Goal: Transaction & Acquisition: Download file/media

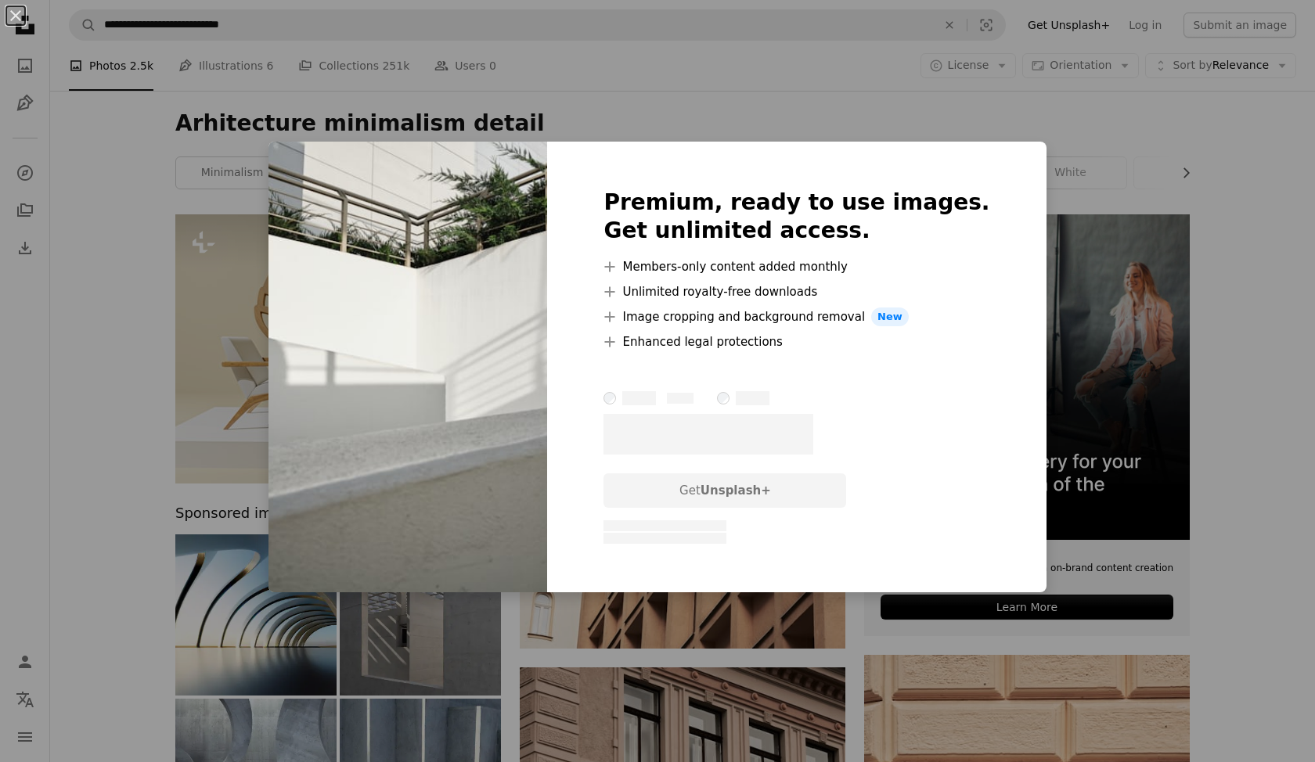
scroll to position [5096, 0]
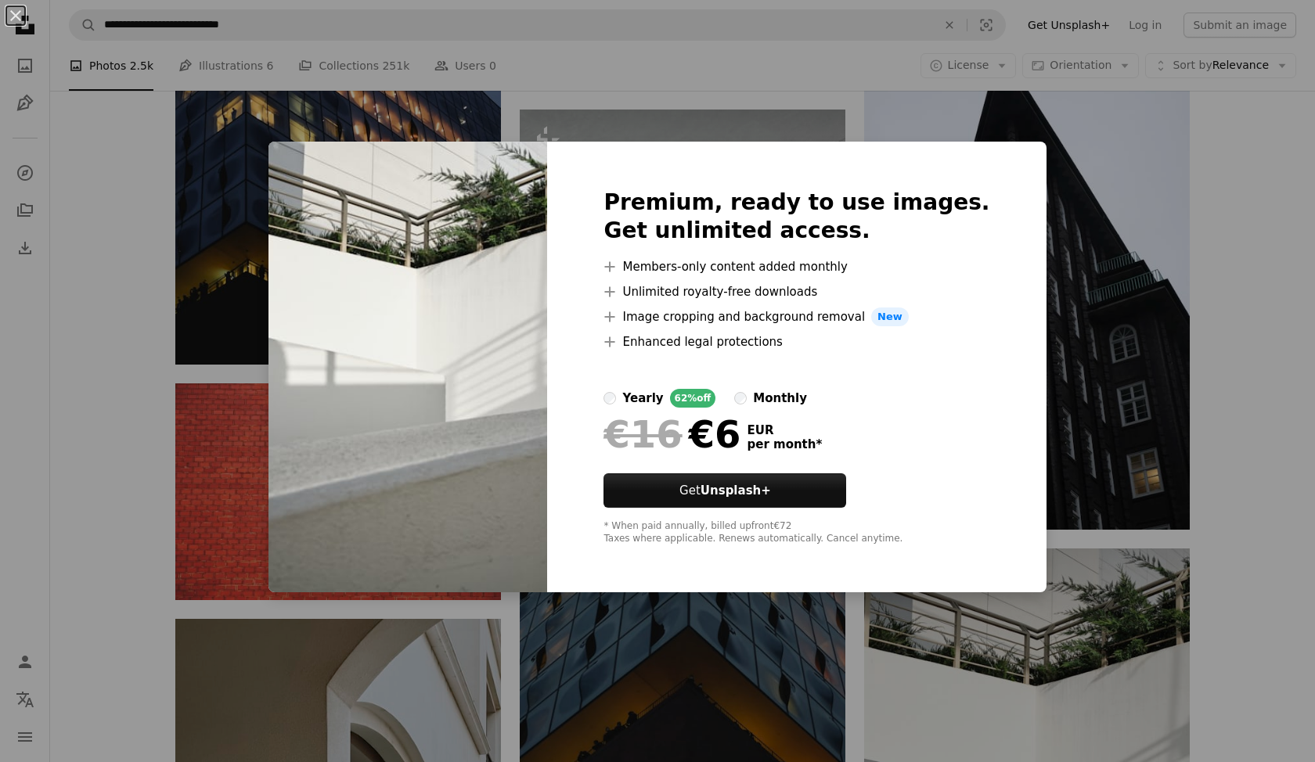
click at [971, 123] on div "An X shape Premium, ready to use images. Get unlimited access. A plus sign Memb…" at bounding box center [657, 381] width 1315 height 762
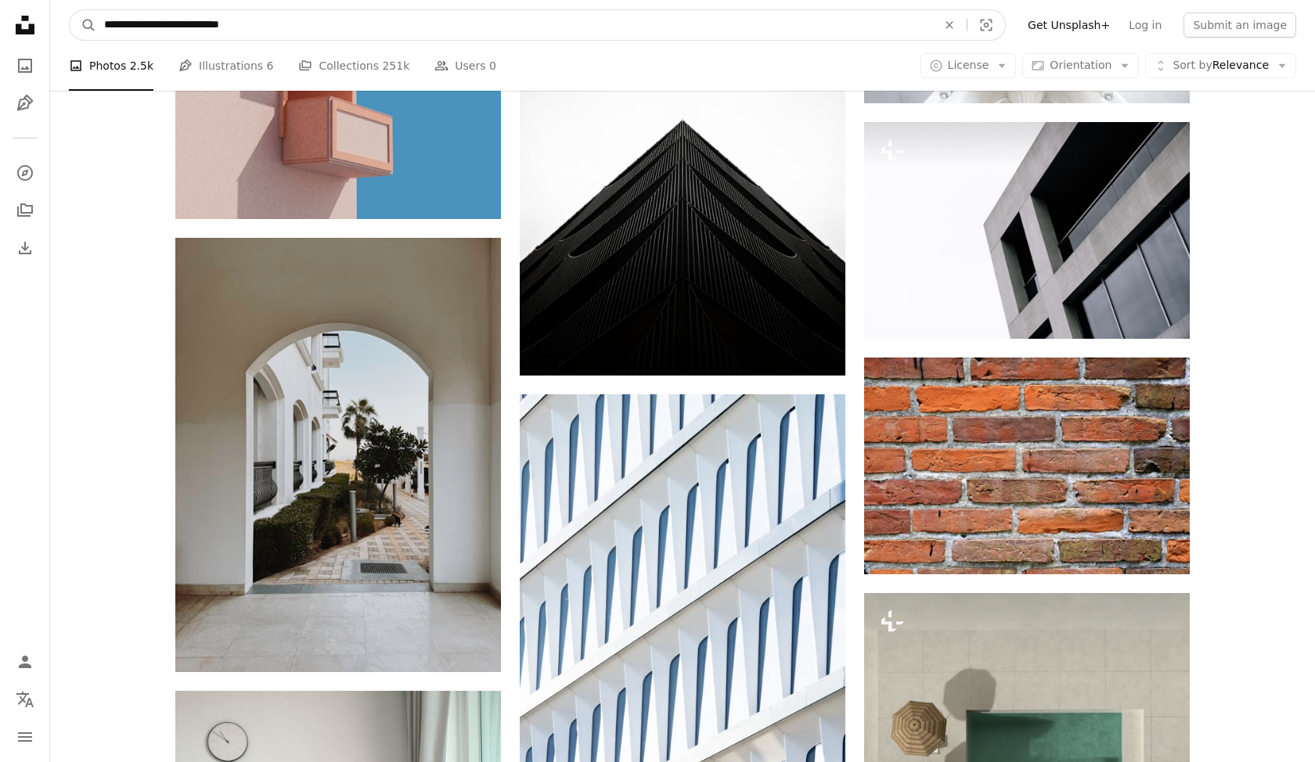
scroll to position [9594, 0]
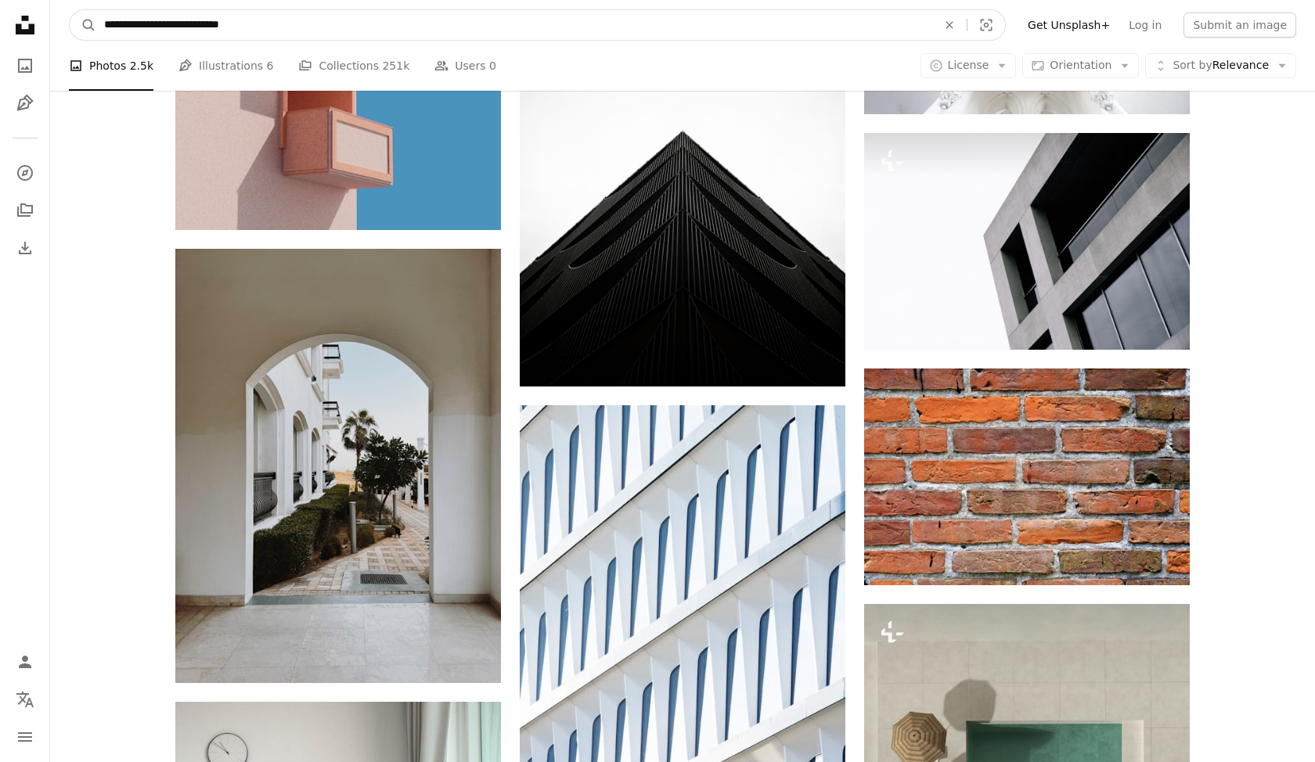
drag, startPoint x: 290, startPoint y: 28, endPoint x: 0, endPoint y: 5, distance: 290.6
type input "*"
type input "*****"
click button "A magnifying glass" at bounding box center [83, 25] width 27 height 30
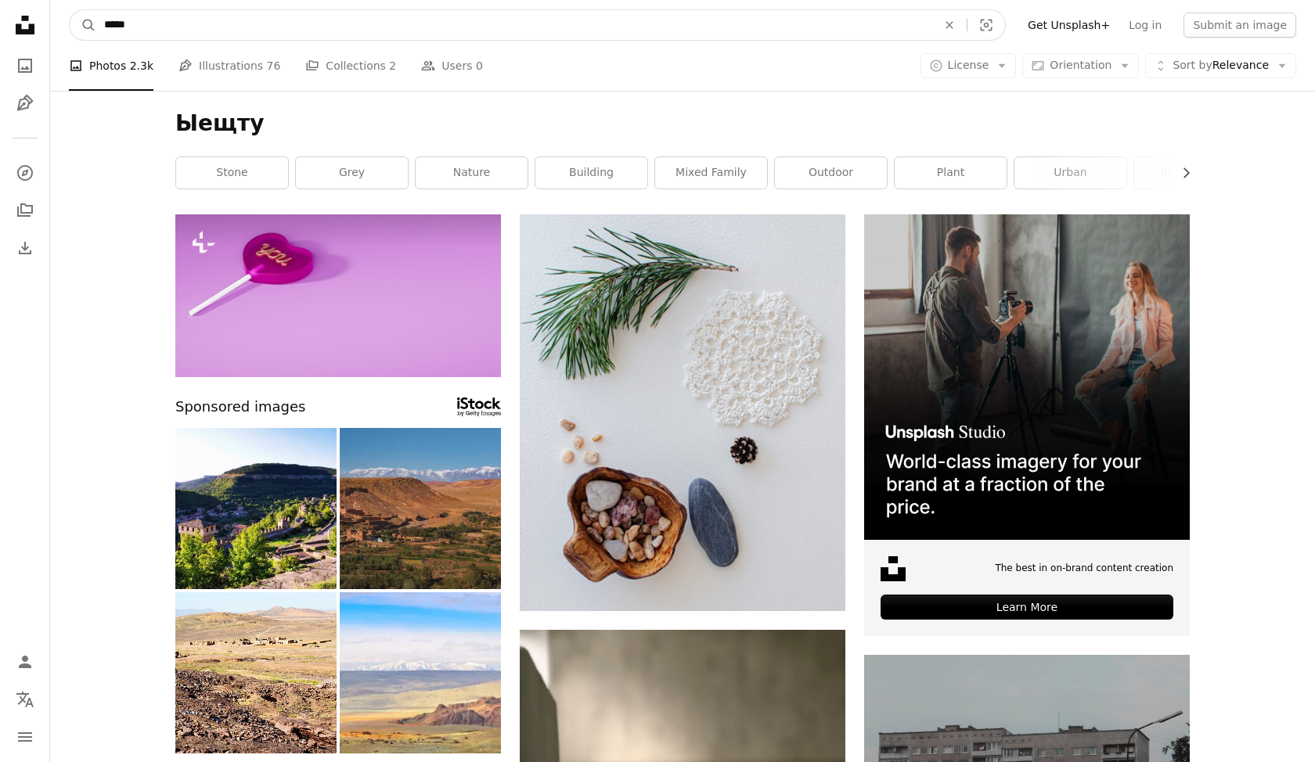
drag, startPoint x: 166, startPoint y: 27, endPoint x: 13, endPoint y: 20, distance: 153.5
type input "**********"
click button "A magnifying glass" at bounding box center [83, 25] width 27 height 30
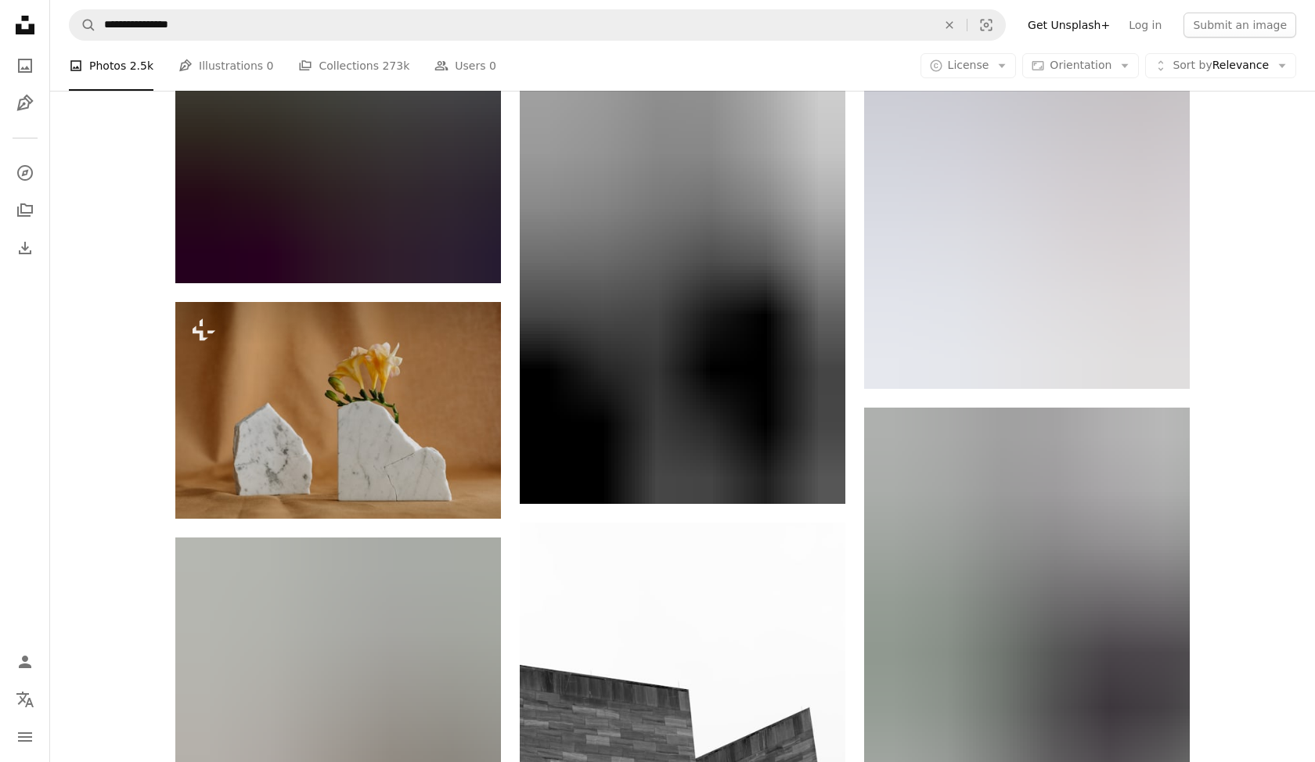
scroll to position [12367, 0]
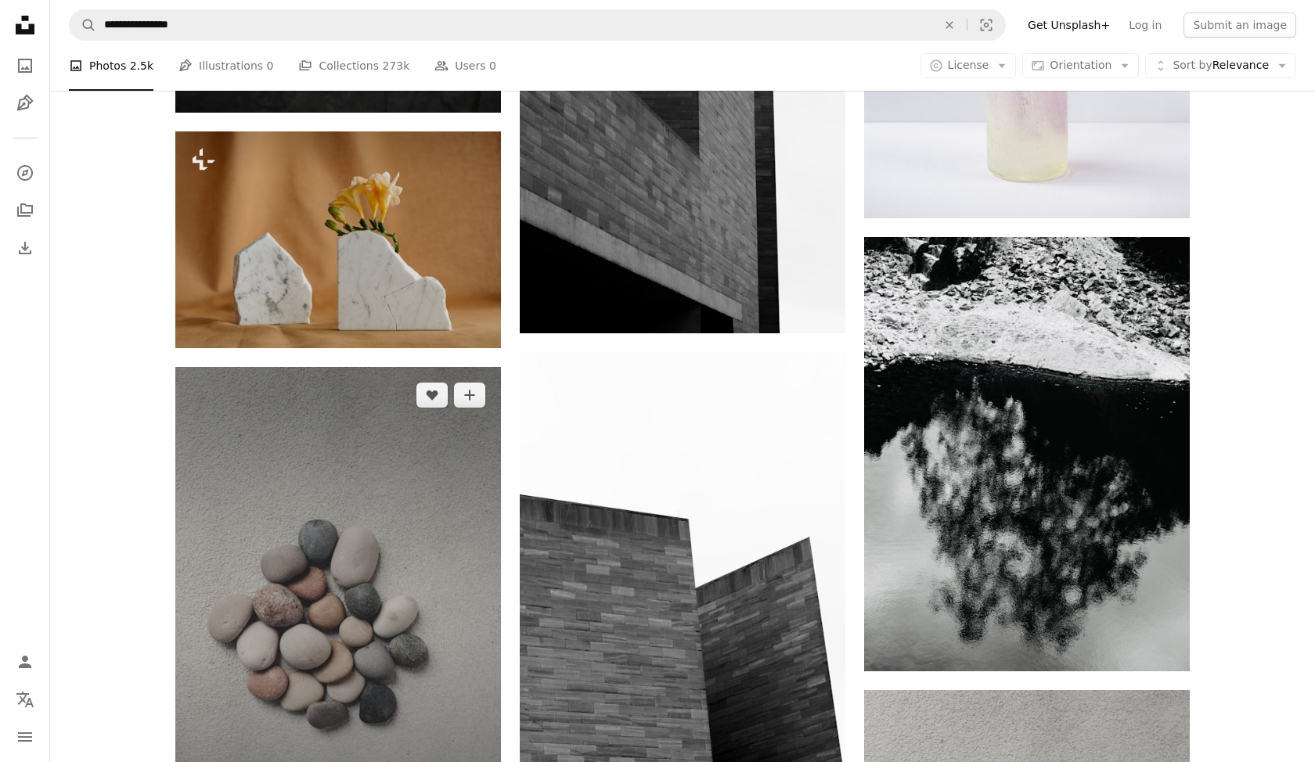
click at [272, 367] on img at bounding box center [338, 611] width 326 height 489
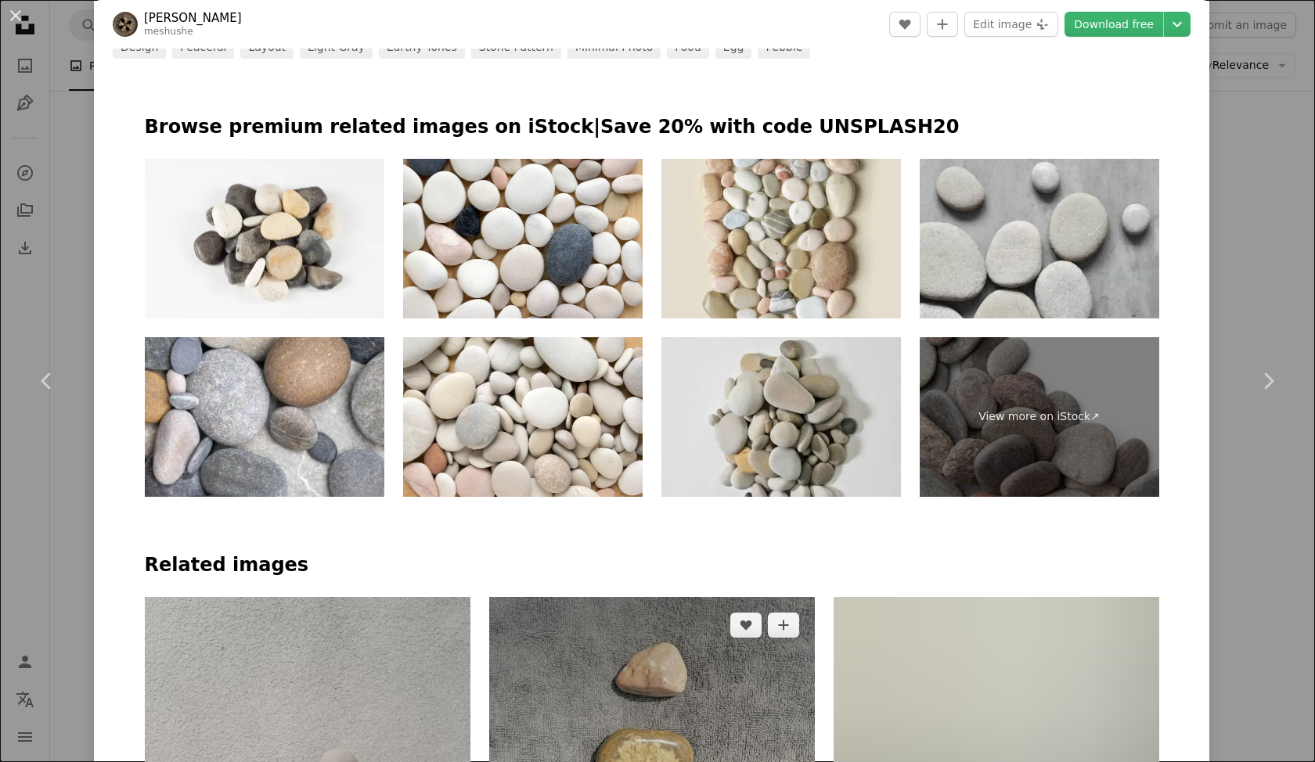
scroll to position [1047, 0]
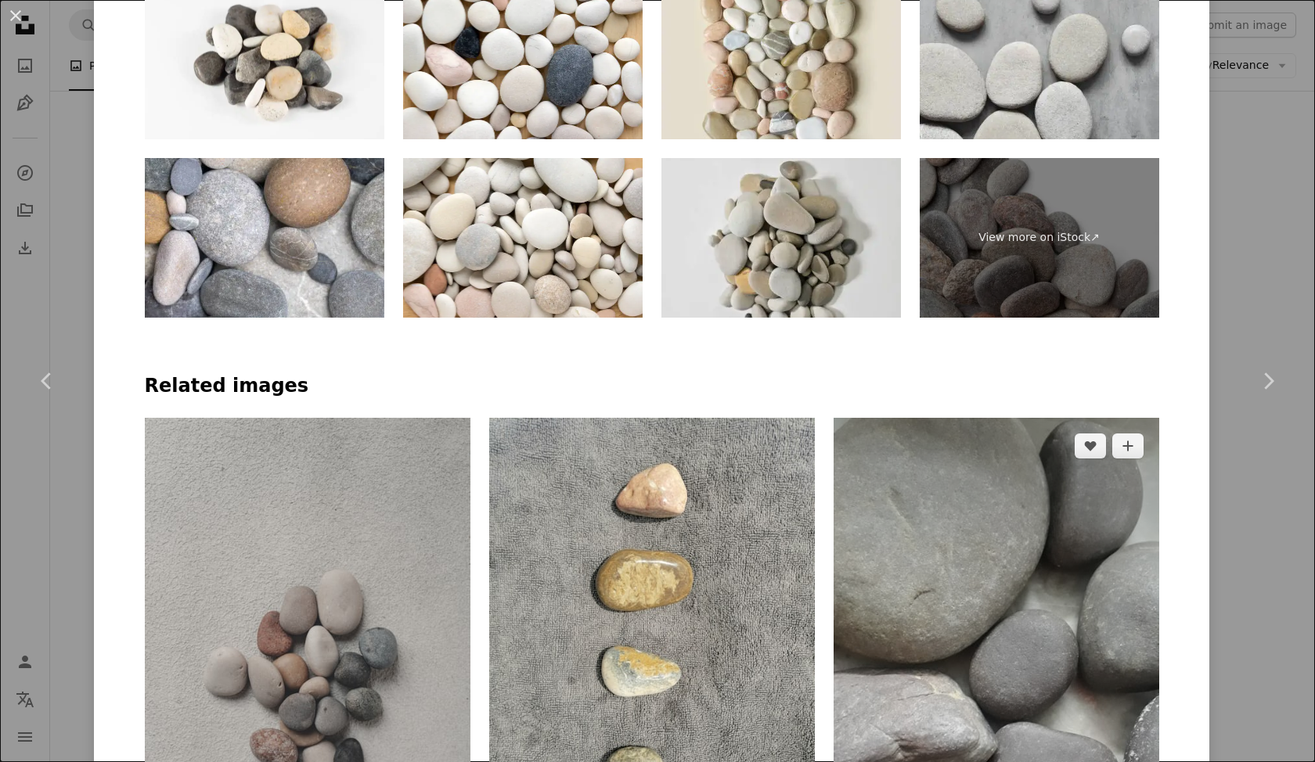
click at [942, 418] on img at bounding box center [997, 707] width 326 height 579
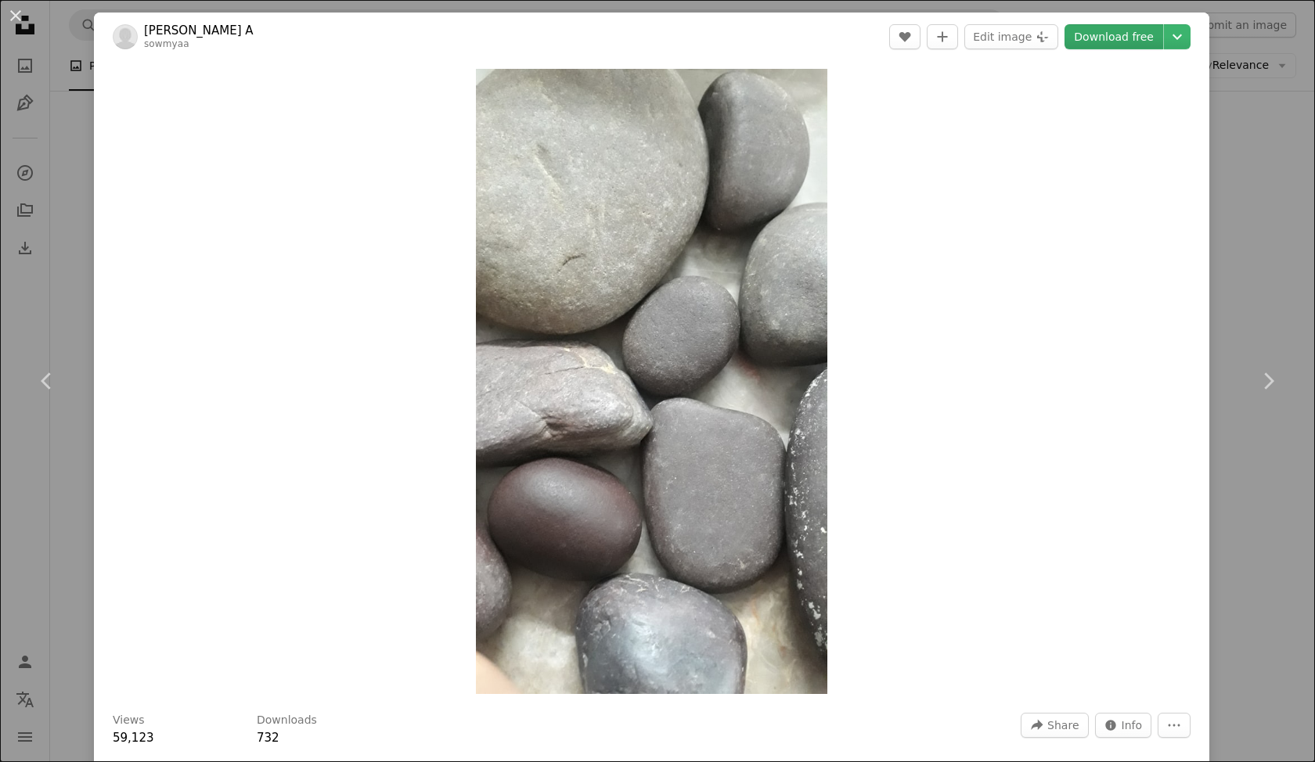
click at [1111, 35] on link "Download free" at bounding box center [1114, 36] width 99 height 25
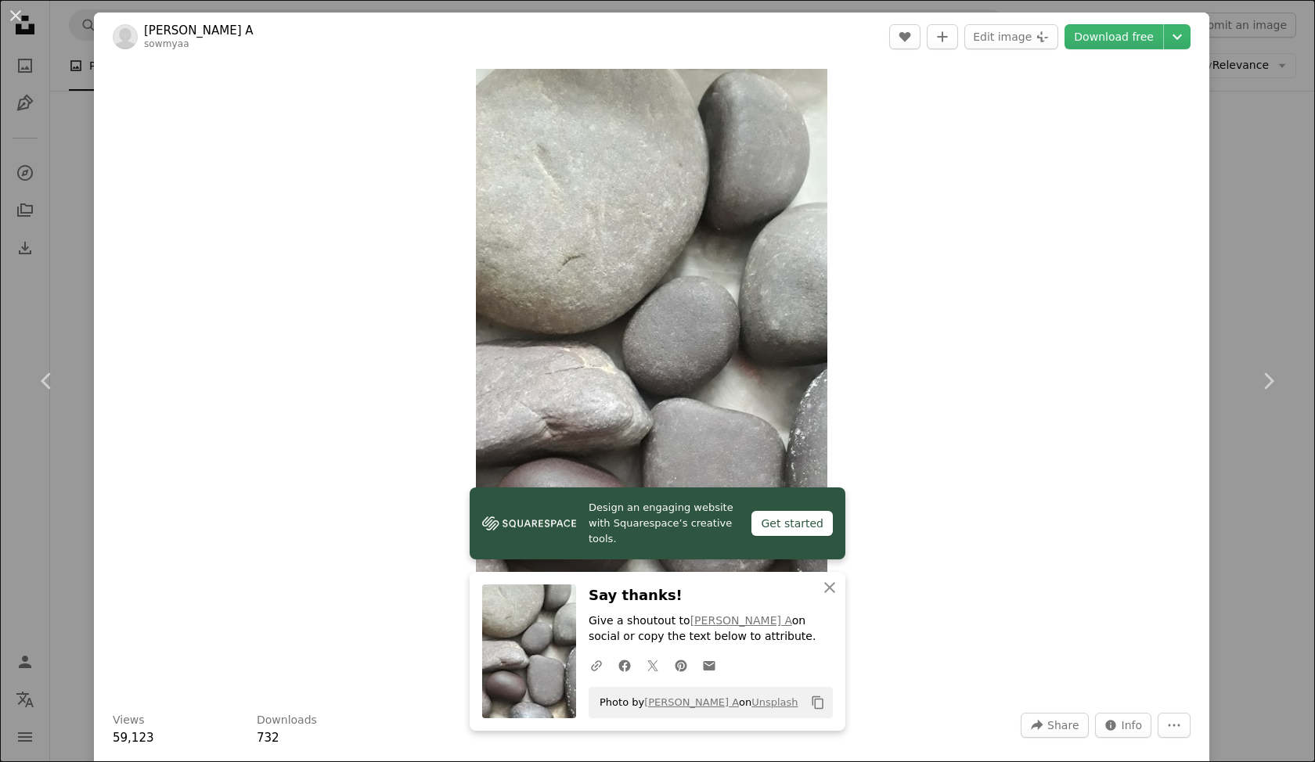
click at [1253, 85] on div "An X shape Chevron left Chevron right Sowmya A sowmyaa A heart A plus sign Edit…" at bounding box center [657, 381] width 1315 height 762
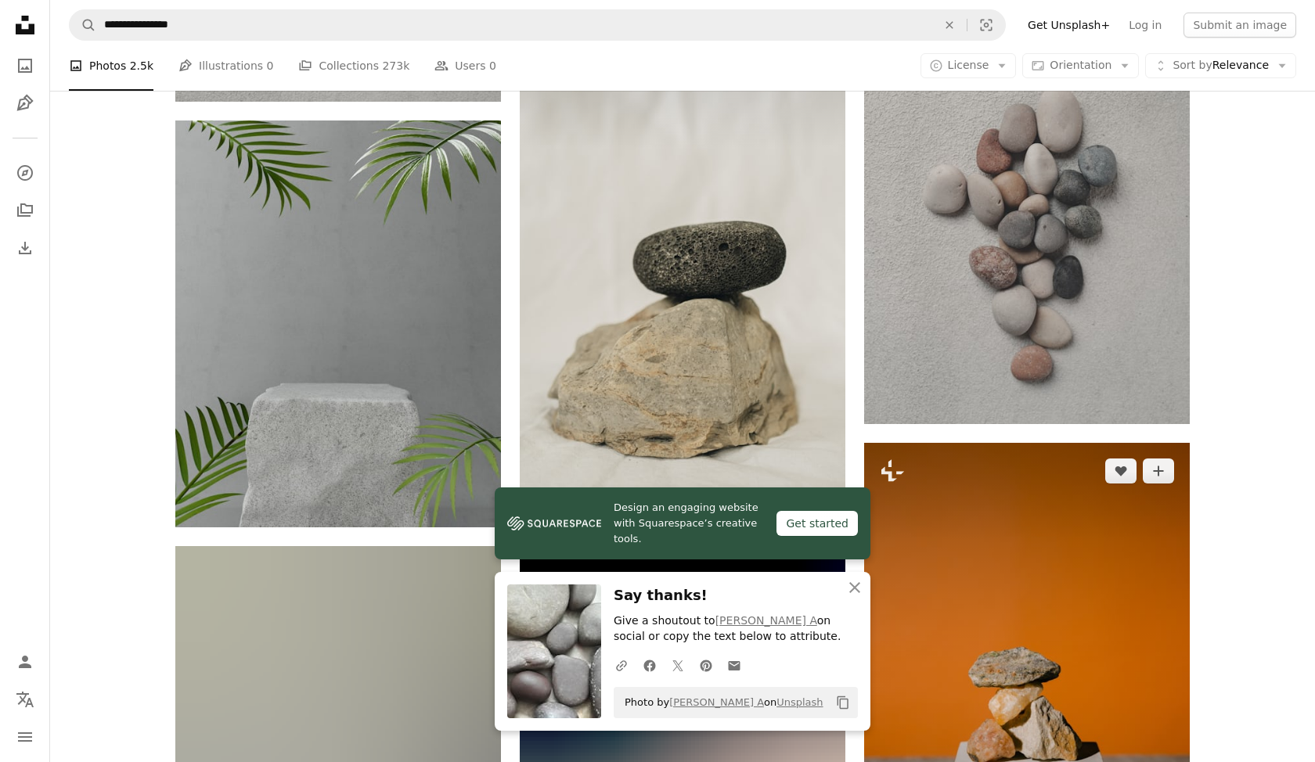
scroll to position [13140, 0]
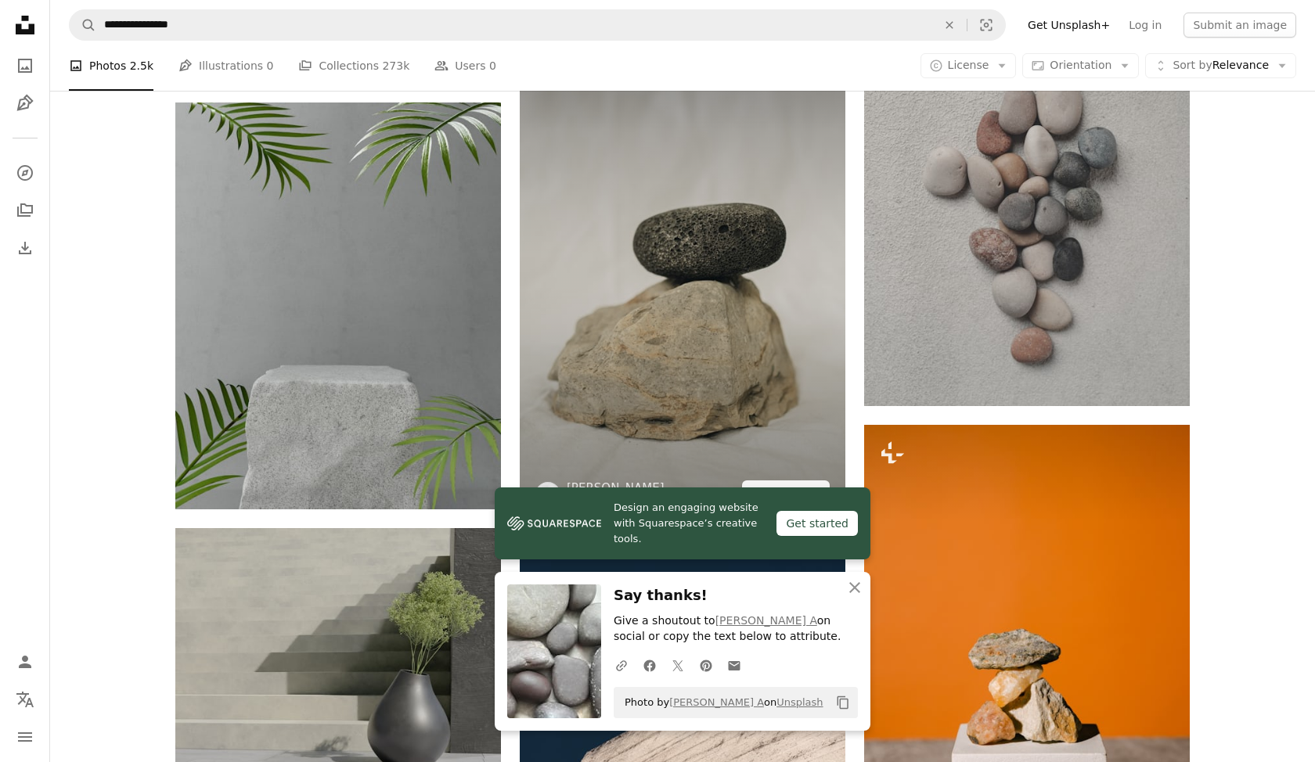
click at [679, 296] on img at bounding box center [683, 277] width 326 height 488
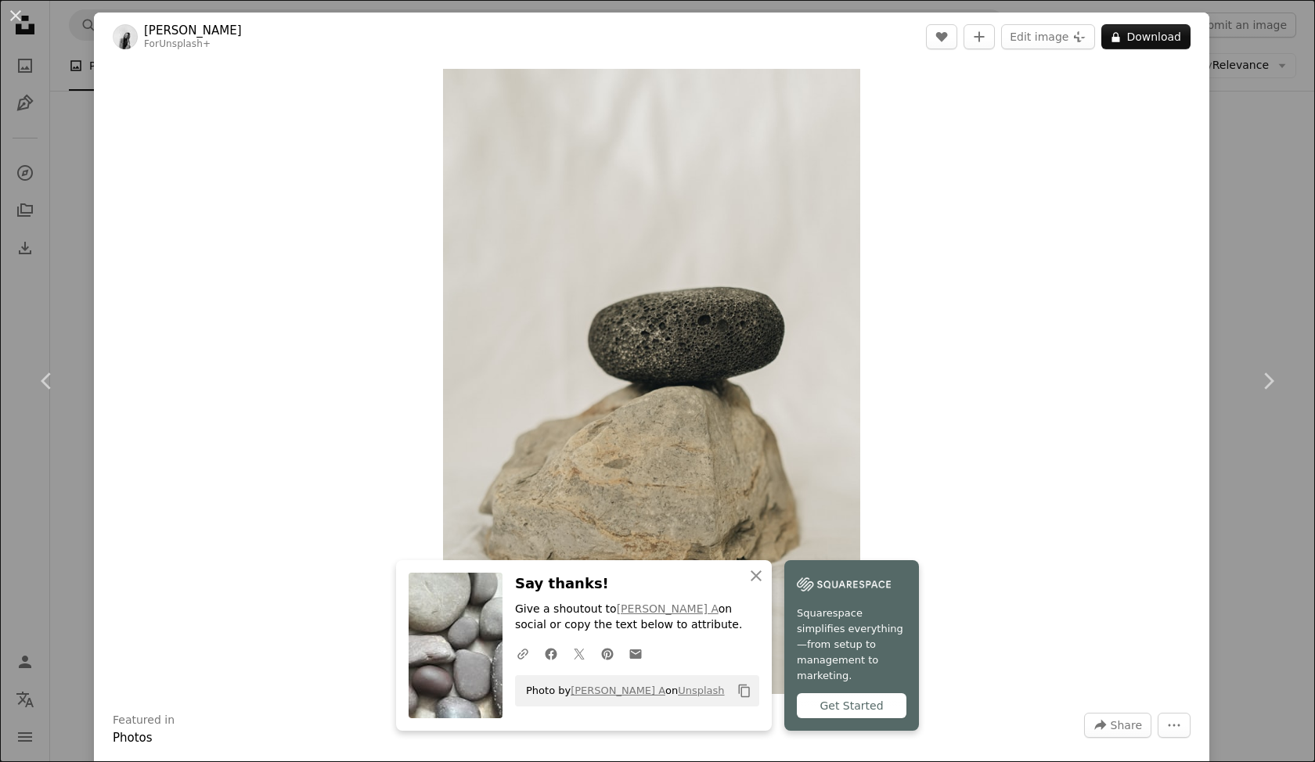
click at [1250, 70] on div "An X shape Chevron left Chevron right Mathilde Langevin For Unsplash+ A heart A…" at bounding box center [657, 381] width 1315 height 762
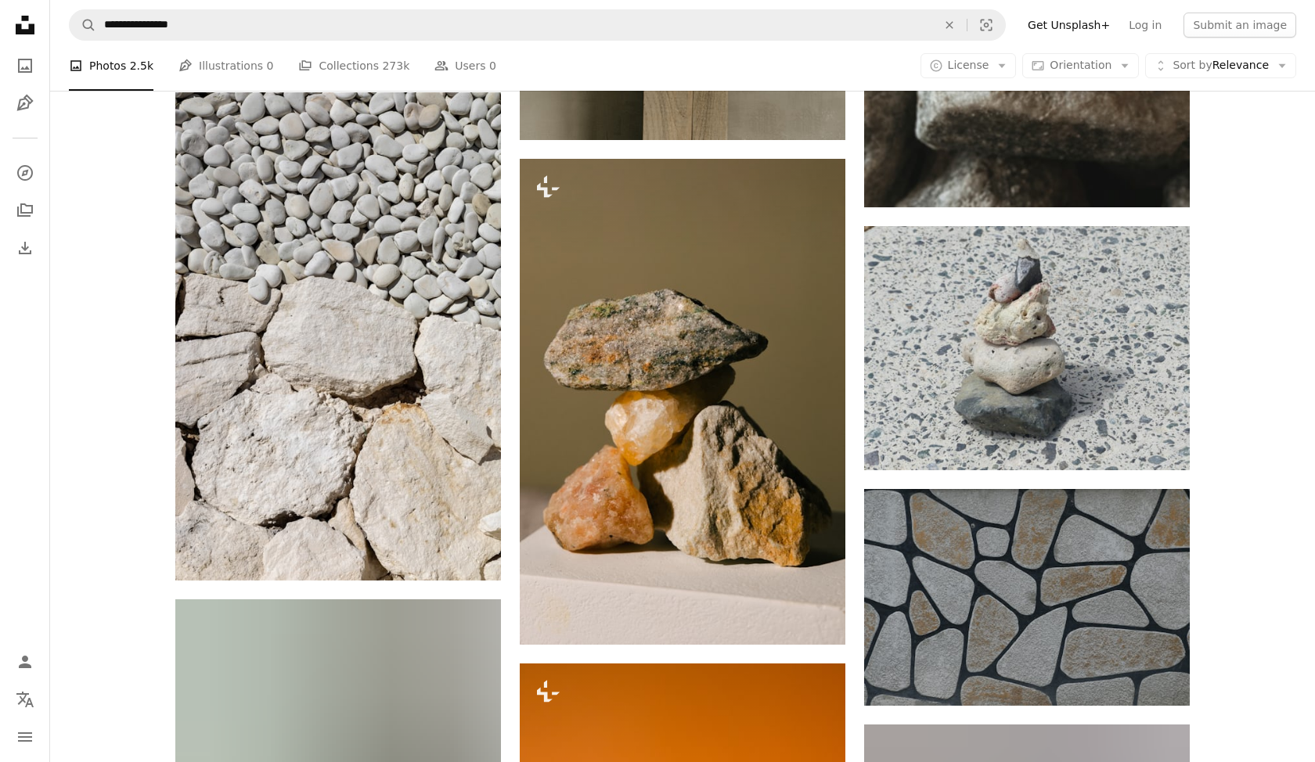
scroll to position [15239, 0]
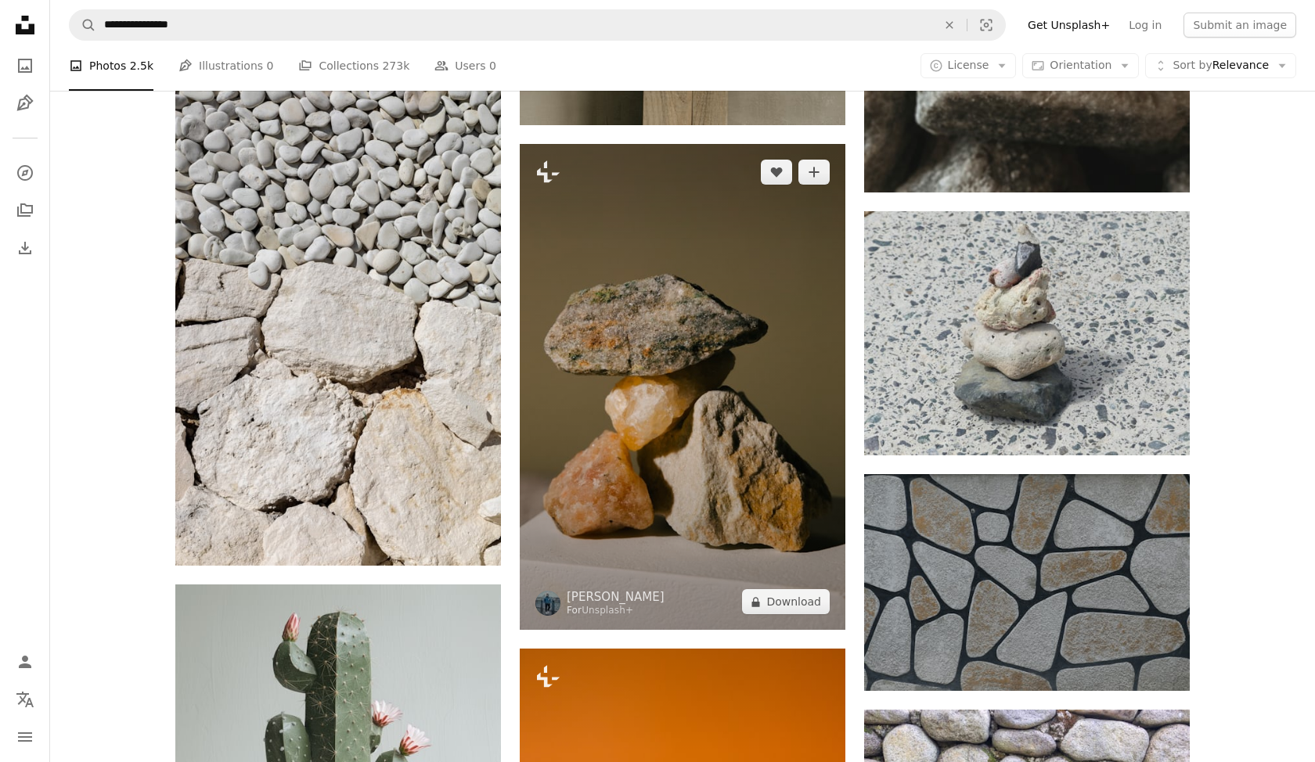
click at [791, 449] on img at bounding box center [683, 387] width 326 height 486
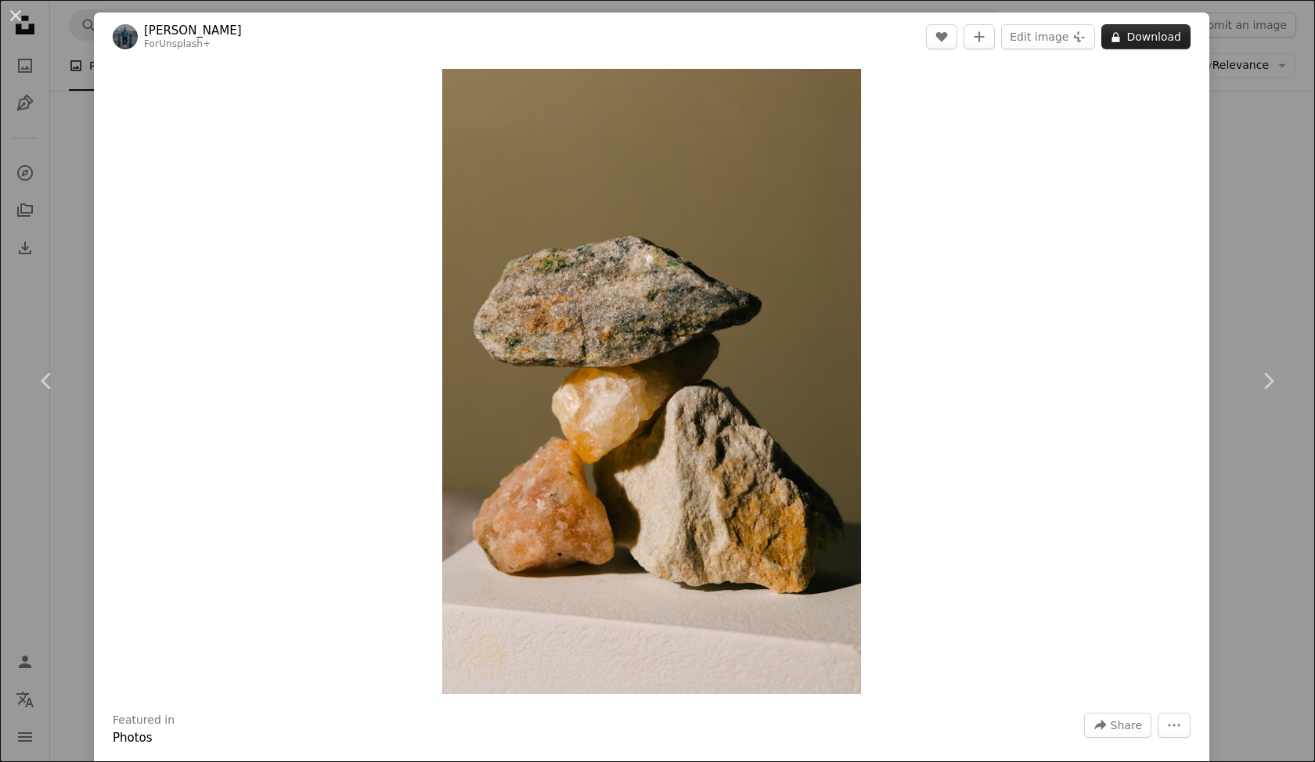
click at [1144, 37] on button "A lock Download" at bounding box center [1145, 36] width 89 height 25
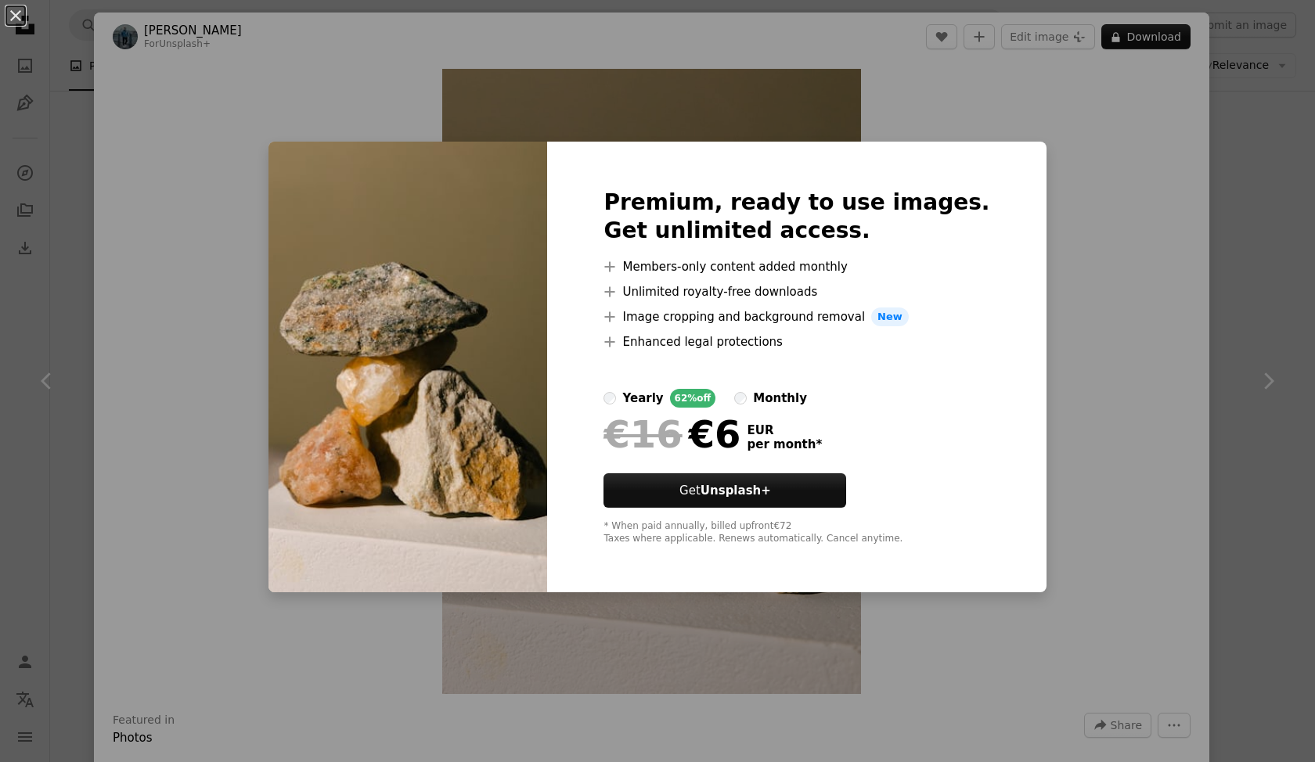
click at [1029, 160] on div "An X shape Premium, ready to use images. Get unlimited access. A plus sign Memb…" at bounding box center [657, 381] width 1315 height 762
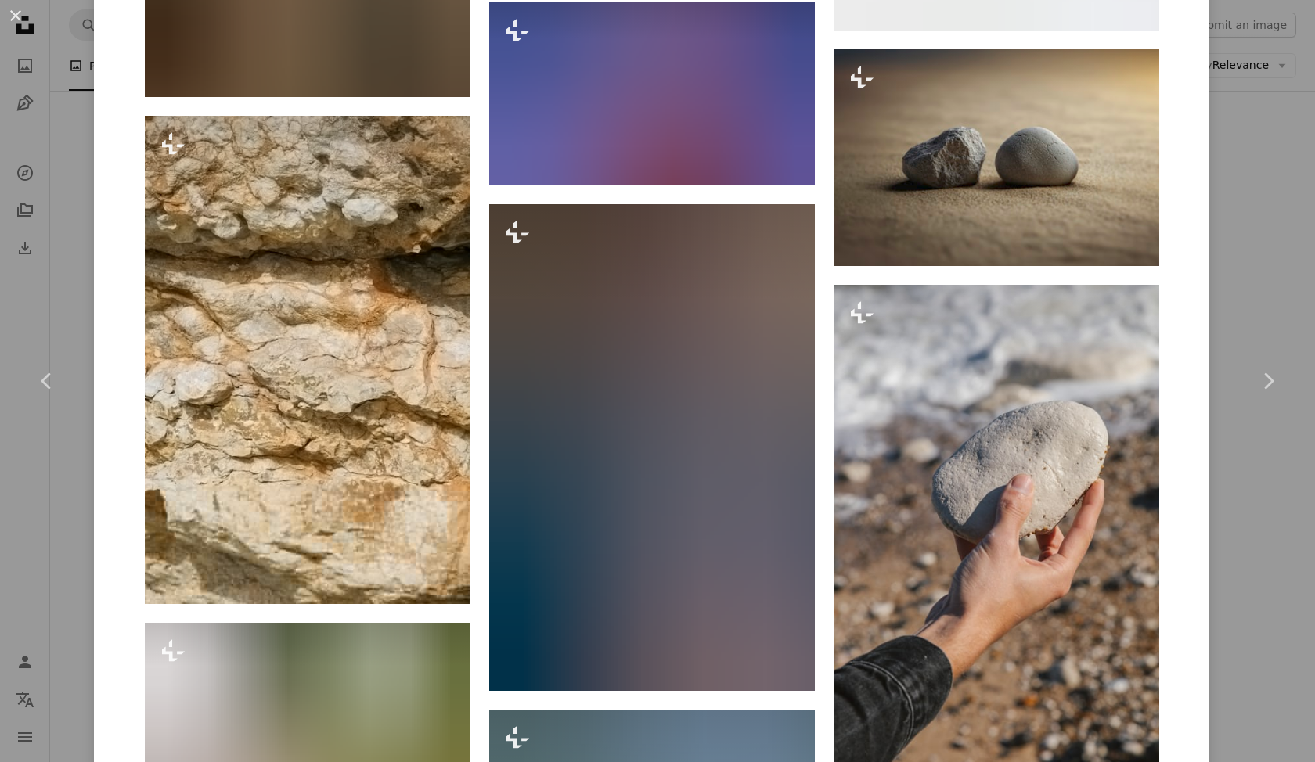
scroll to position [3609, 0]
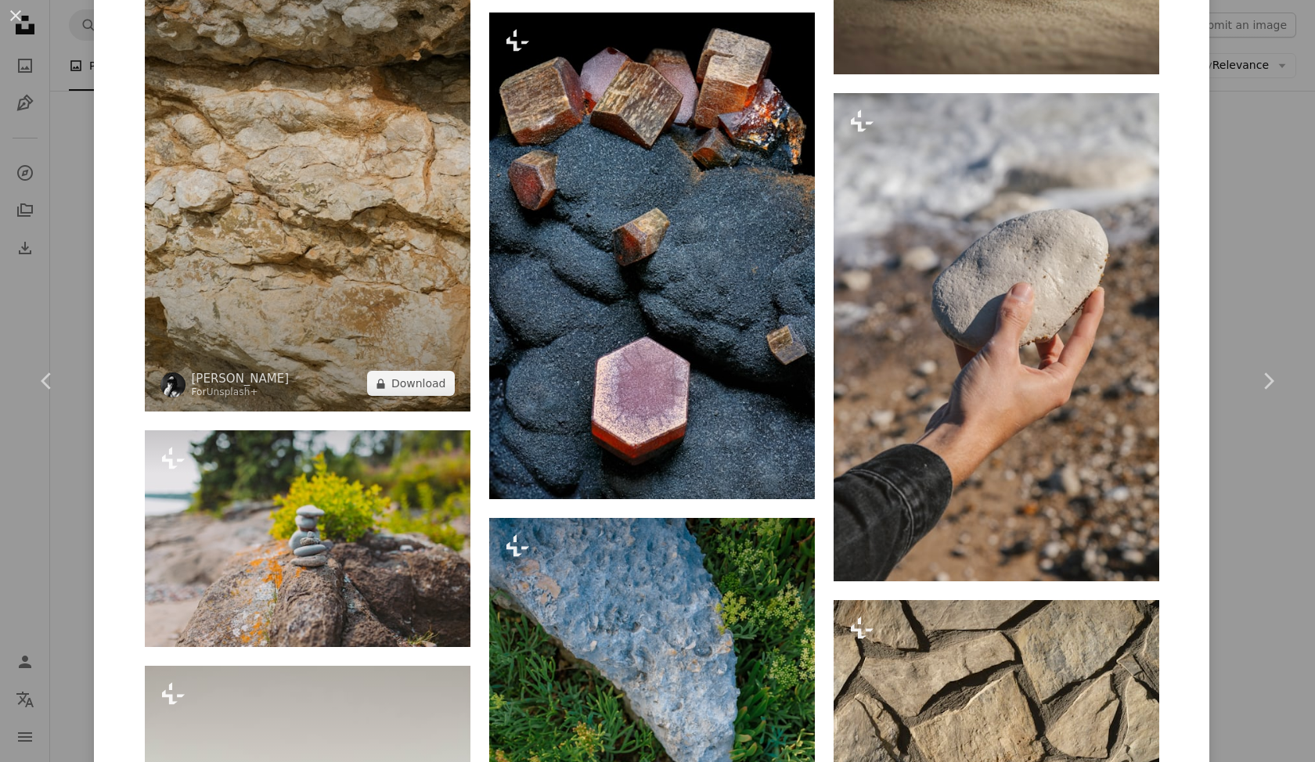
click at [304, 123] on img at bounding box center [308, 167] width 326 height 488
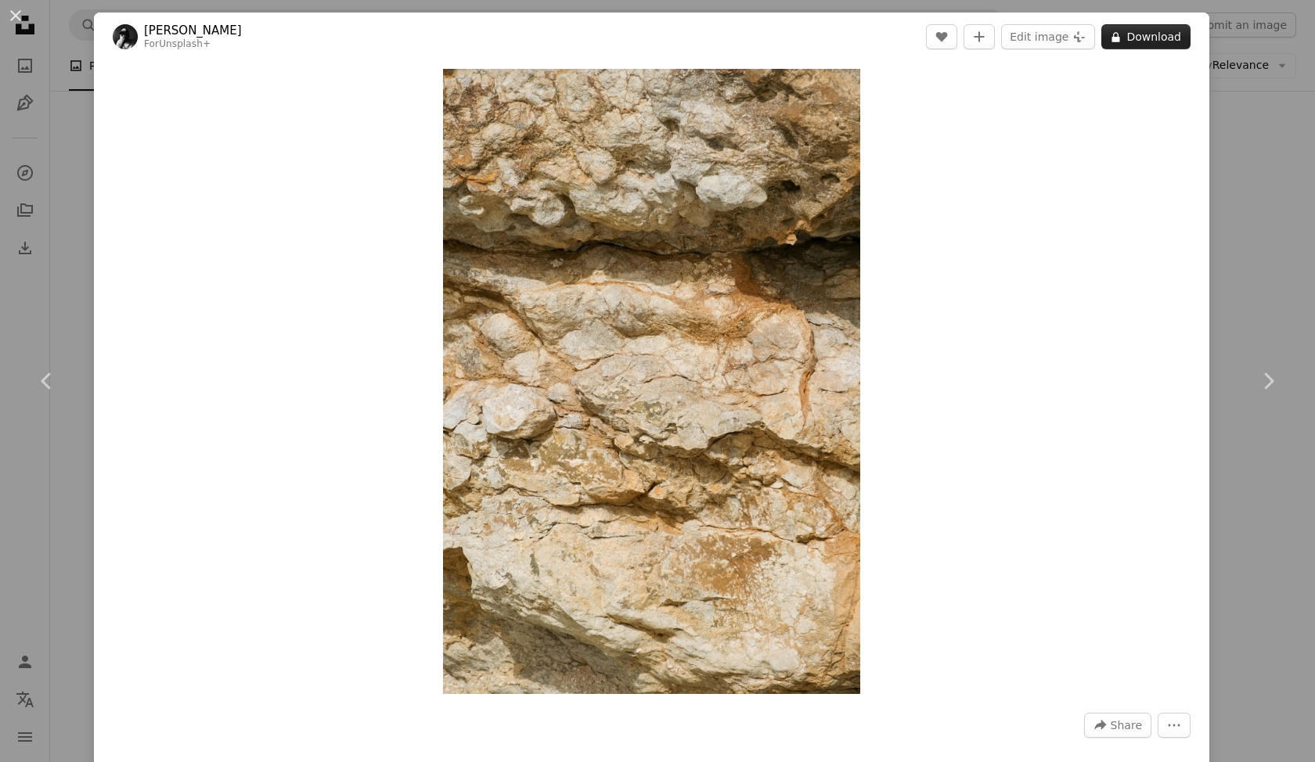
click at [1173, 45] on button "A lock Download" at bounding box center [1145, 36] width 89 height 25
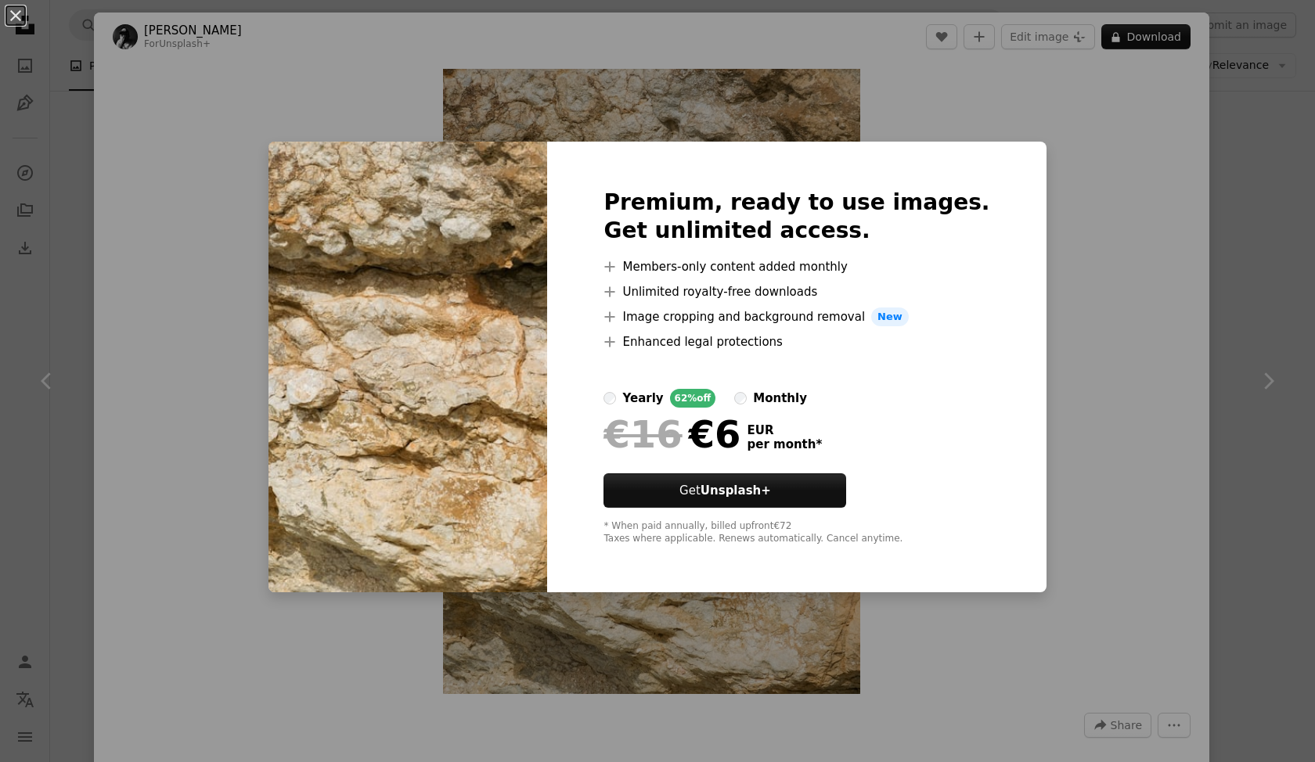
click at [1095, 153] on div "An X shape Premium, ready to use images. Get unlimited access. A plus sign Memb…" at bounding box center [657, 381] width 1315 height 762
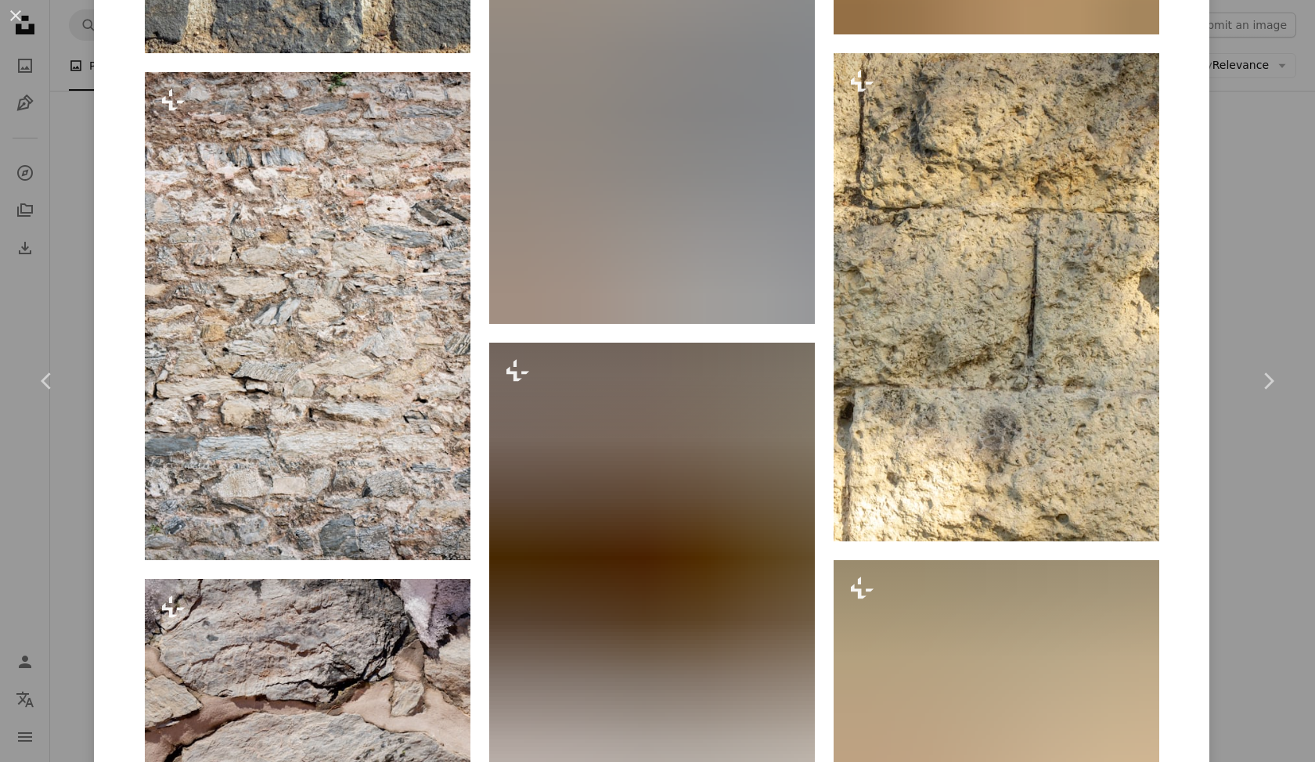
scroll to position [2142, 0]
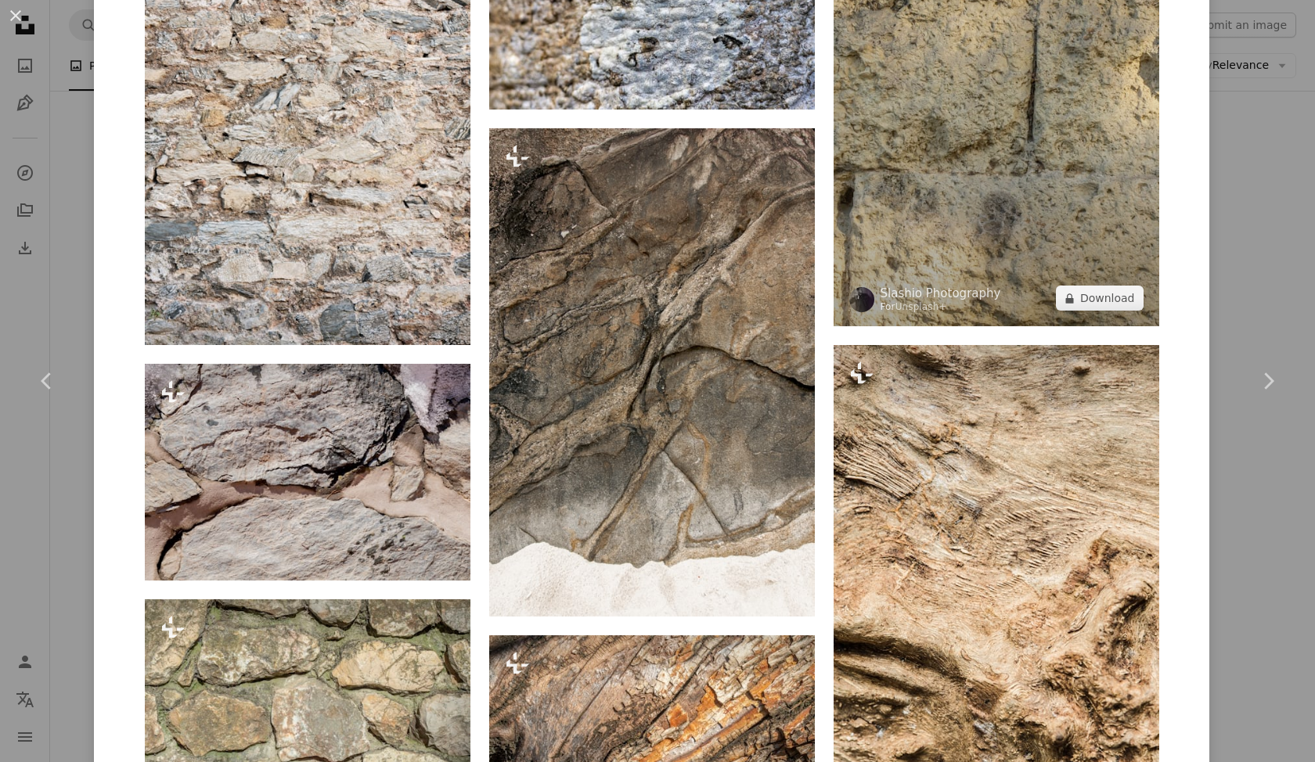
click at [948, 234] on img at bounding box center [997, 82] width 326 height 488
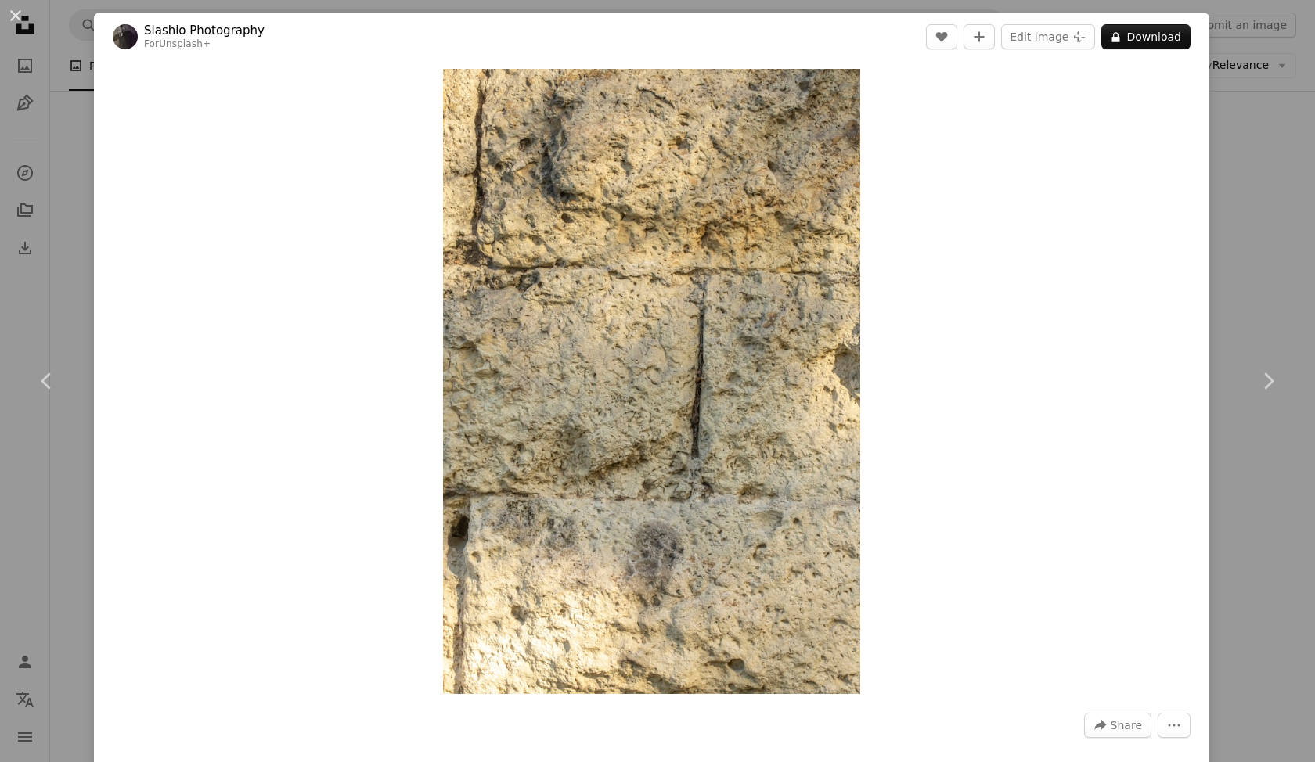
click at [1227, 81] on div "An X shape Chevron left Chevron right Slashio Photography For Unsplash+ A heart…" at bounding box center [657, 381] width 1315 height 762
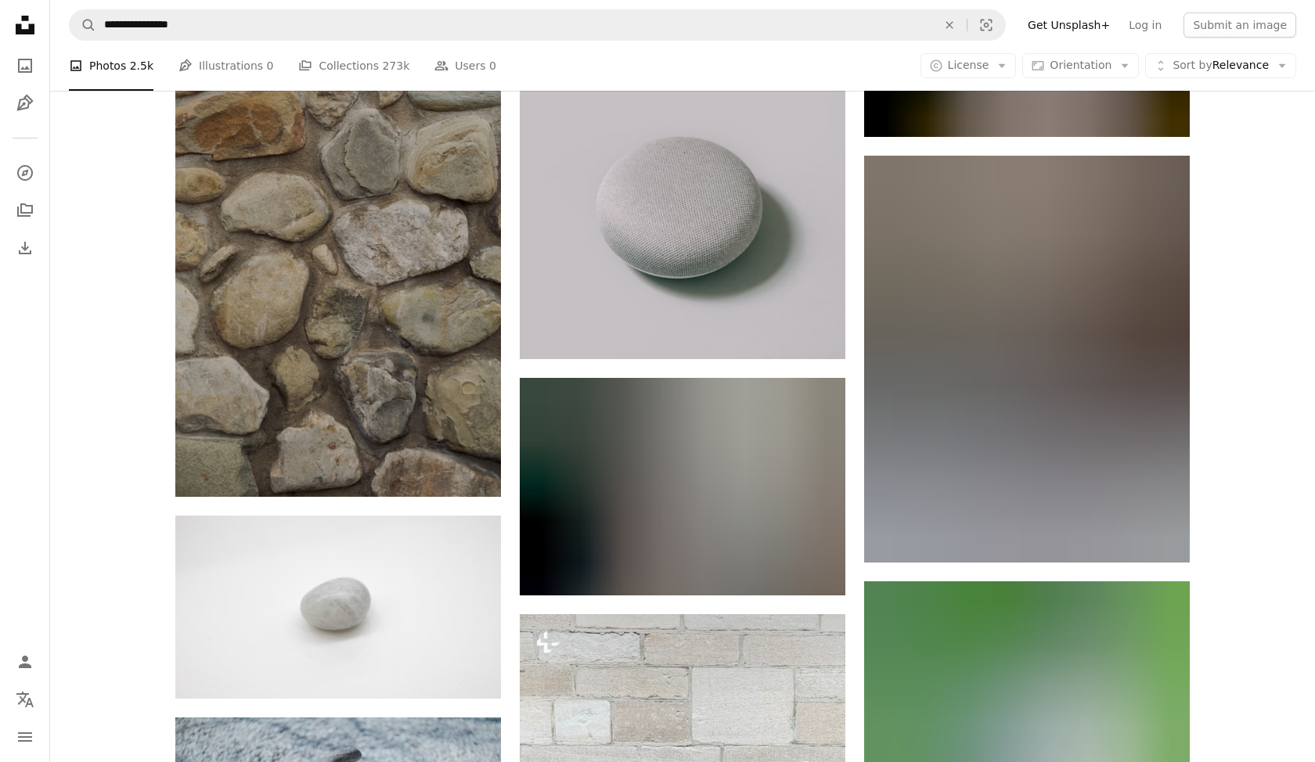
scroll to position [17653, 0]
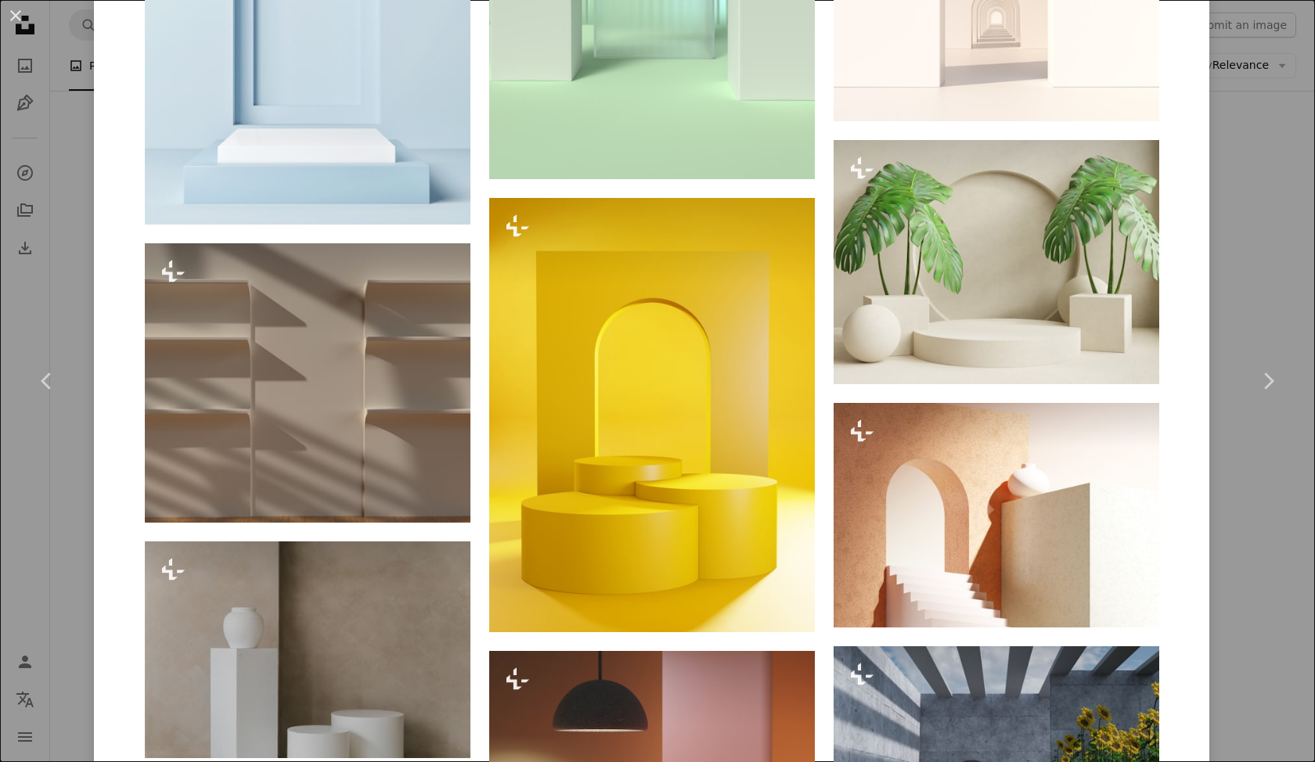
scroll to position [2806, 0]
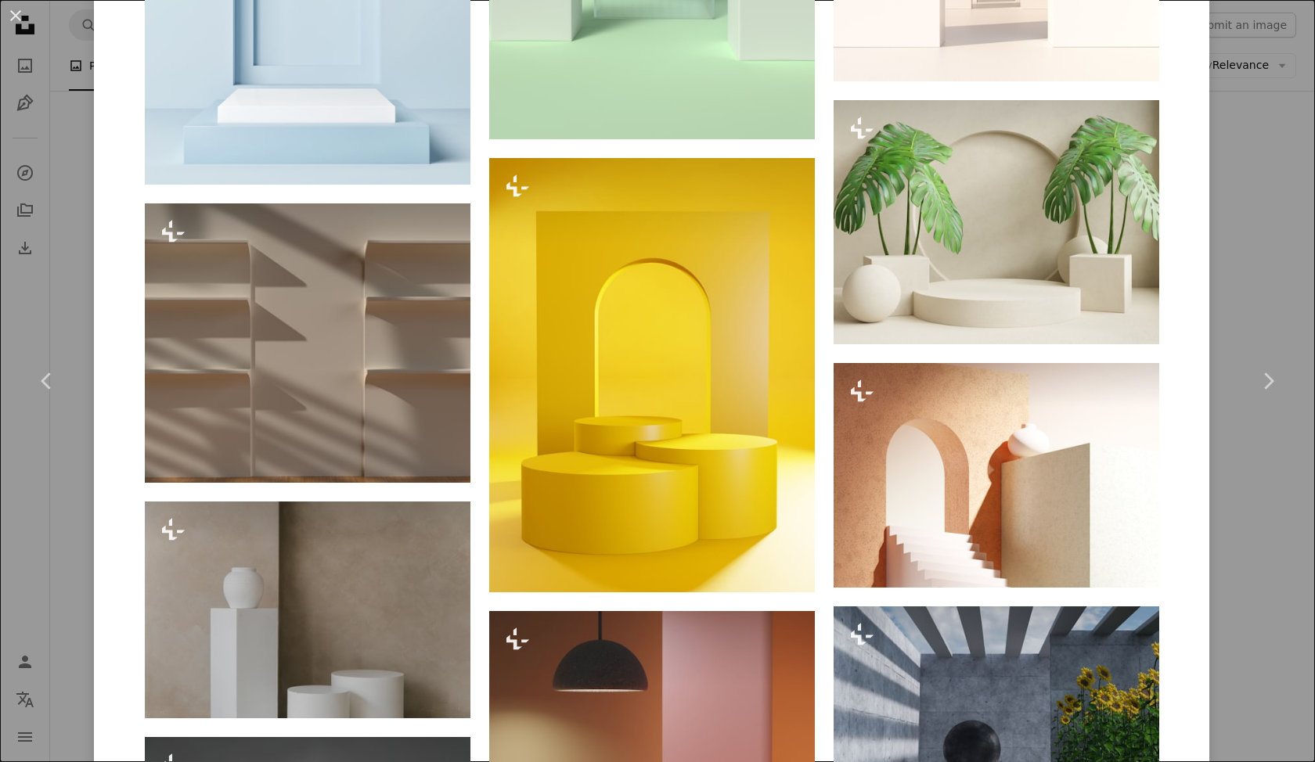
click at [1265, 145] on div "An X shape Chevron left Chevron right Getty Images For Unsplash+ A heart A plus…" at bounding box center [657, 381] width 1315 height 762
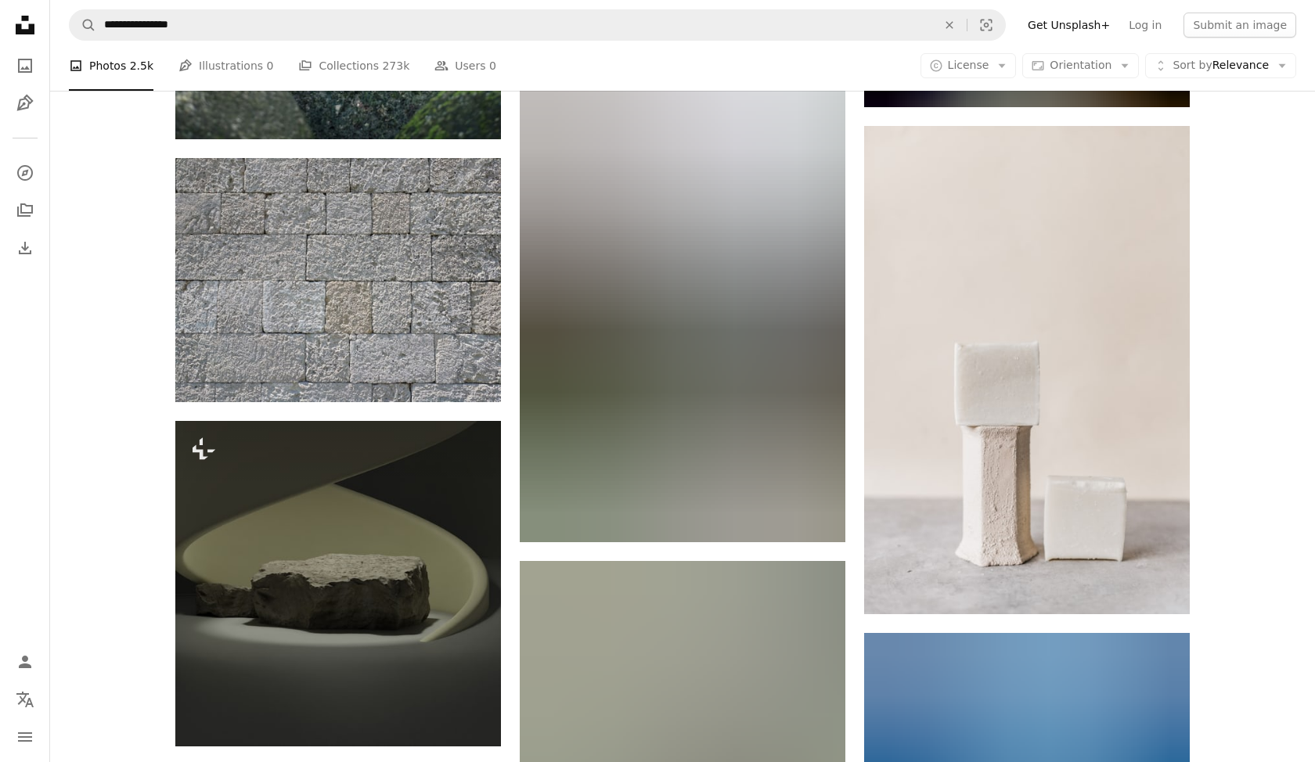
scroll to position [21614, 0]
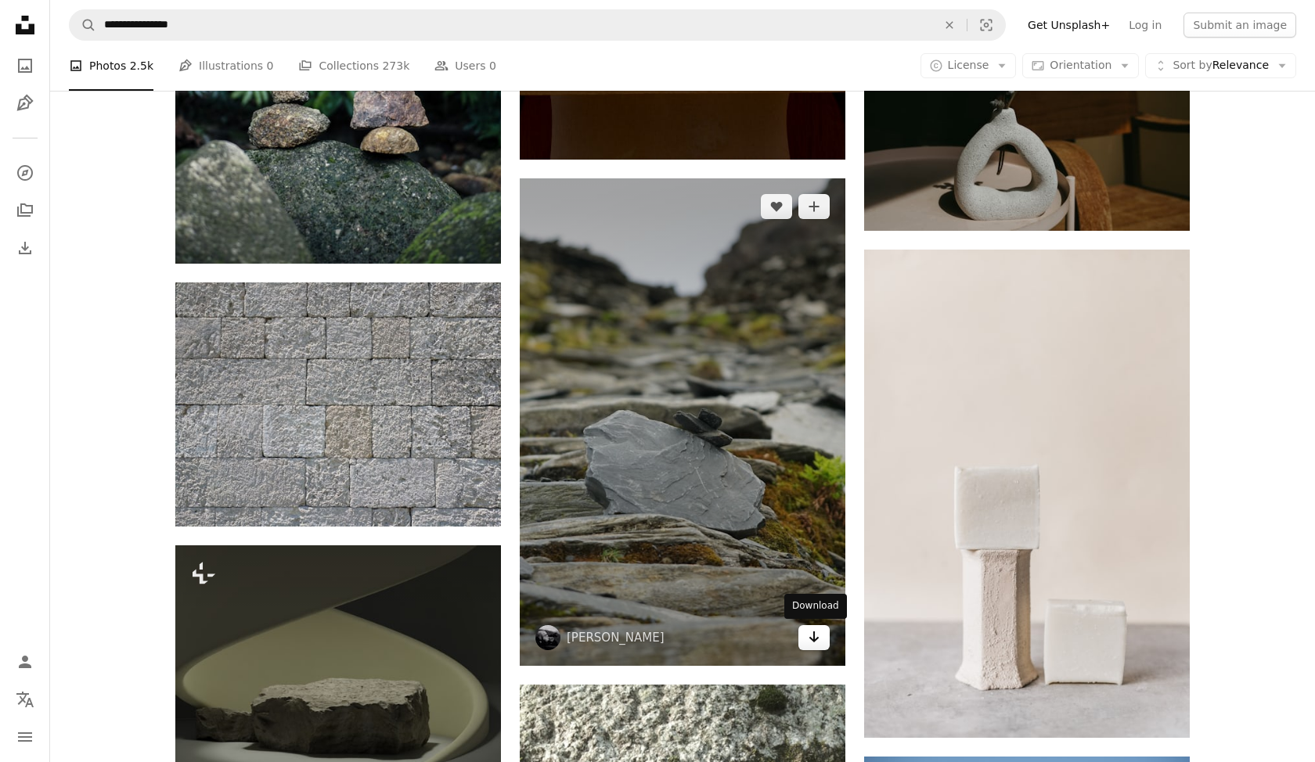
click at [815, 635] on icon "Arrow pointing down" at bounding box center [814, 637] width 13 height 19
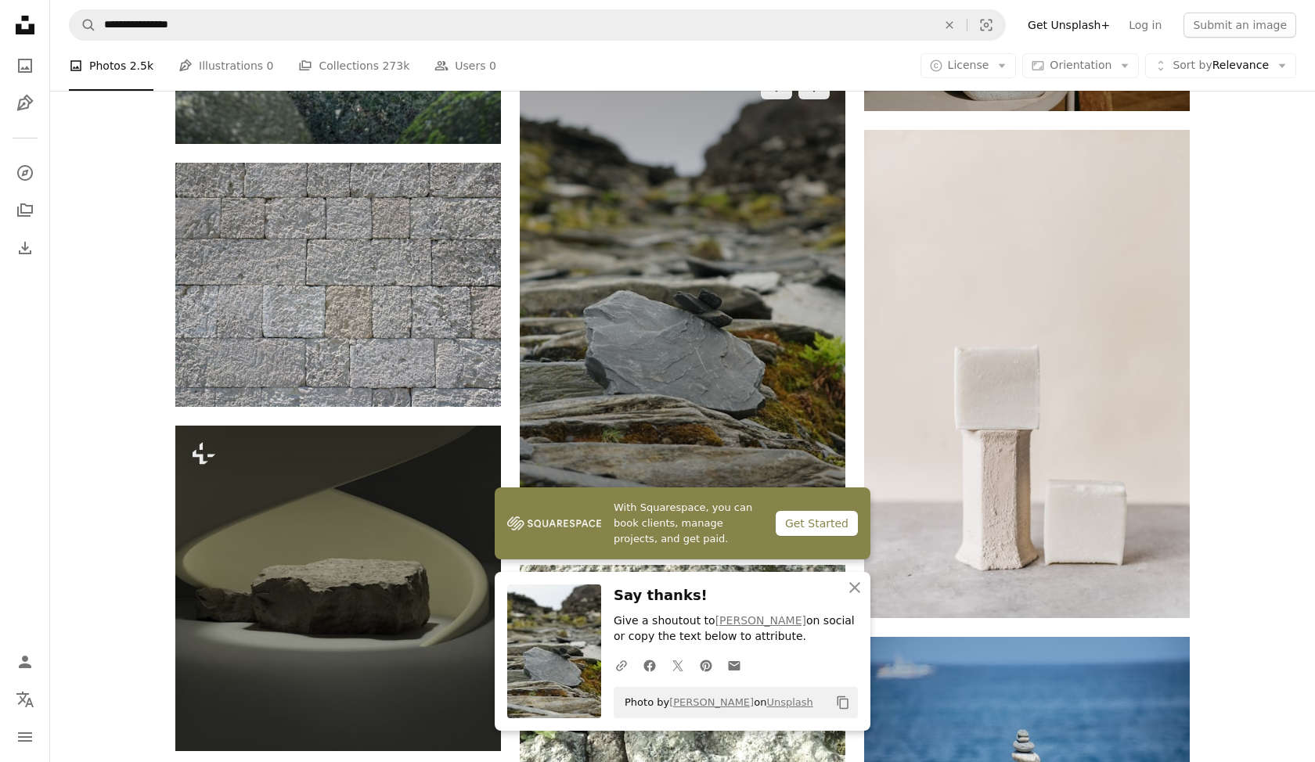
scroll to position [21742, 0]
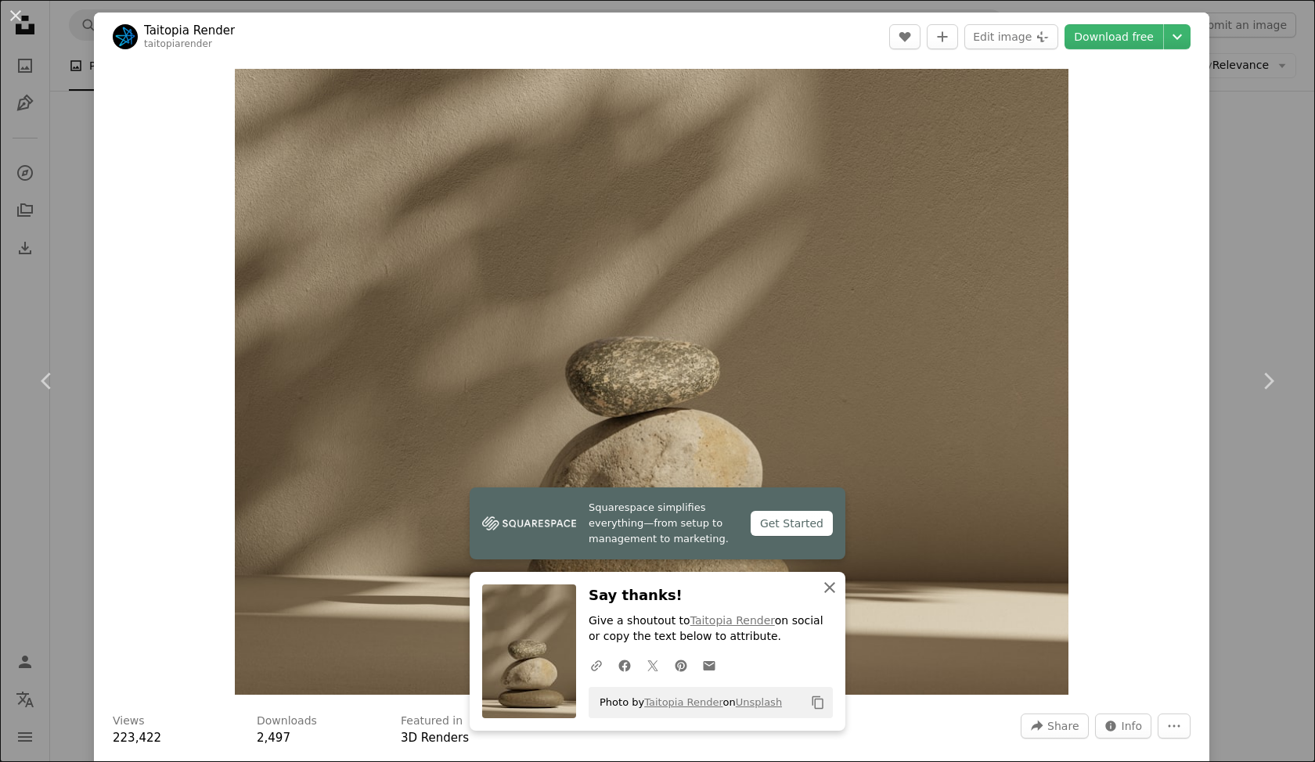
click at [830, 596] on icon "An X shape" at bounding box center [829, 587] width 19 height 19
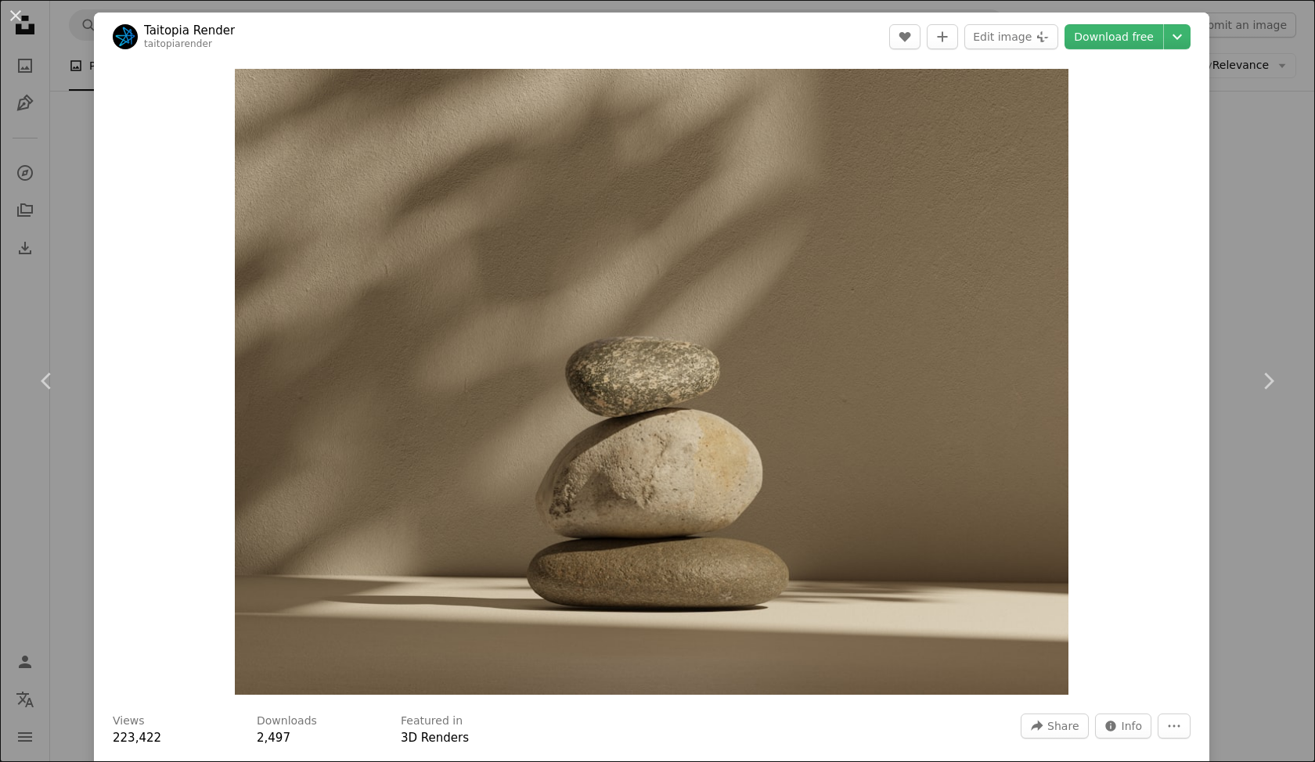
click at [1284, 209] on div "An X shape Chevron left Chevron right Taitopia Render taitopiarender A heart A …" at bounding box center [657, 381] width 1315 height 762
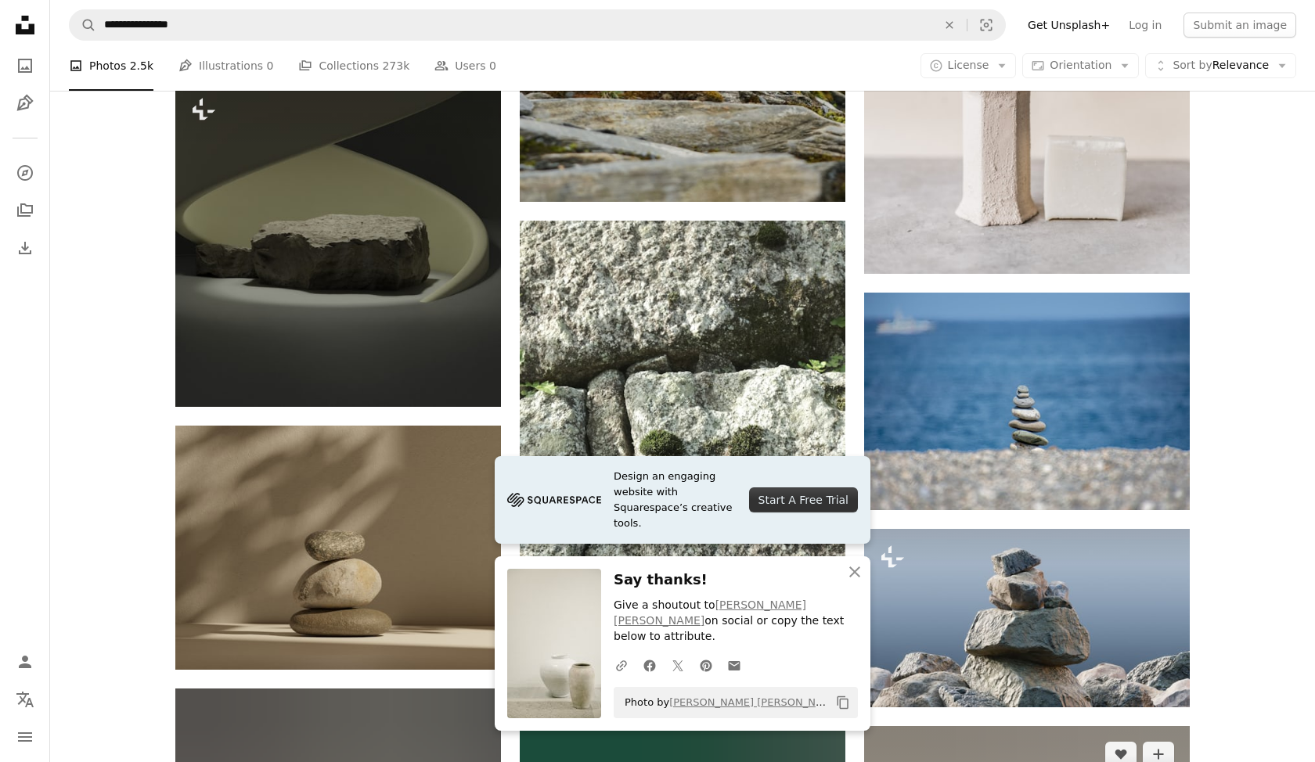
scroll to position [22145, 0]
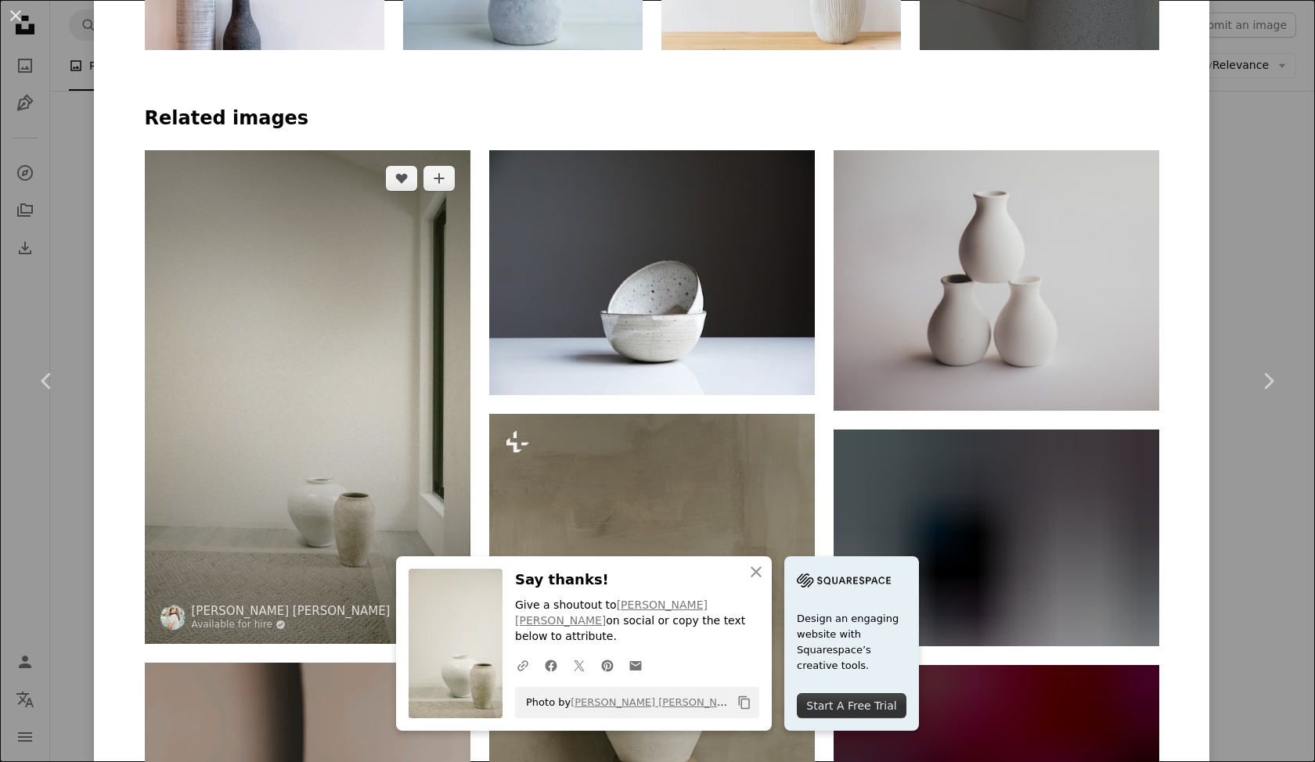
scroll to position [1228, 0]
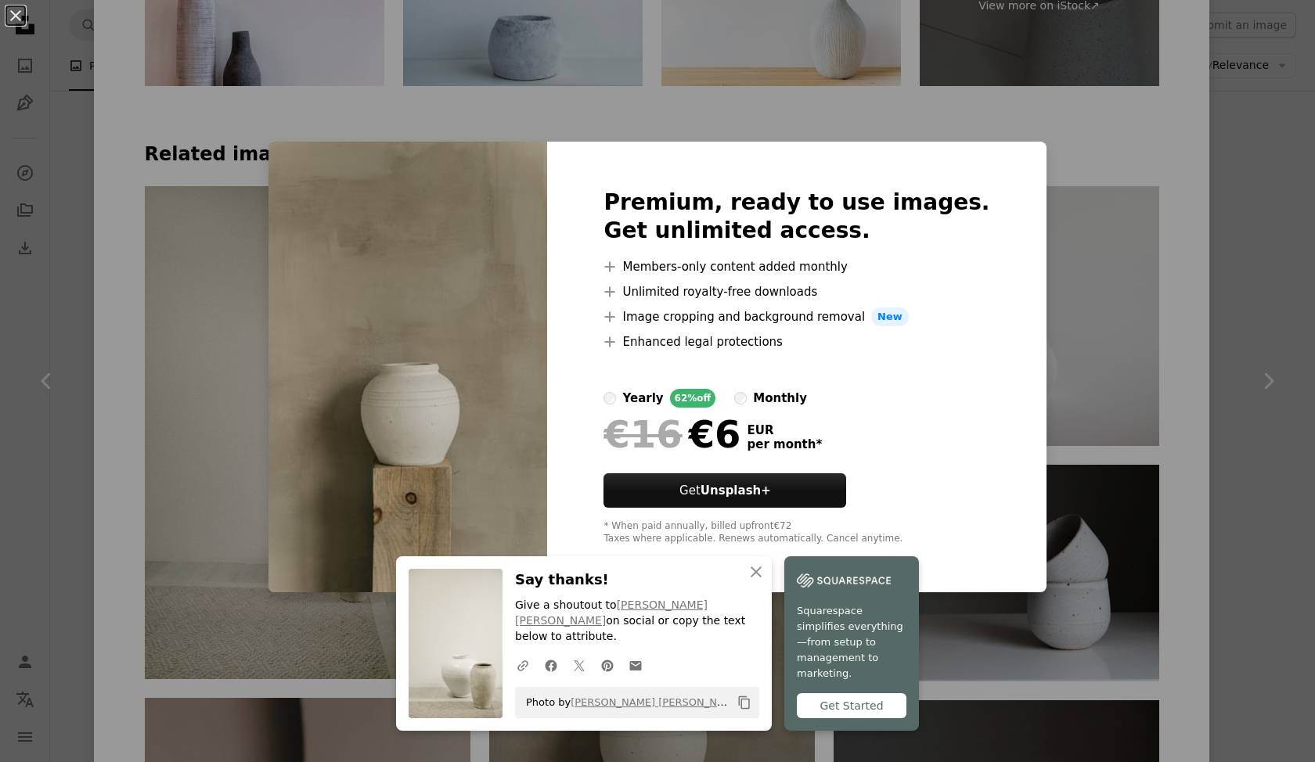
click at [1027, 119] on div "An X shape Premium, ready to use images. Get unlimited access. A plus sign Memb…" at bounding box center [657, 381] width 1315 height 762
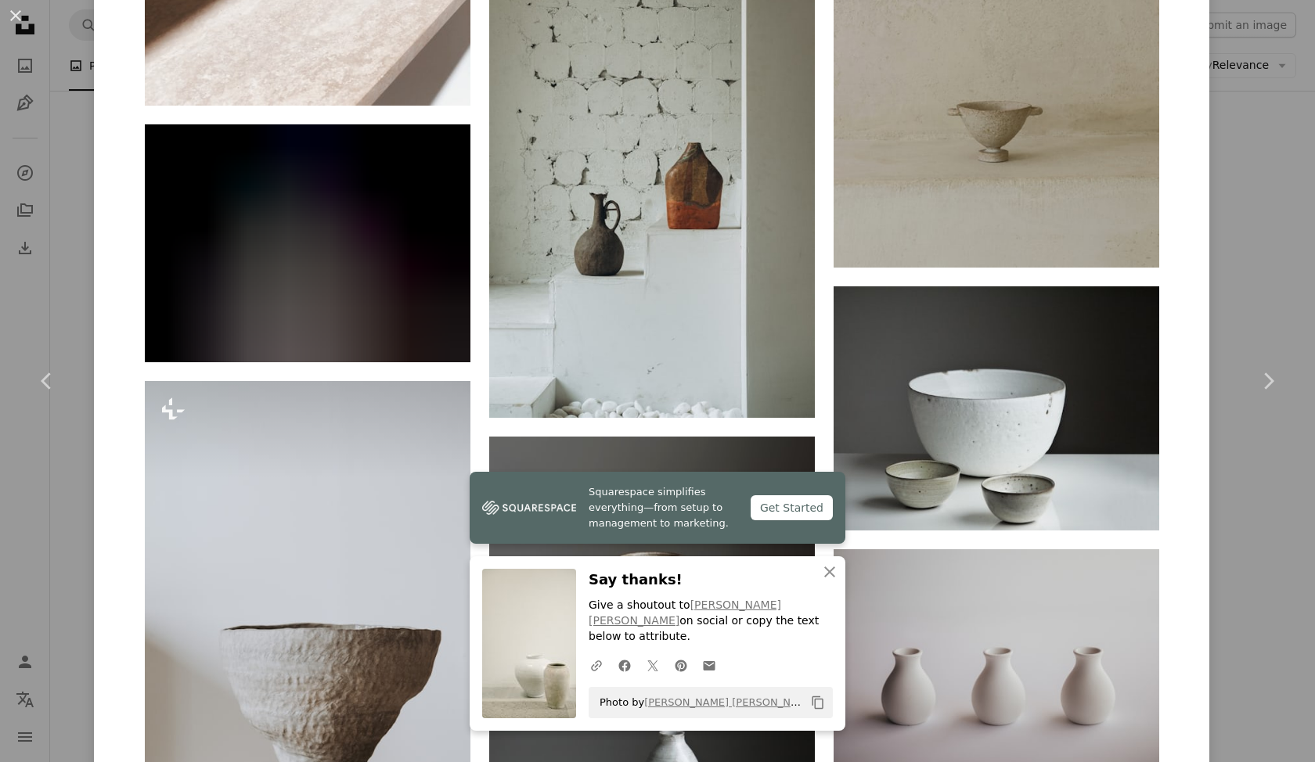
scroll to position [2346, 0]
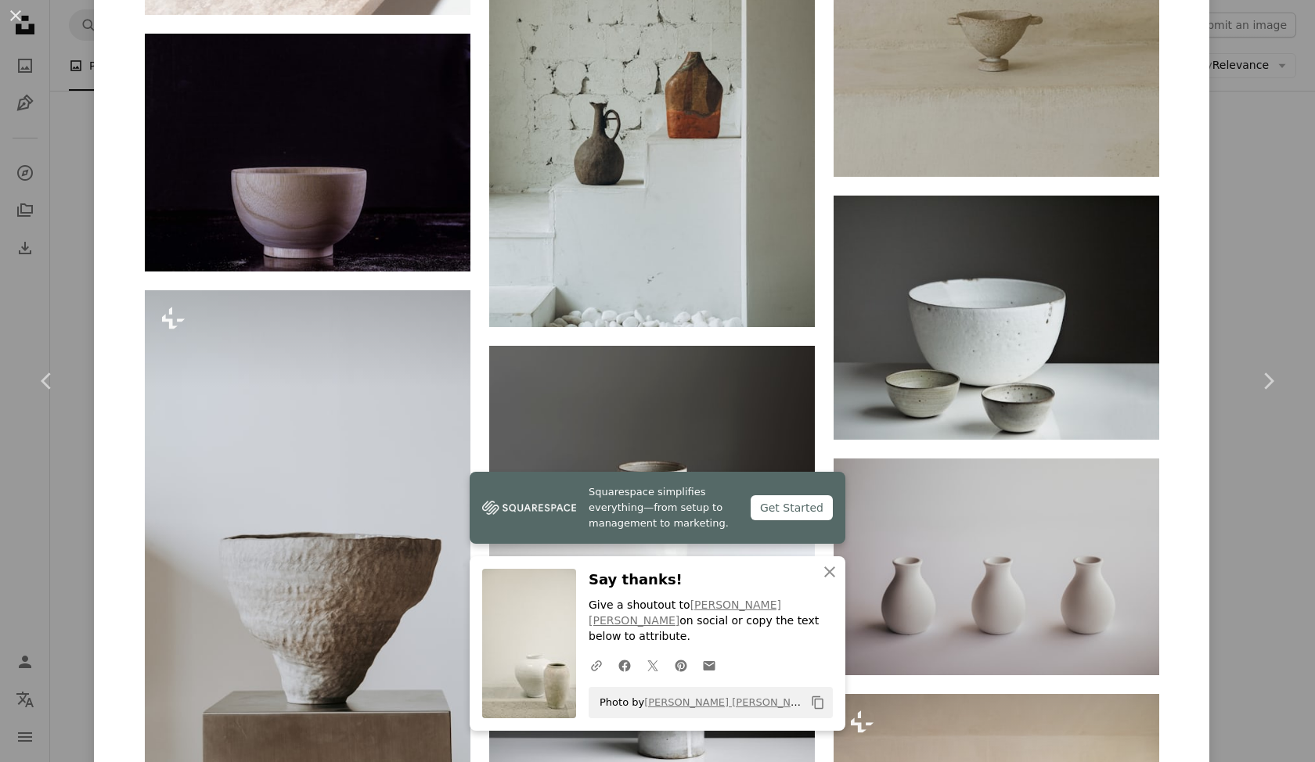
click at [1270, 243] on div "An X shape Chevron left Chevron right Liana Mikah Available for hire A checkmar…" at bounding box center [657, 381] width 1315 height 762
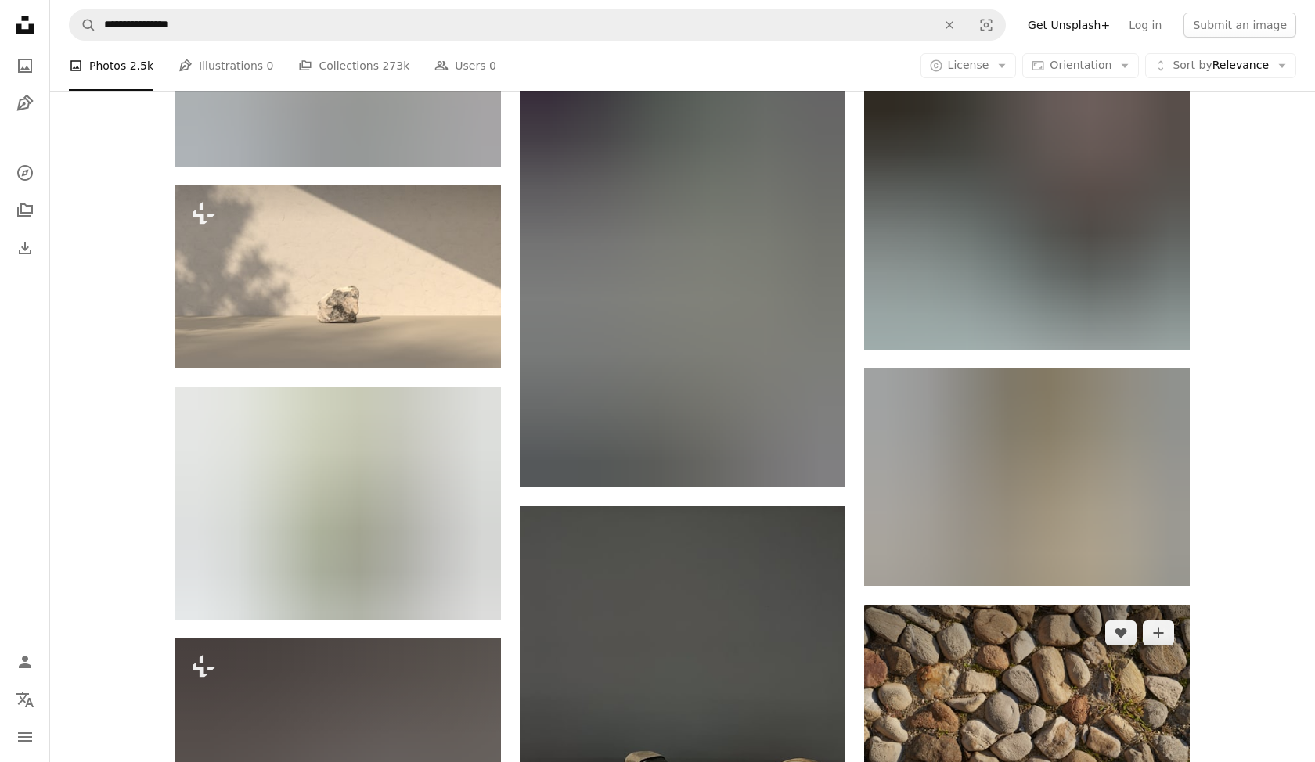
scroll to position [24297, 0]
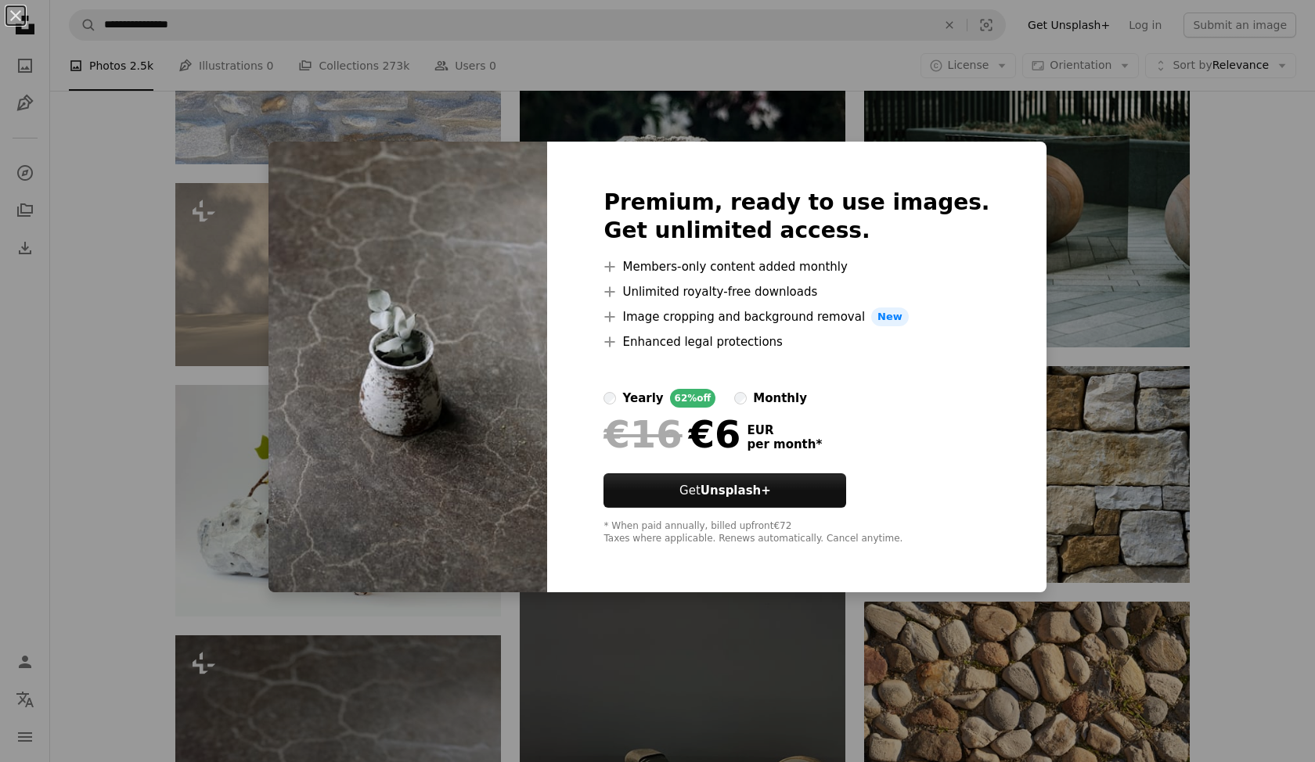
click at [993, 161] on div "Premium, ready to use images. Get unlimited access. A plus sign Members-only co…" at bounding box center [796, 367] width 499 height 451
click at [1063, 157] on div "An X shape Premium, ready to use images. Get unlimited access. A plus sign Memb…" at bounding box center [657, 381] width 1315 height 762
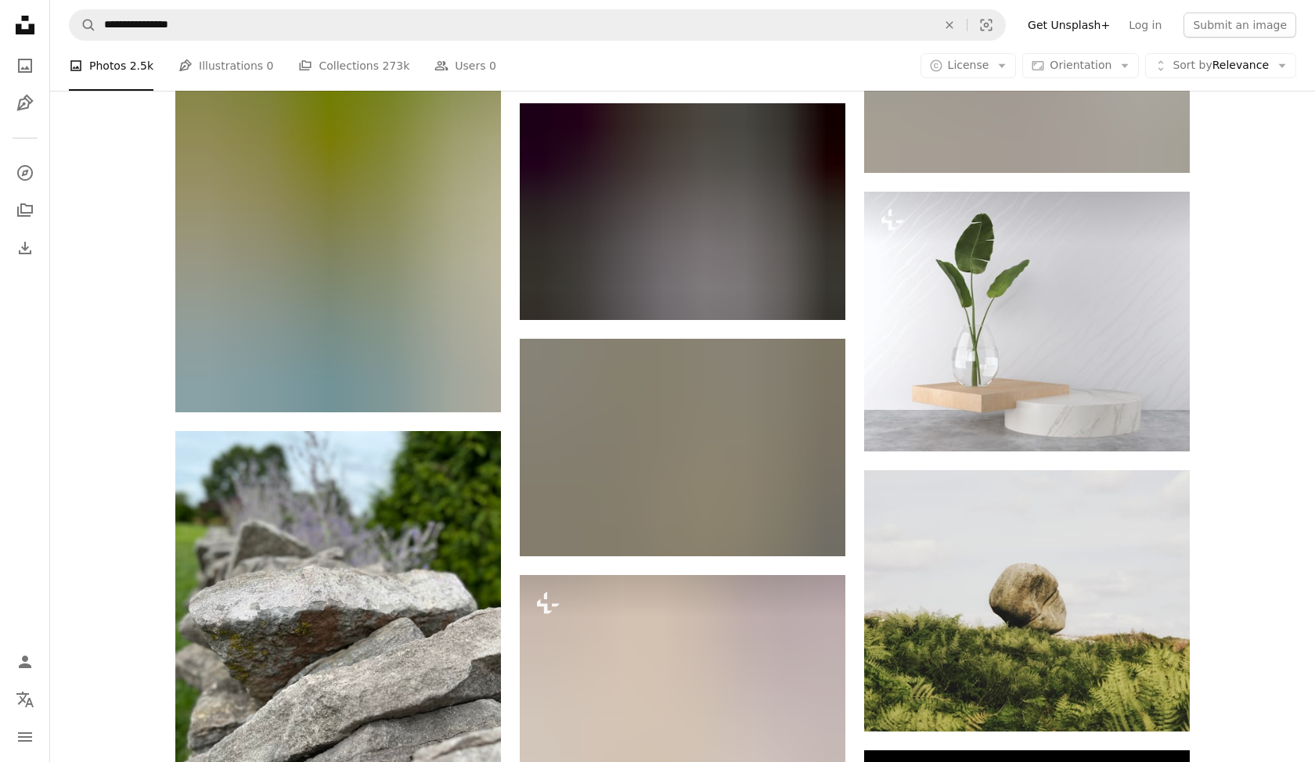
scroll to position [28083, 0]
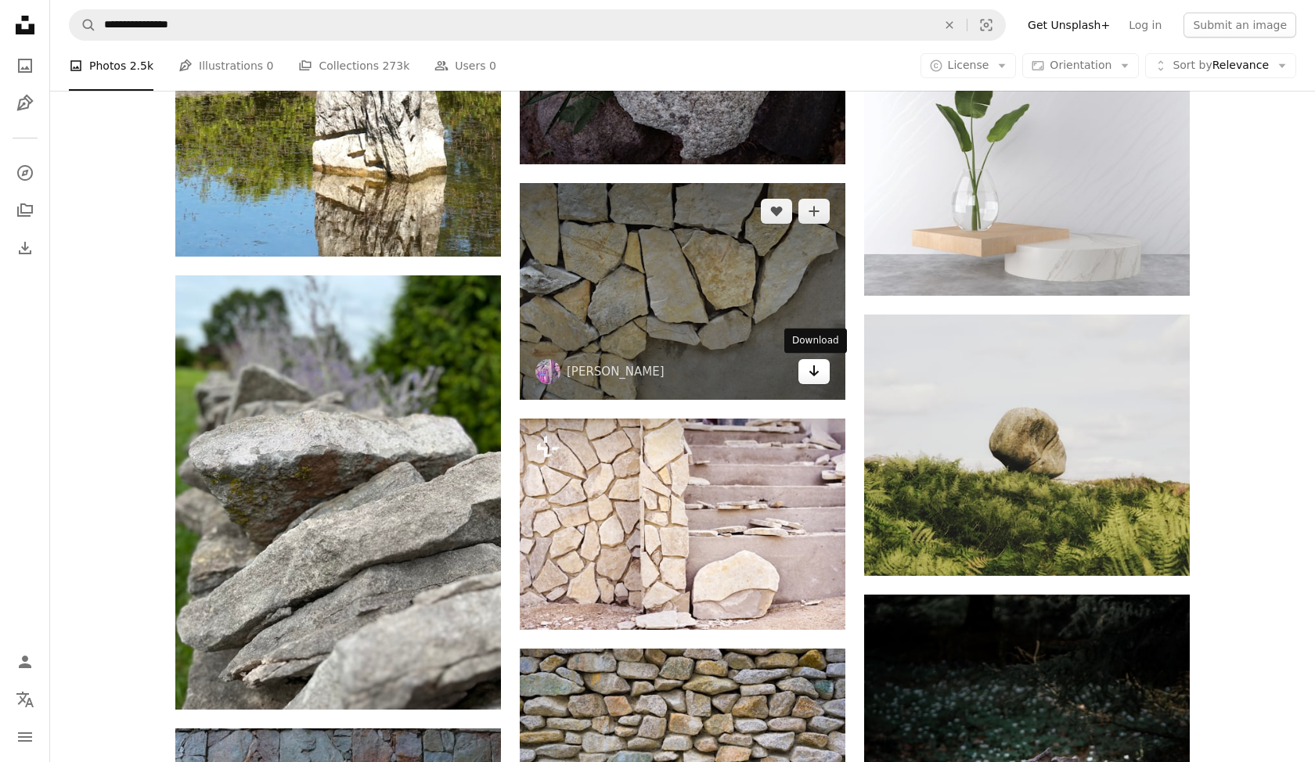
click at [809, 375] on icon "Arrow pointing down" at bounding box center [814, 371] width 13 height 19
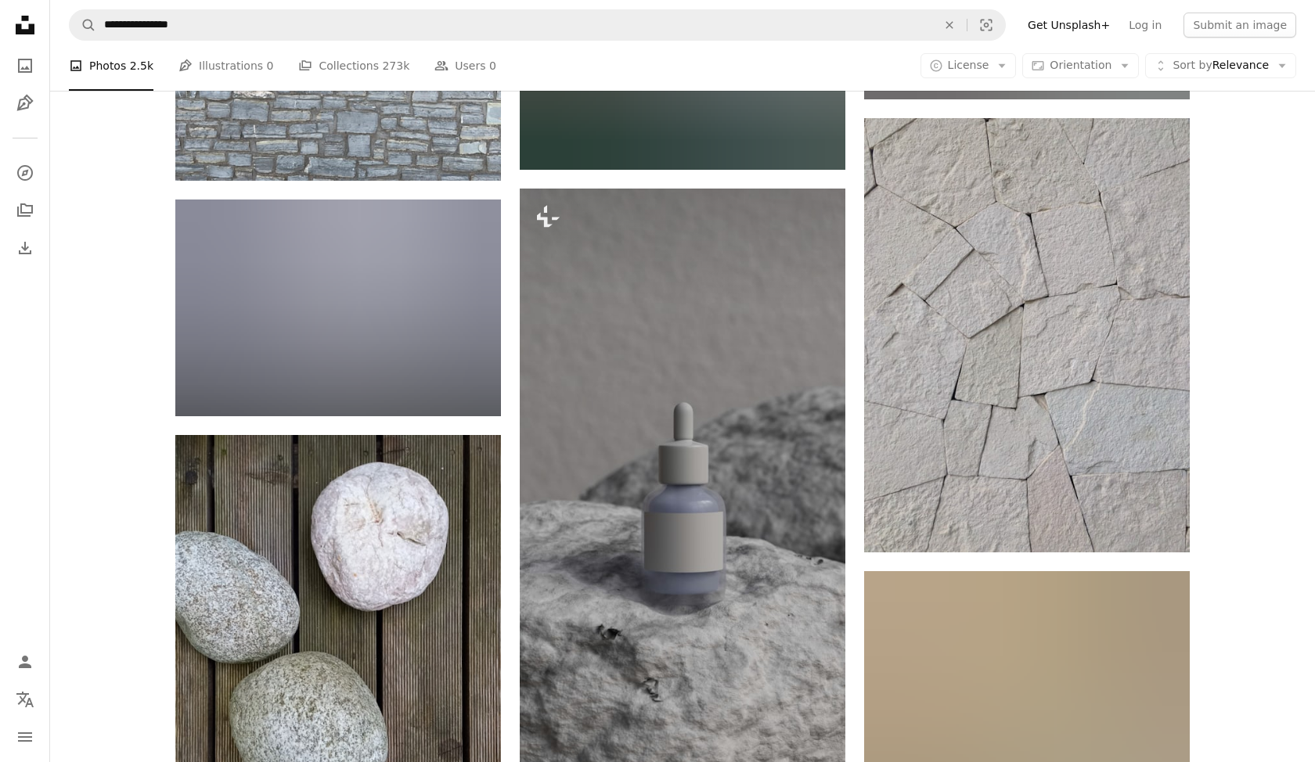
scroll to position [39732, 0]
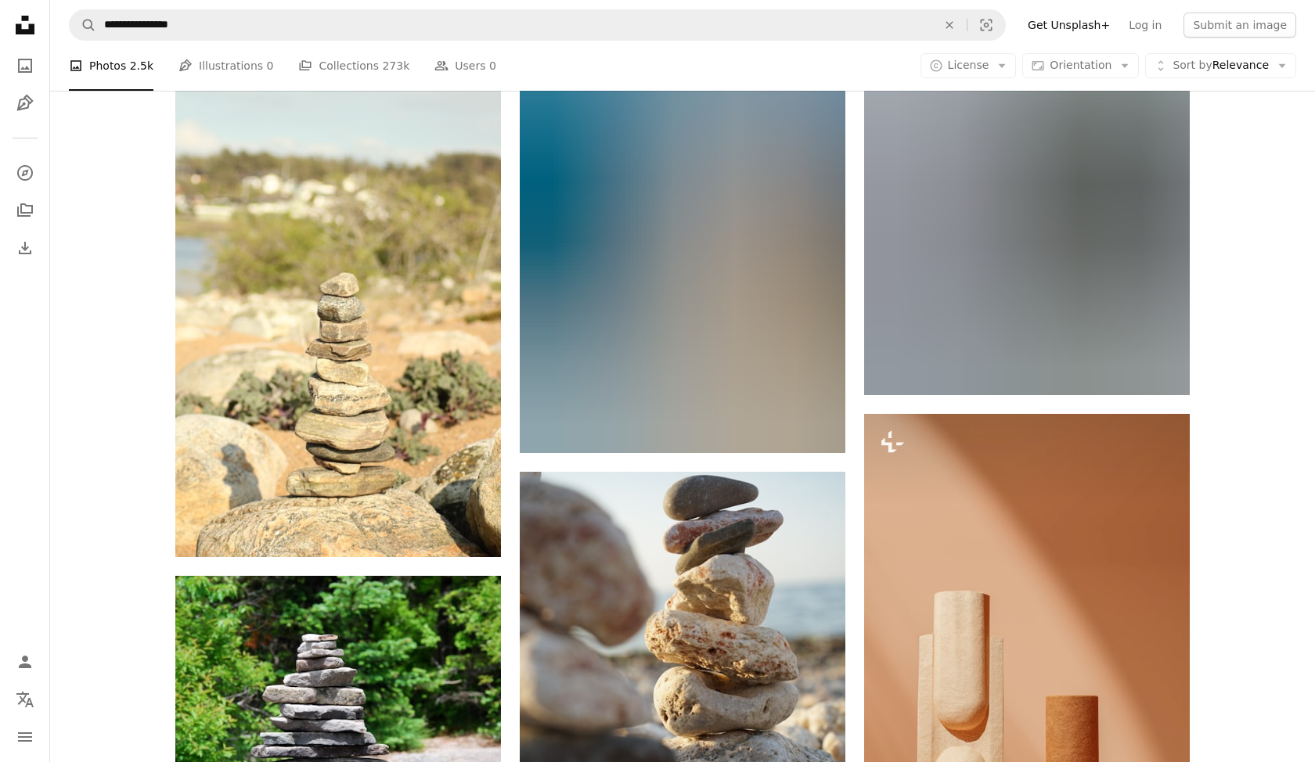
scroll to position [50802, 0]
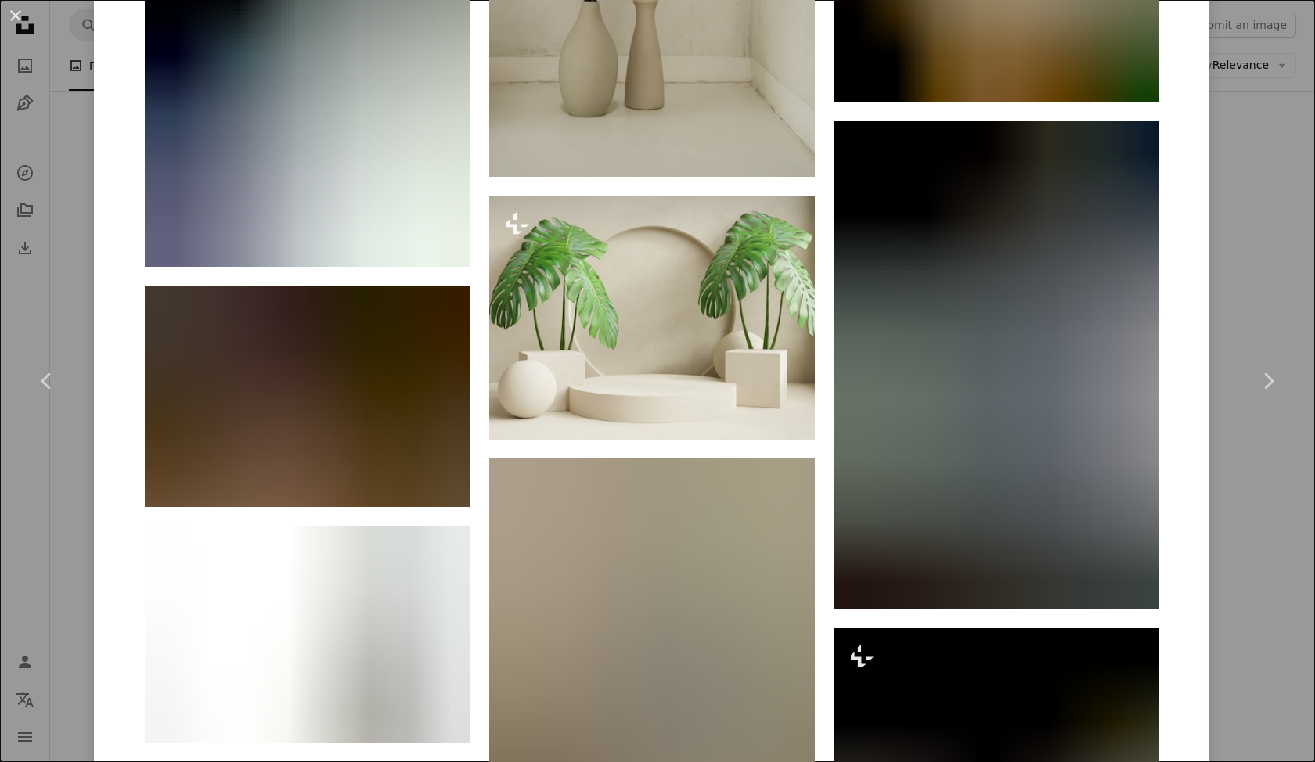
scroll to position [4963, 0]
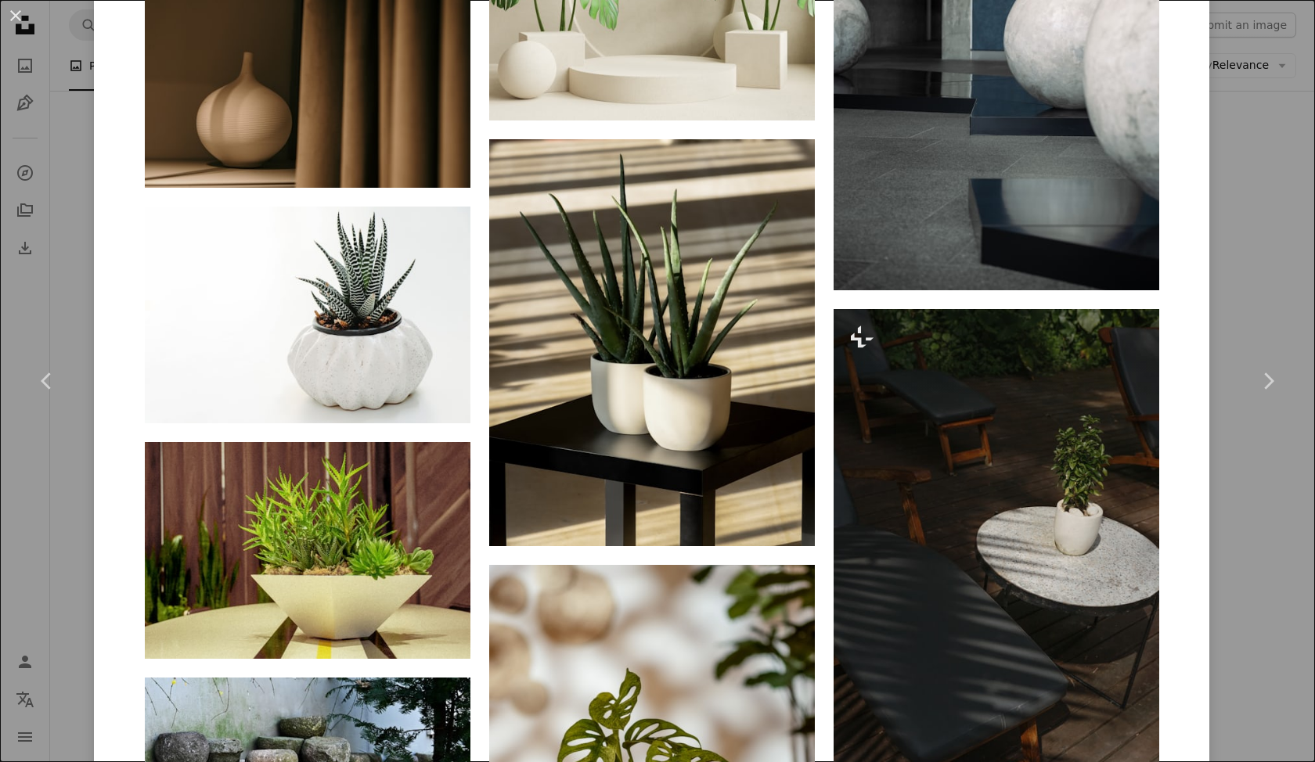
click at [1259, 110] on div "An X shape Chevron left Chevron right Jason Leung Available for hire A checkmar…" at bounding box center [657, 381] width 1315 height 762
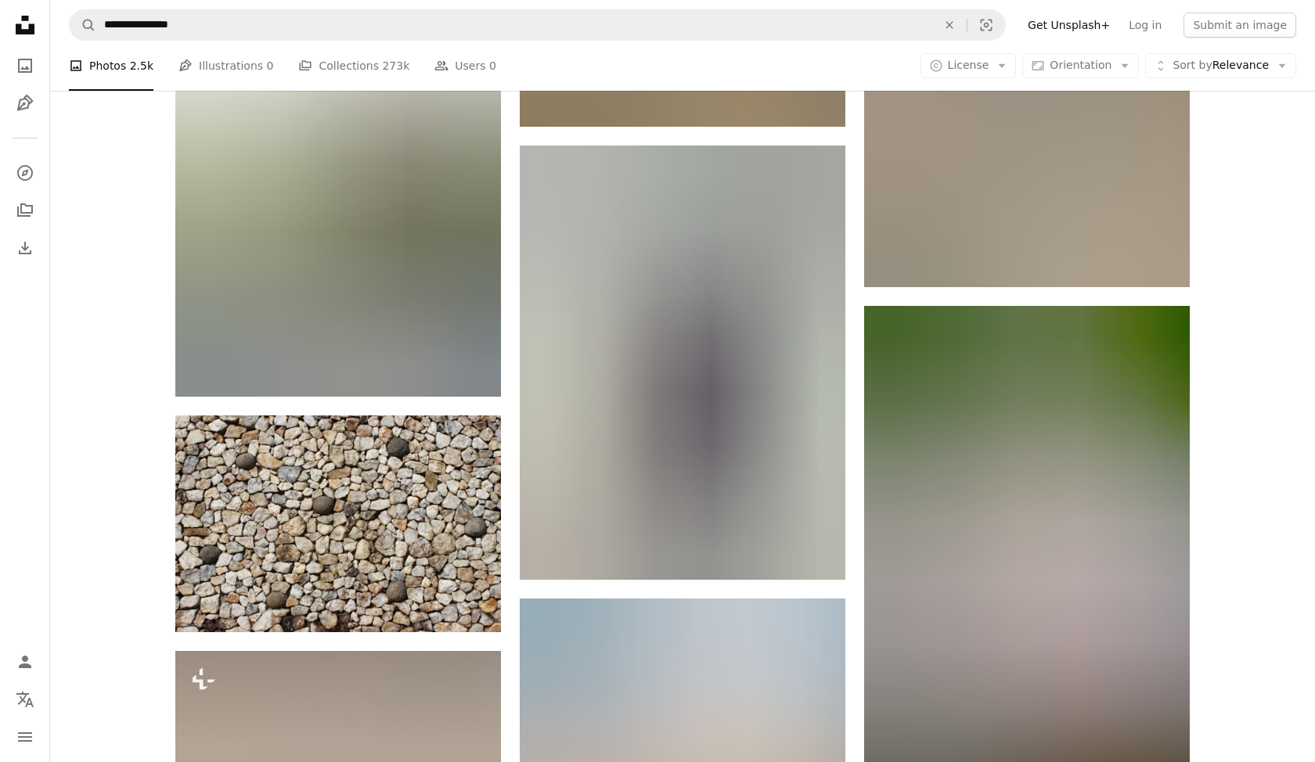
scroll to position [56376, 0]
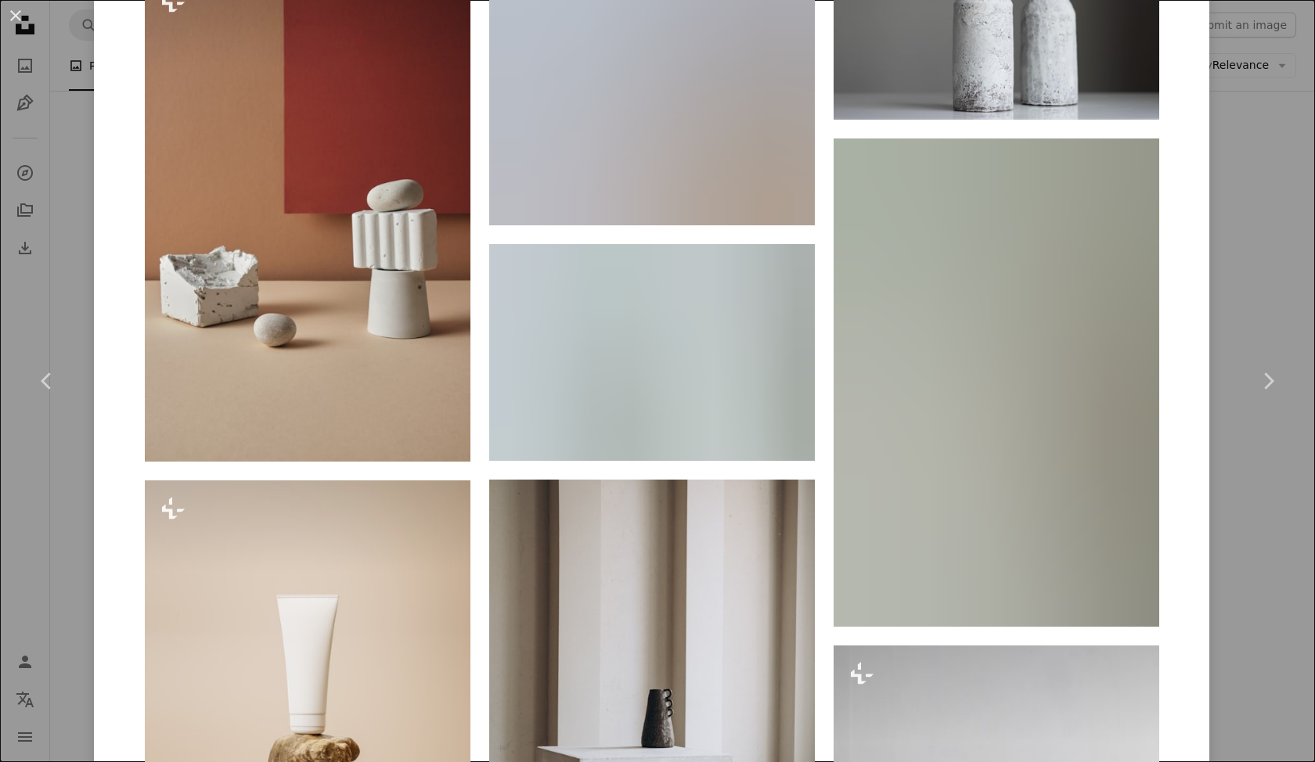
scroll to position [3454, 0]
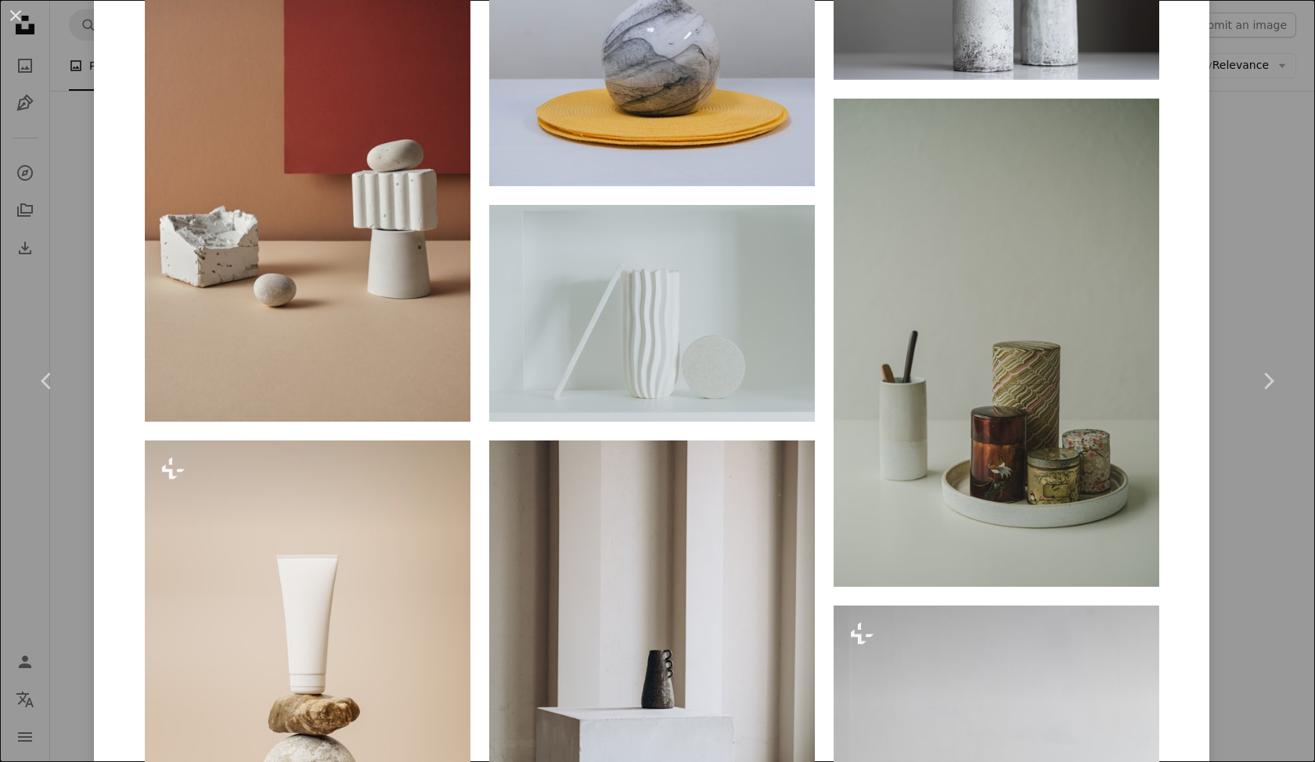
click at [1288, 214] on div "An X shape Chevron left Chevron right Trình Minh Thư Available for hire A check…" at bounding box center [657, 381] width 1315 height 762
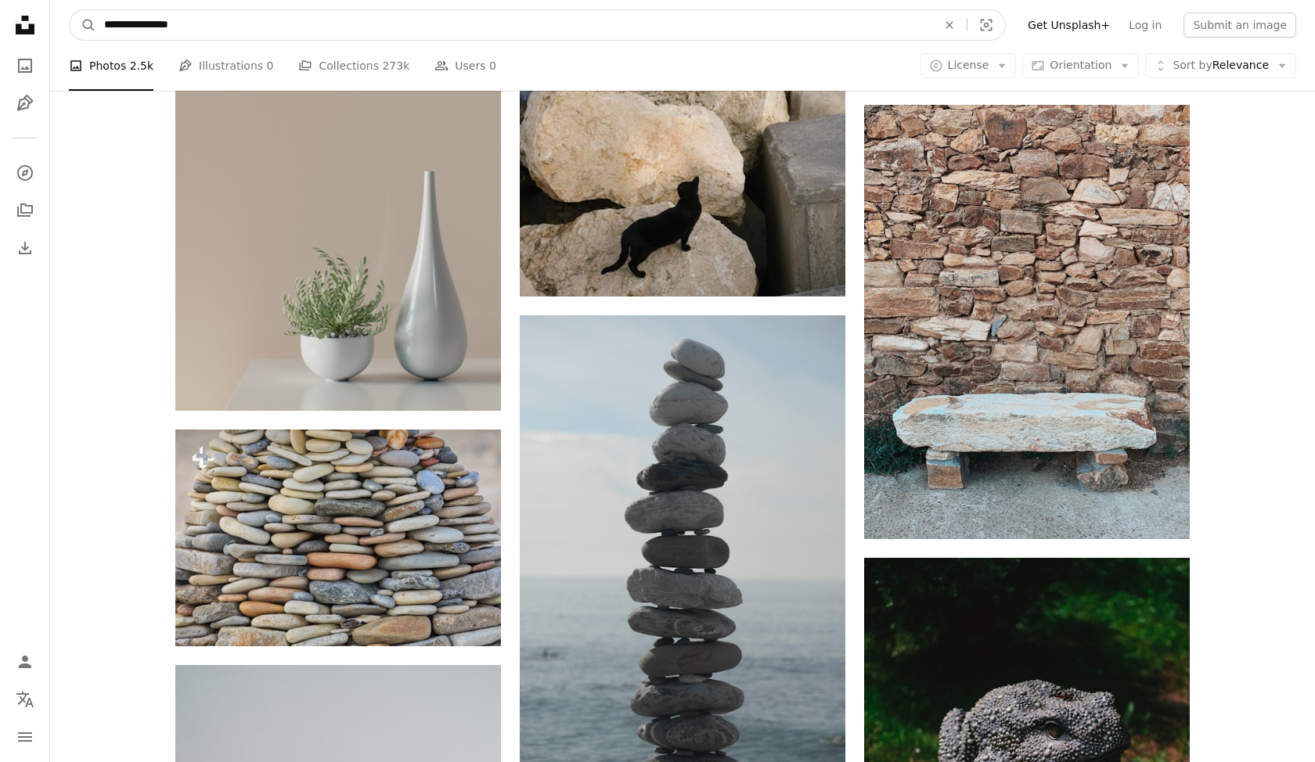
click at [119, 20] on input "**********" at bounding box center [514, 25] width 836 height 30
type input "**********"
click button "A magnifying glass" at bounding box center [83, 25] width 27 height 30
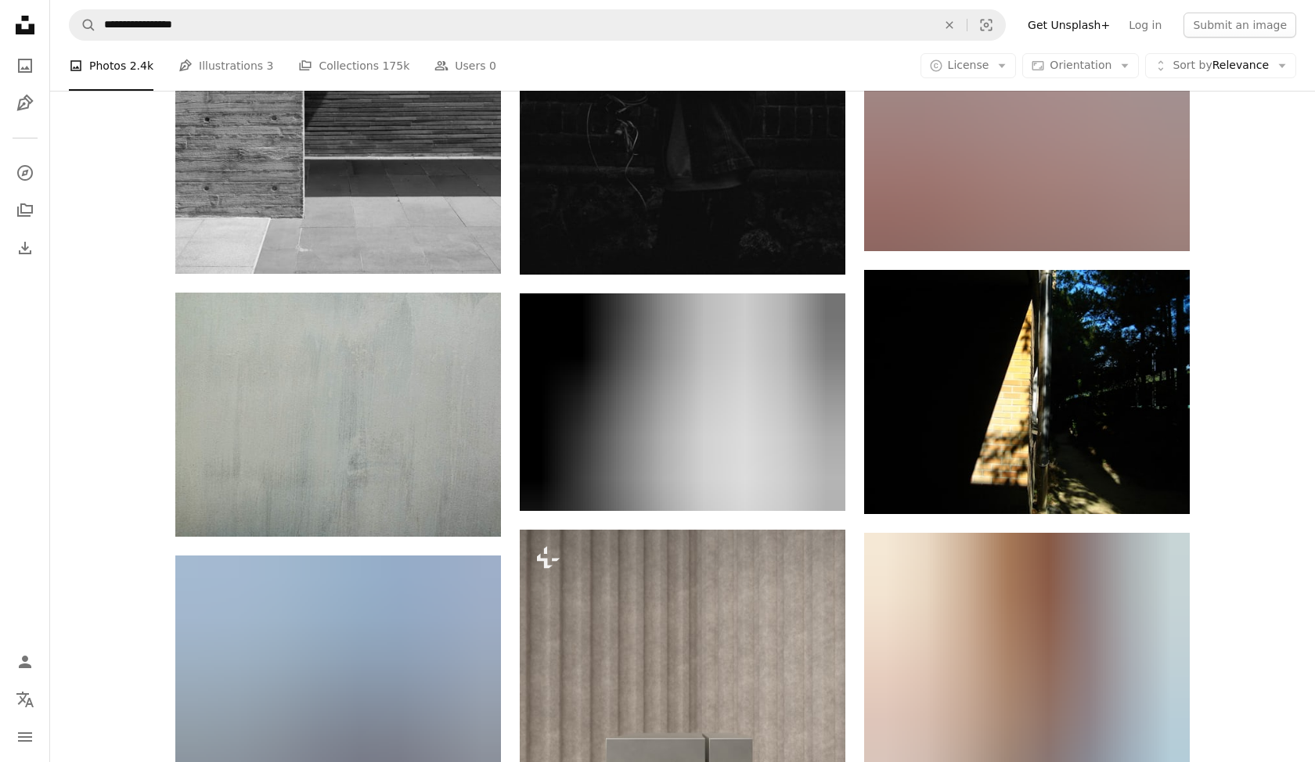
scroll to position [7839, 0]
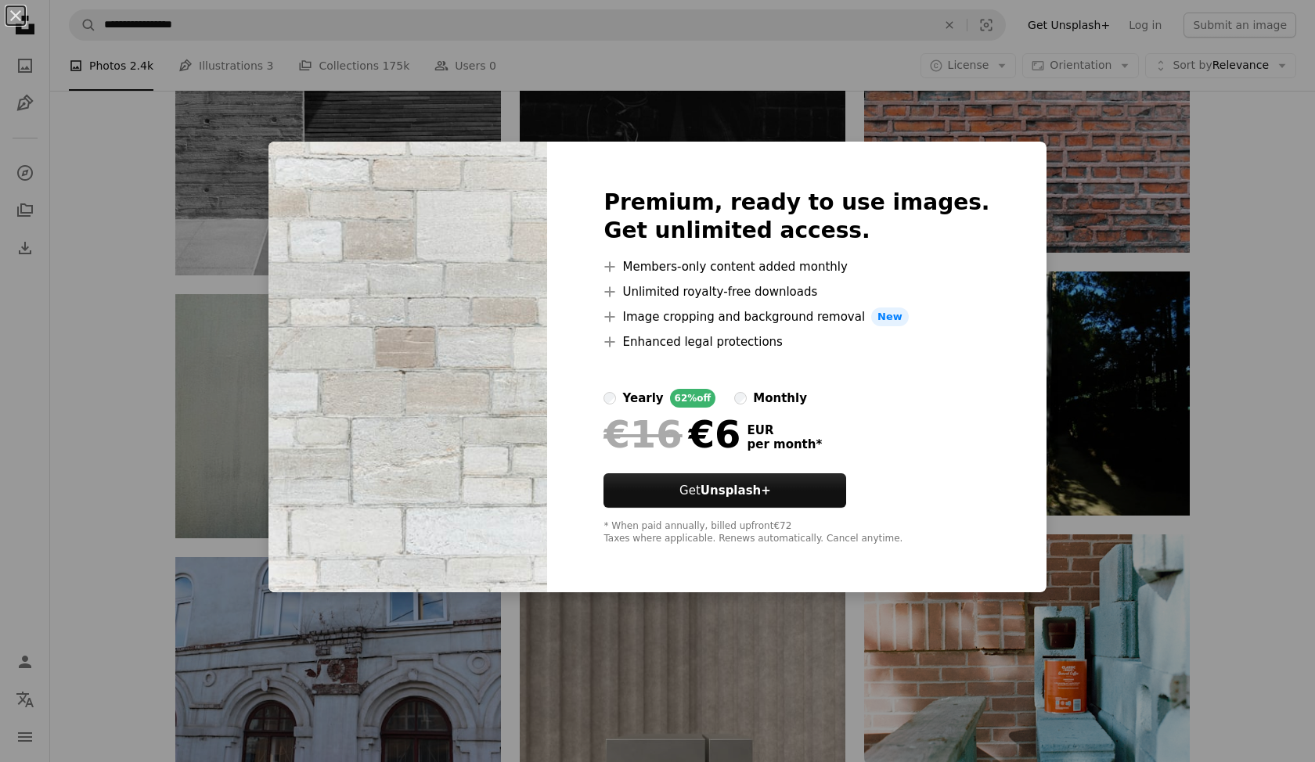
click at [1030, 93] on div "An X shape Premium, ready to use images. Get unlimited access. A plus sign Memb…" at bounding box center [657, 381] width 1315 height 762
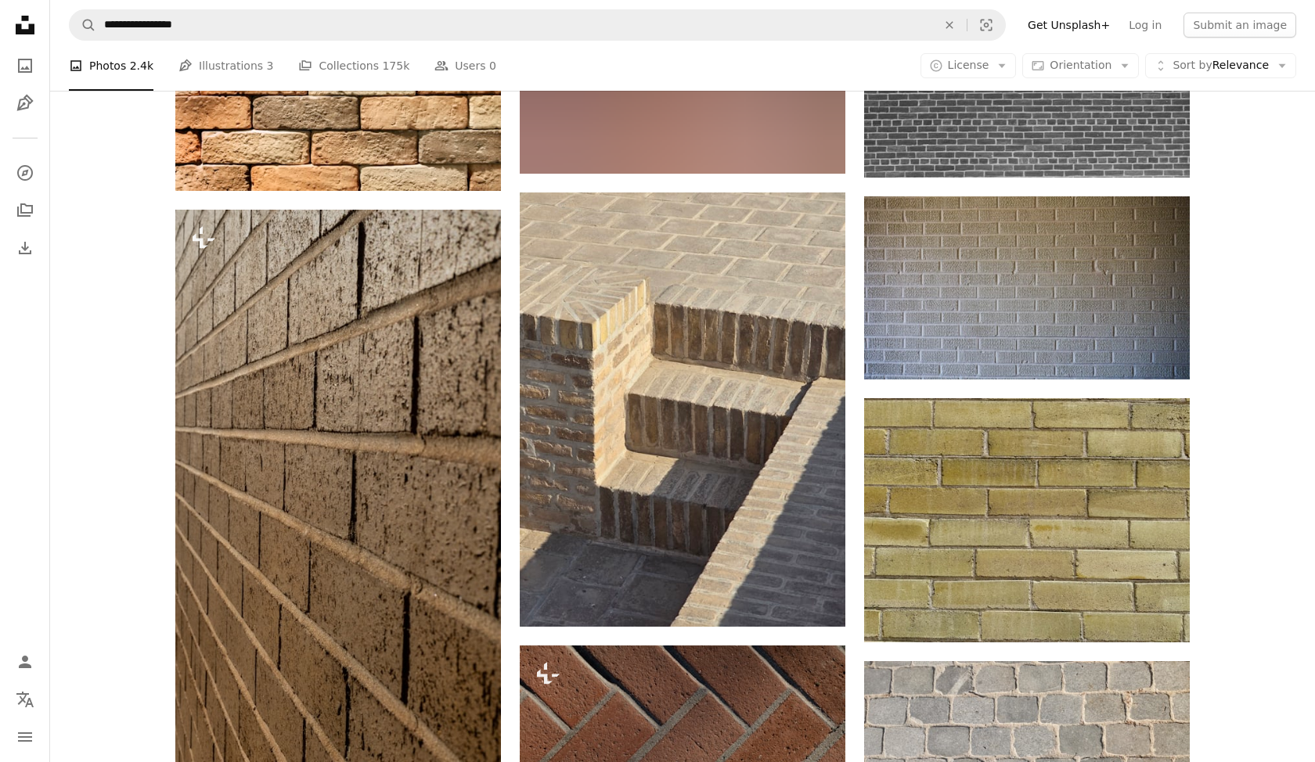
scroll to position [15050, 0]
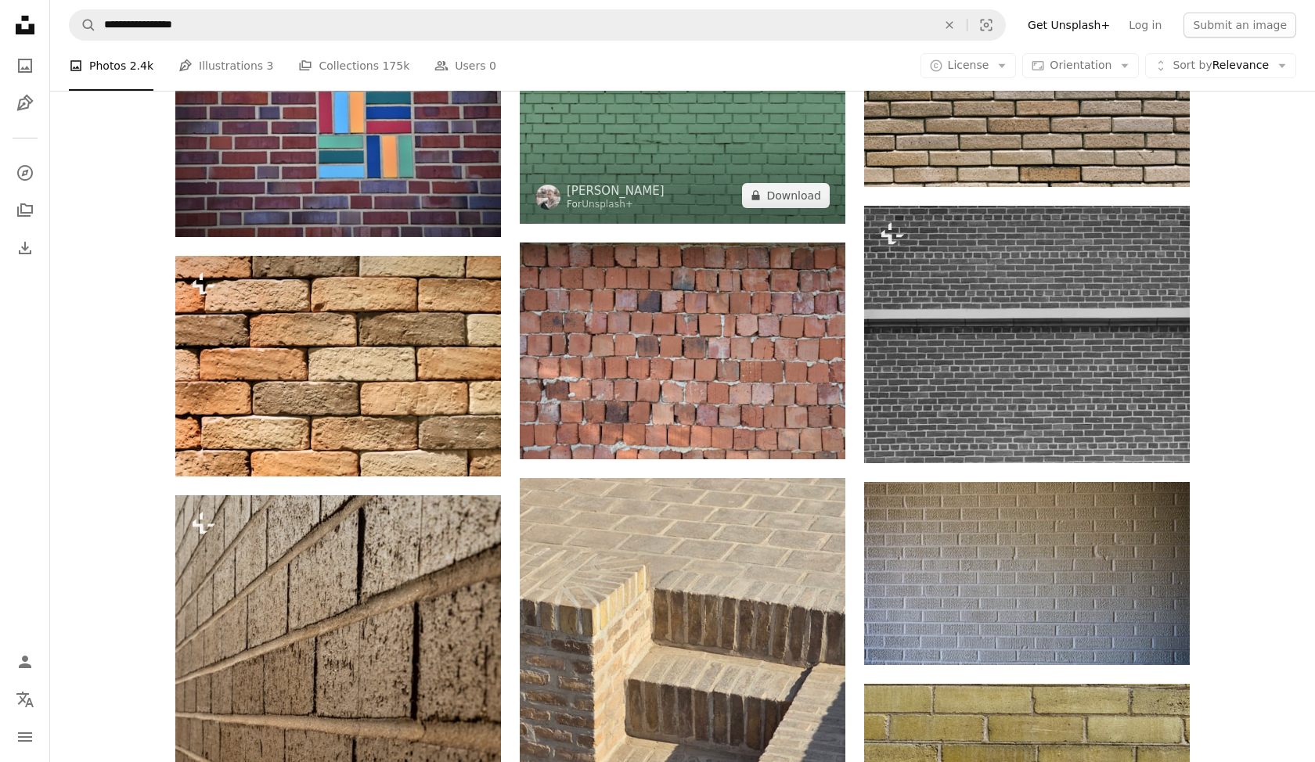
click at [690, 165] on img at bounding box center [683, 115] width 326 height 217
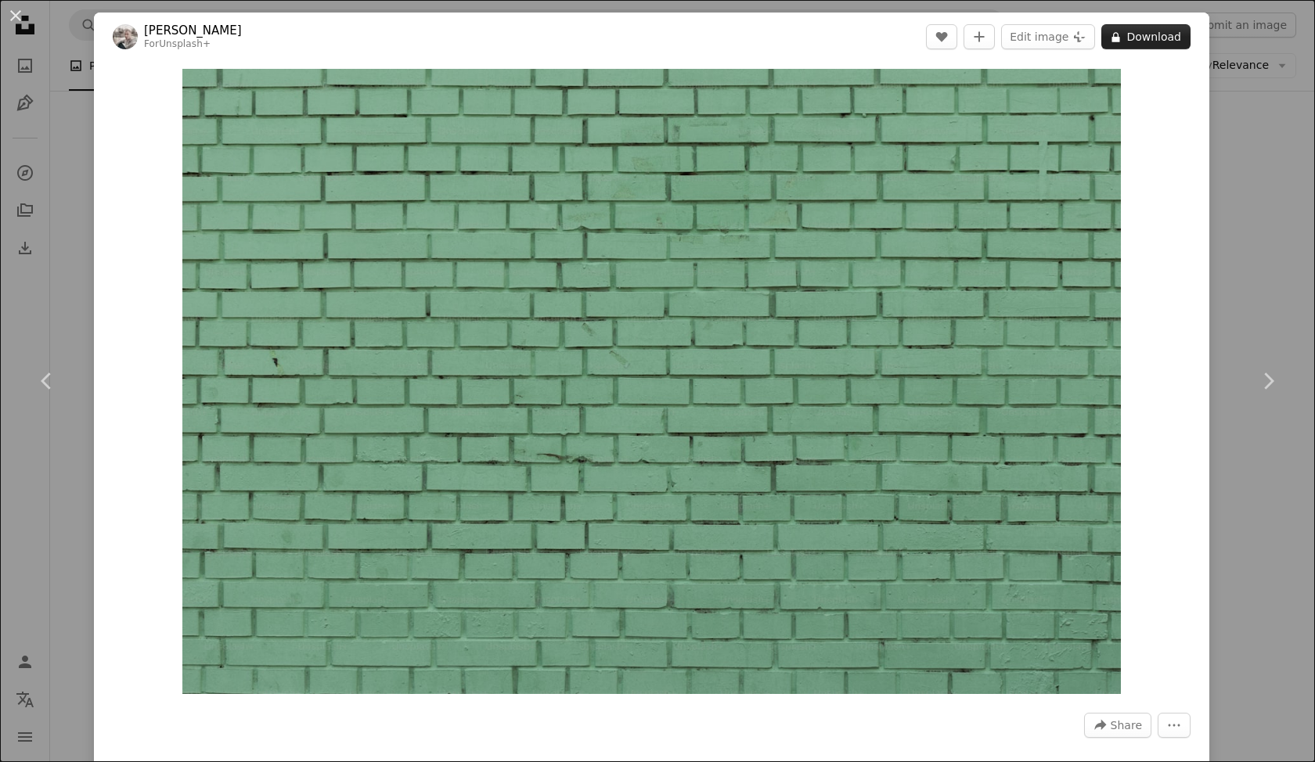
click at [1169, 41] on button "A lock Download" at bounding box center [1145, 36] width 89 height 25
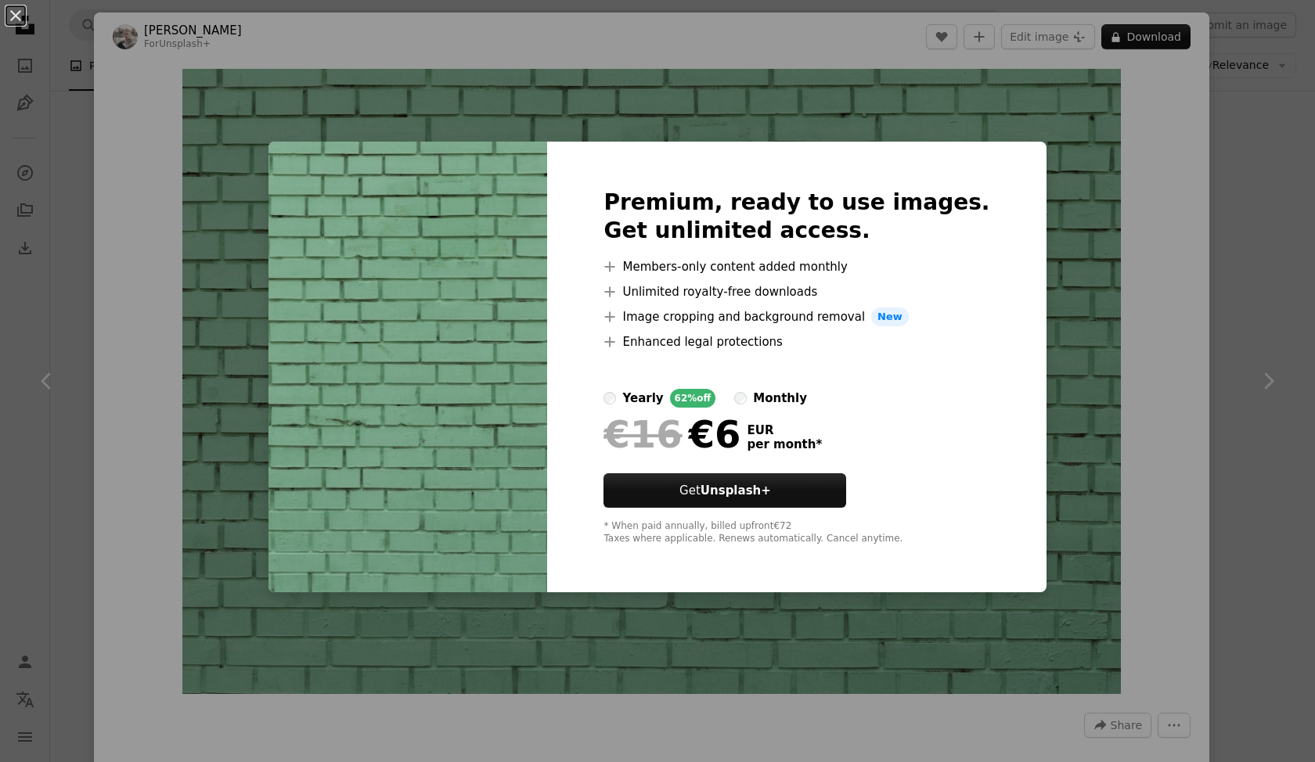
click at [1177, 214] on div "An X shape Premium, ready to use images. Get unlimited access. A plus sign Memb…" at bounding box center [657, 381] width 1315 height 762
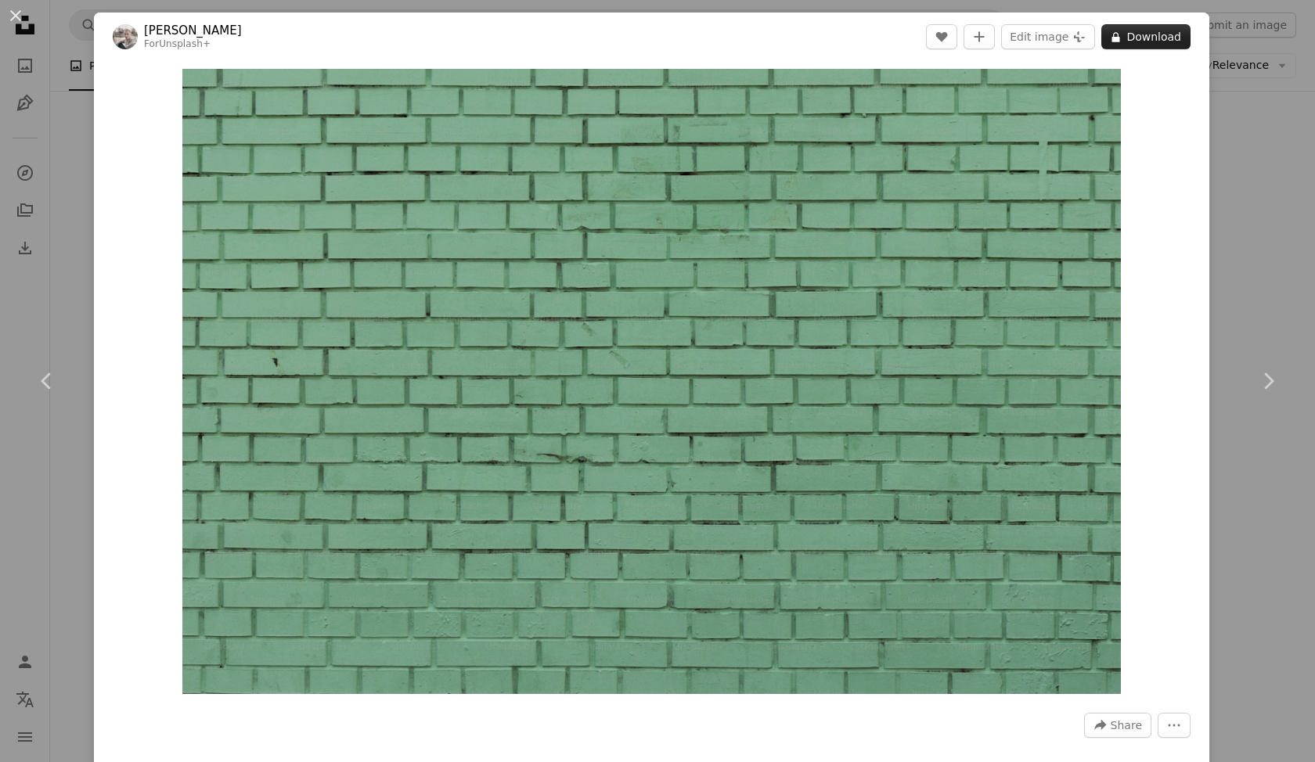
click at [1176, 41] on button "A lock Download" at bounding box center [1145, 36] width 89 height 25
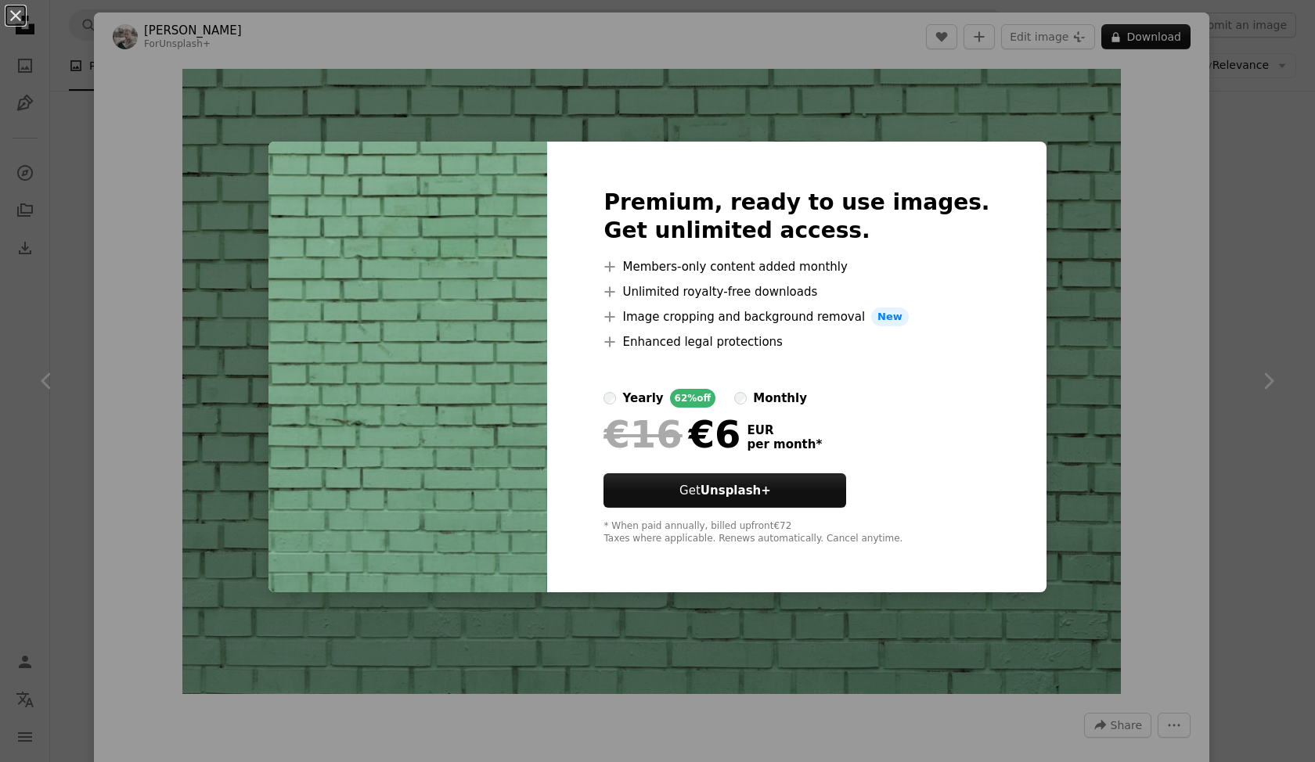
click at [1056, 167] on div "An X shape Premium, ready to use images. Get unlimited access. A plus sign Memb…" at bounding box center [657, 381] width 1315 height 762
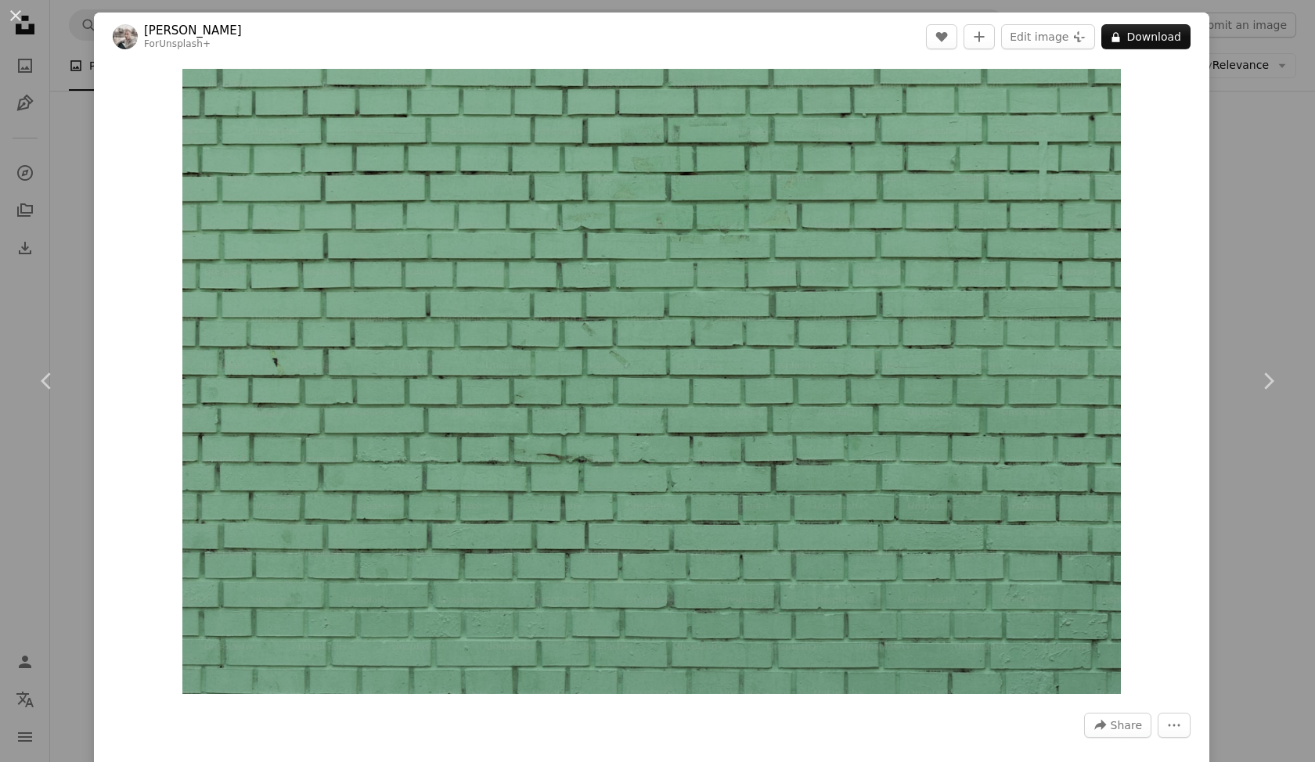
click at [1230, 90] on div "An X shape Chevron left Chevron right Drazen Nesic For Unsplash+ A heart A plus…" at bounding box center [657, 381] width 1315 height 762
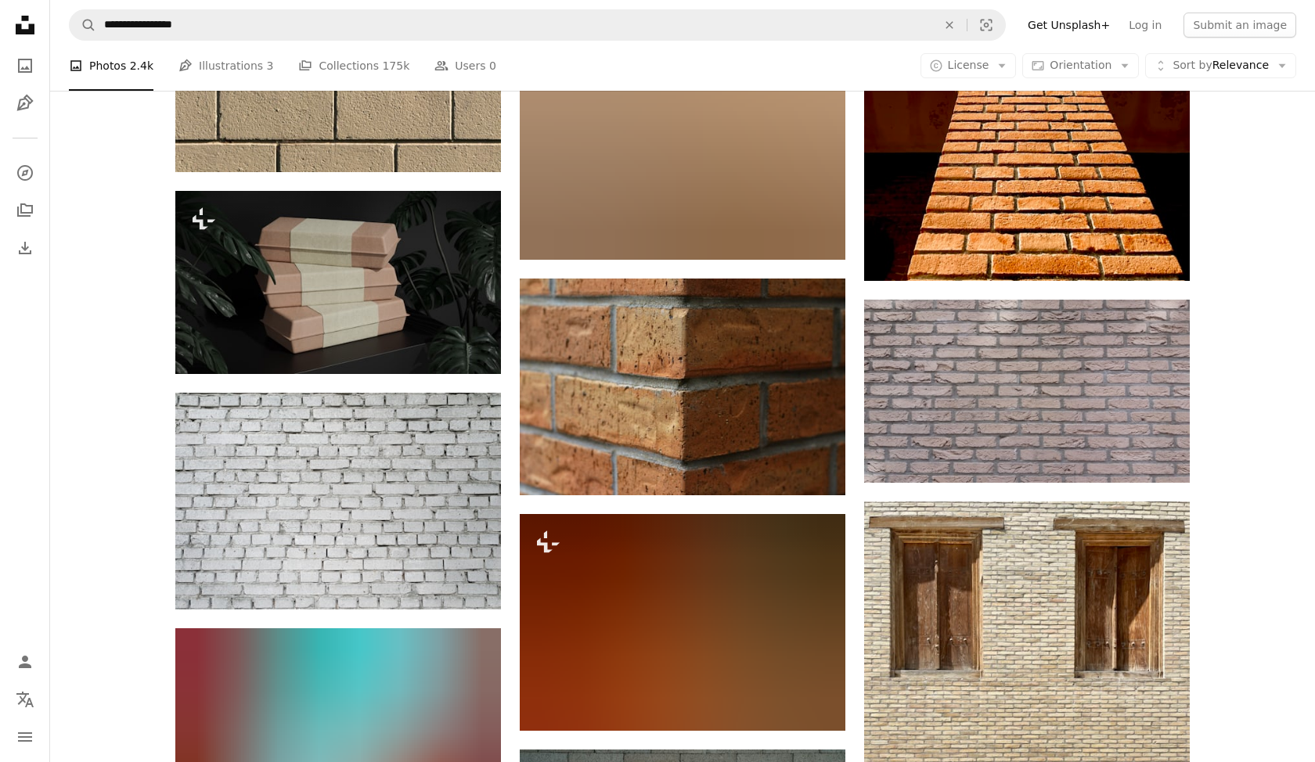
scroll to position [16892, 0]
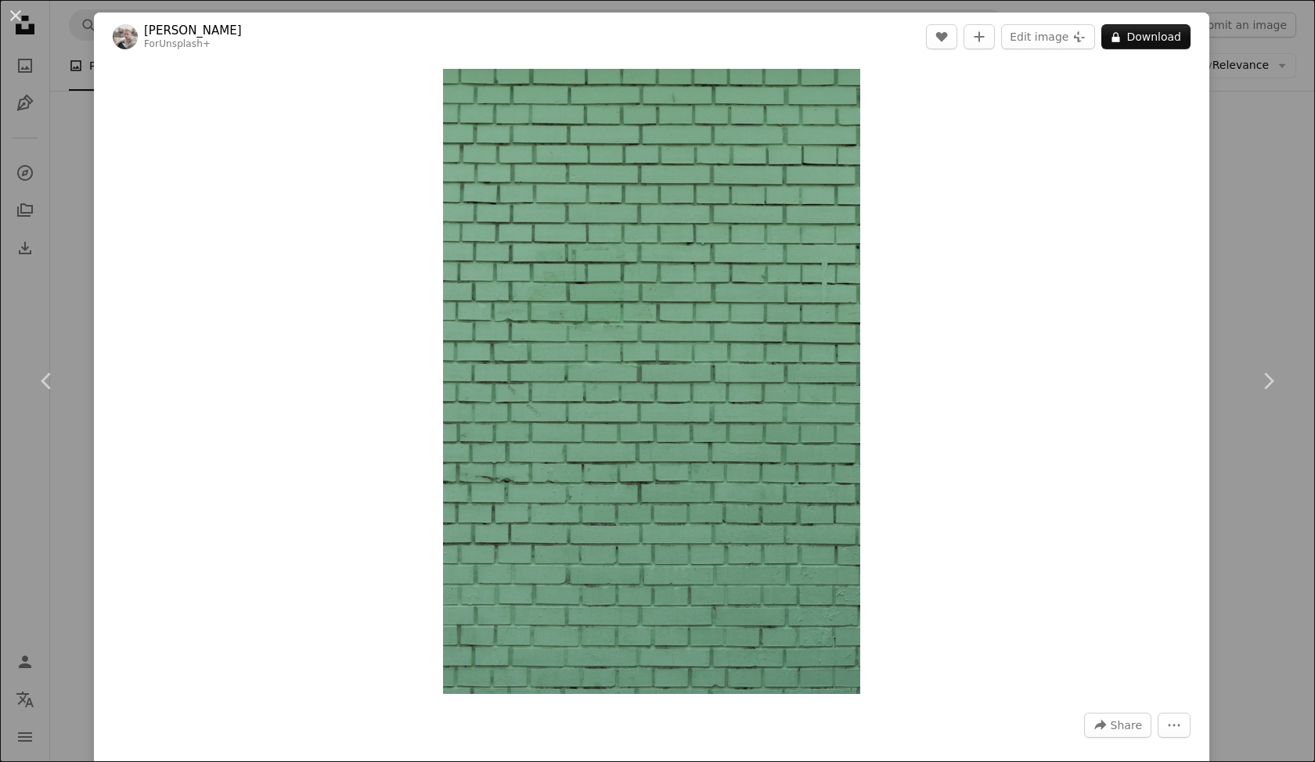
click at [1288, 173] on div "An X shape Chevron left Chevron right Drazen Nesic For Unsplash+ A heart A plus…" at bounding box center [657, 381] width 1315 height 762
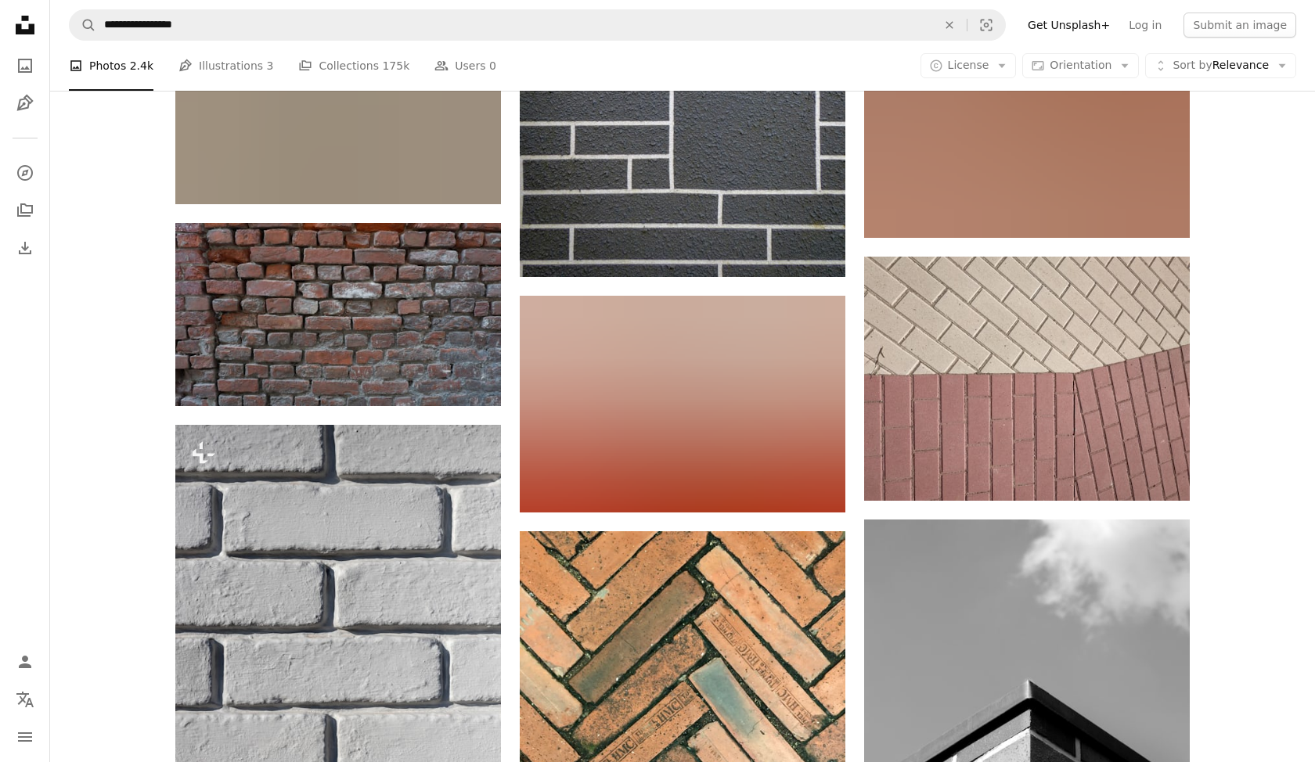
scroll to position [19398, 0]
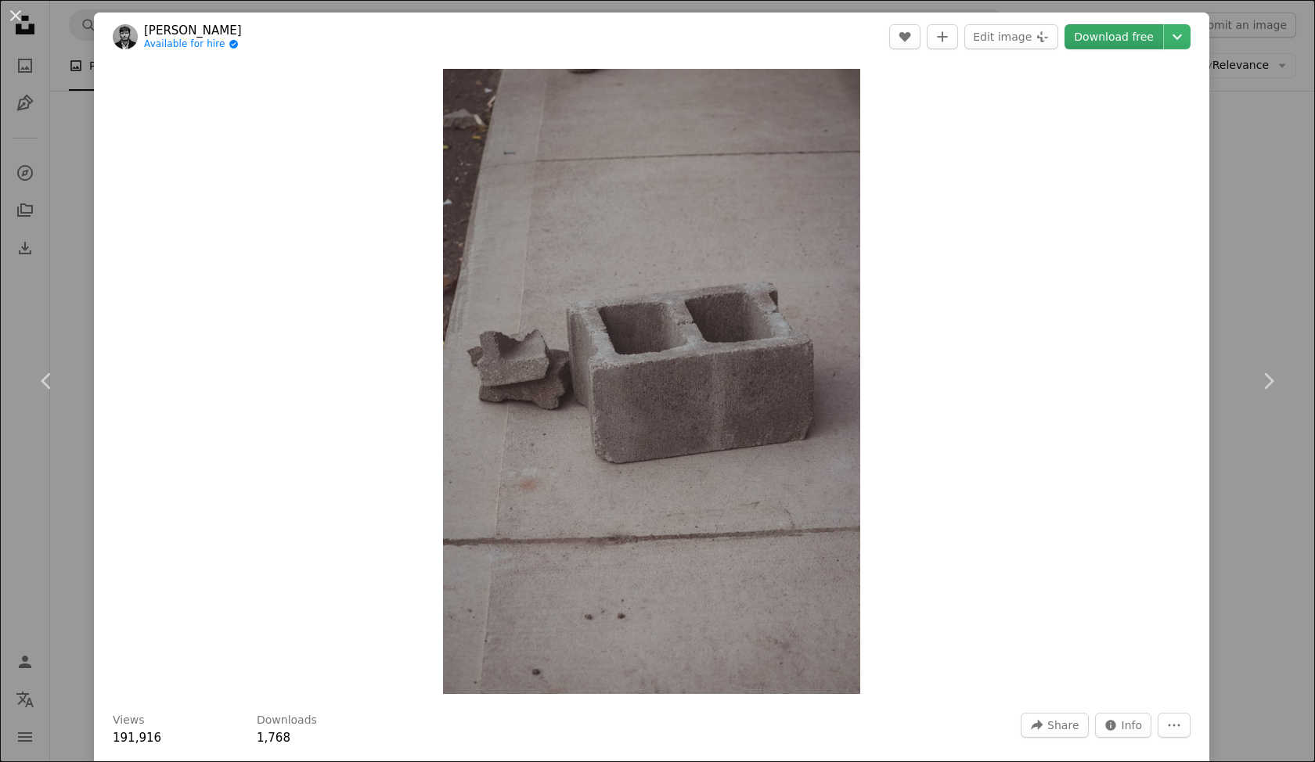
click at [1126, 39] on link "Download free" at bounding box center [1114, 36] width 99 height 25
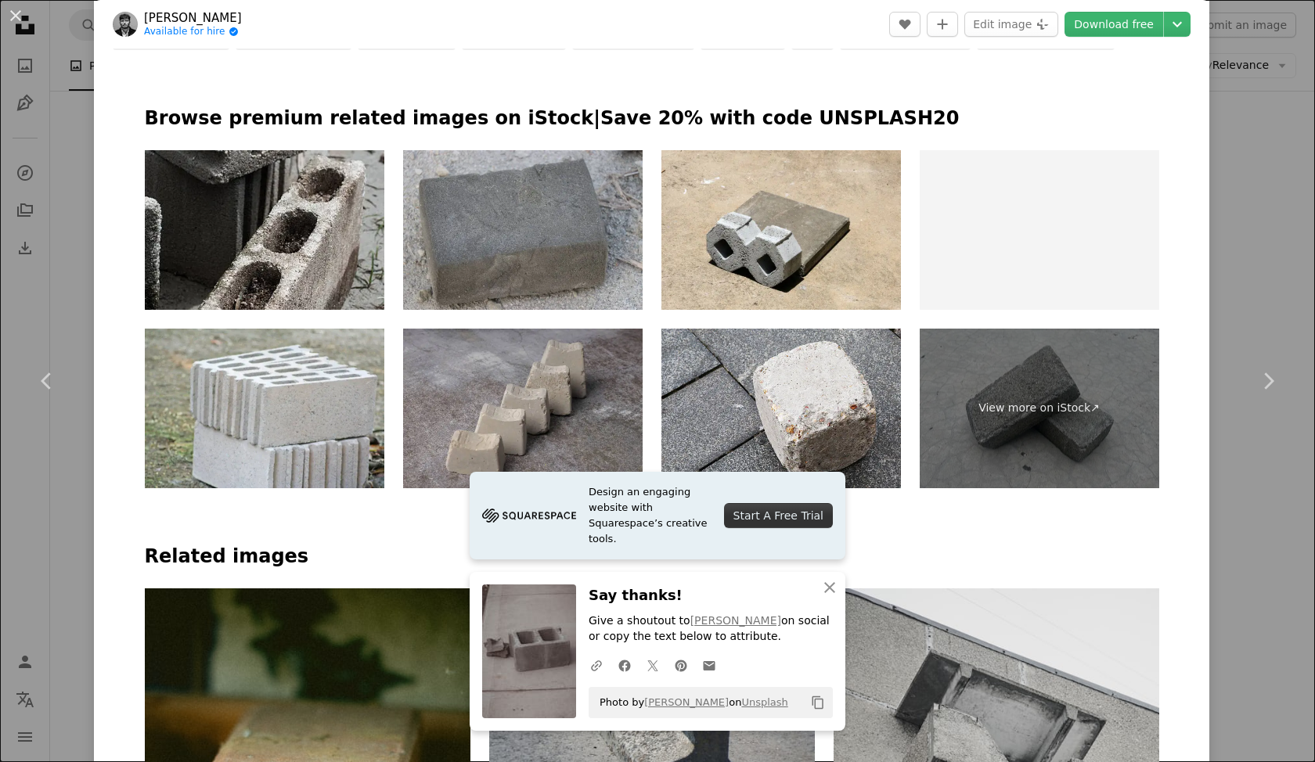
scroll to position [910, 0]
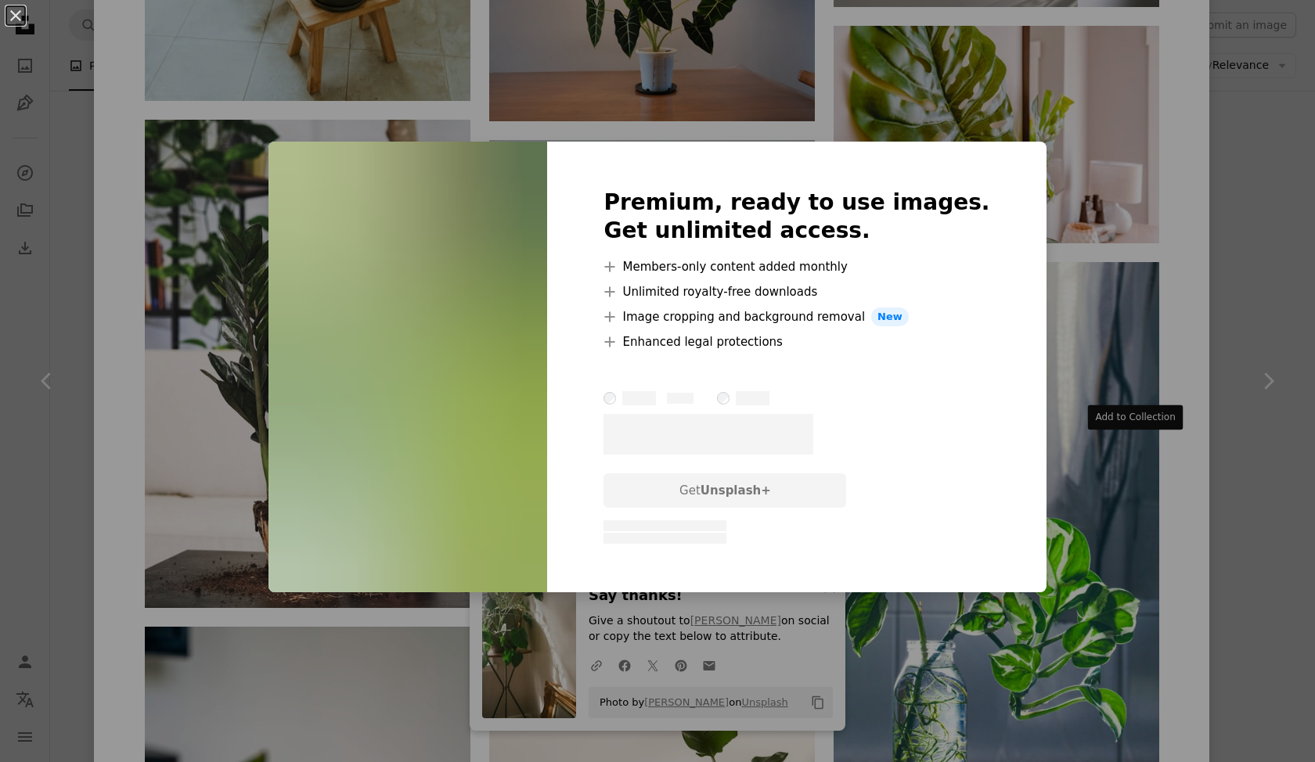
scroll to position [16922, 0]
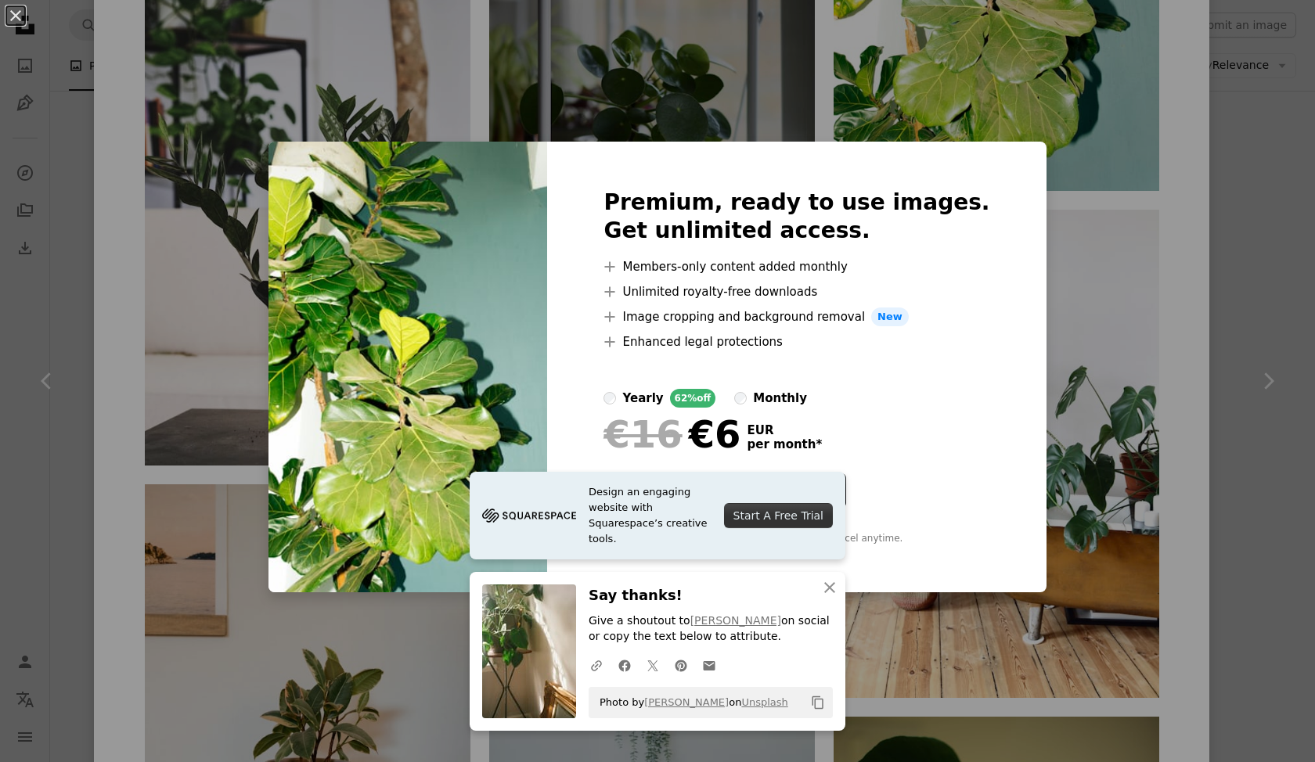
click at [1031, 192] on div "An X shape Premium, ready to use images. Get unlimited access. A plus sign Memb…" at bounding box center [657, 381] width 1315 height 762
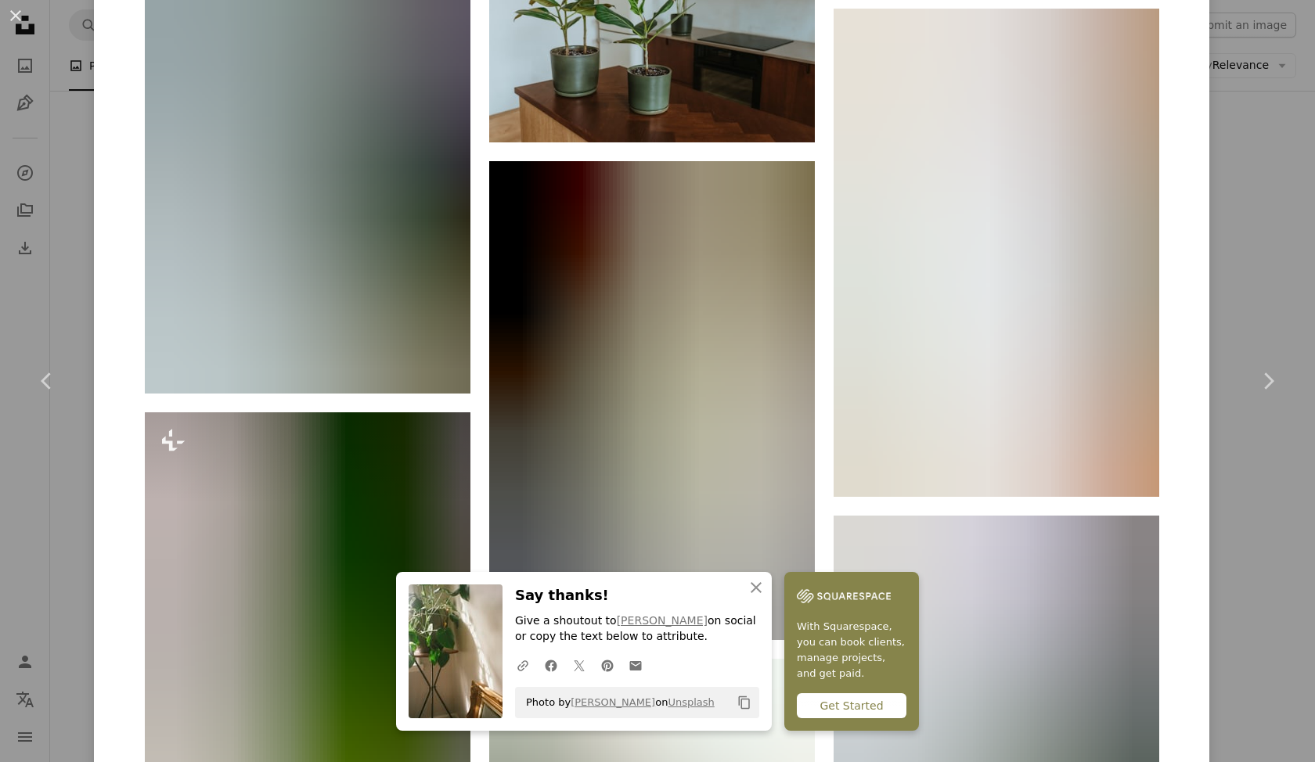
scroll to position [24653, 0]
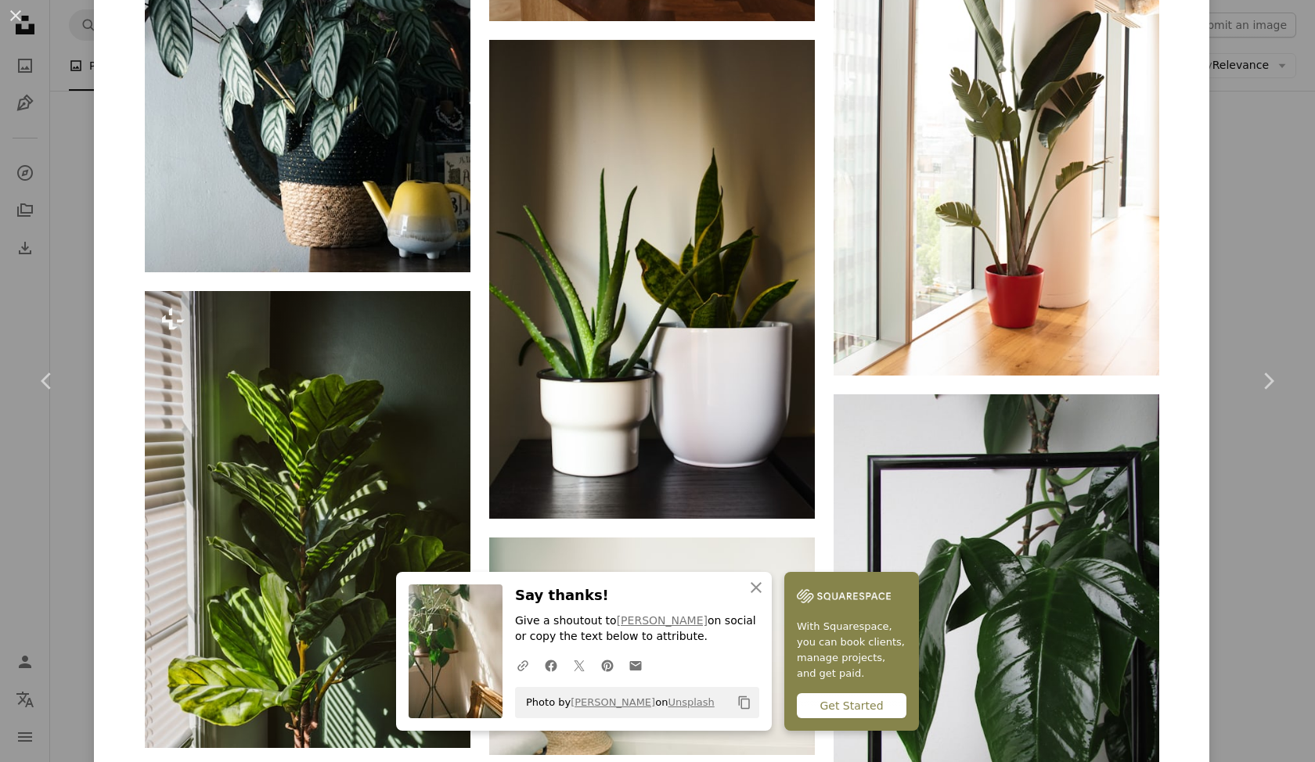
click at [1307, 247] on div "An X shape Chevron left Chevron right [PERSON_NAME] nublson A heart A plus sign…" at bounding box center [657, 381] width 1315 height 762
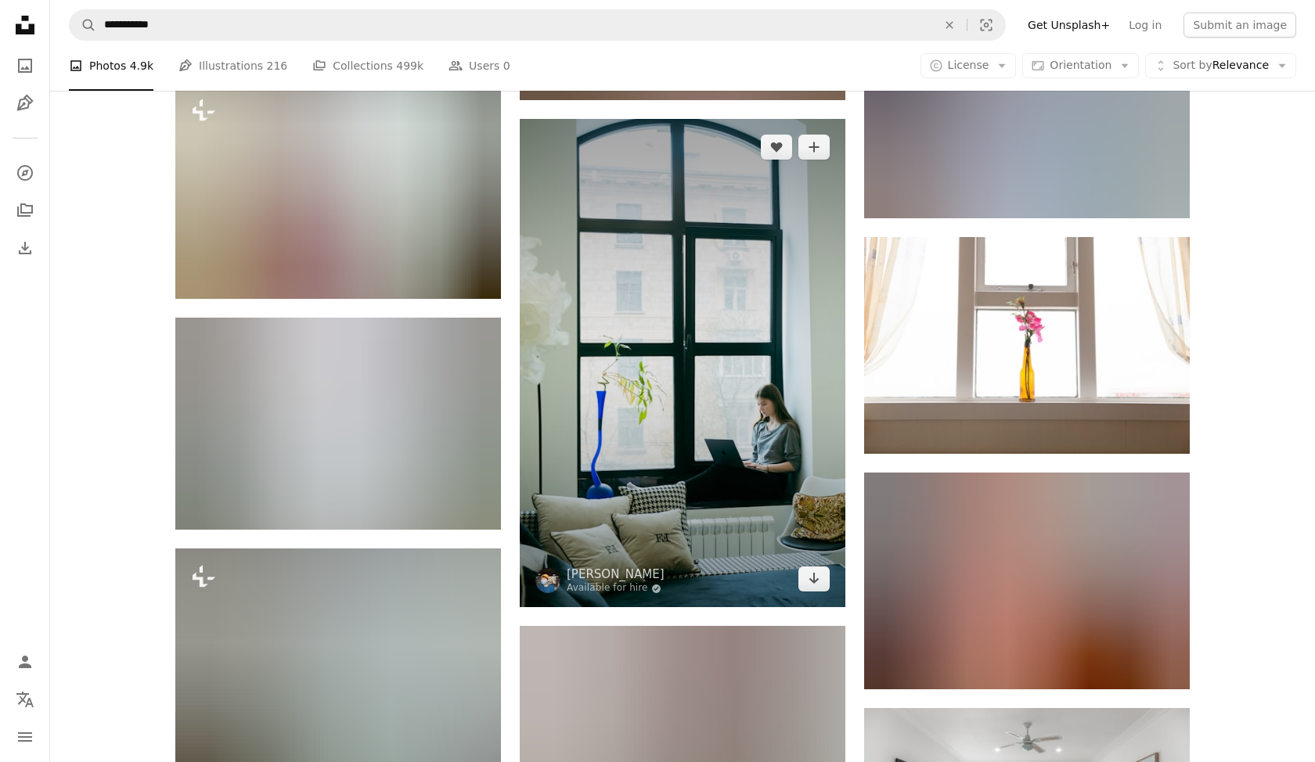
scroll to position [57020, 0]
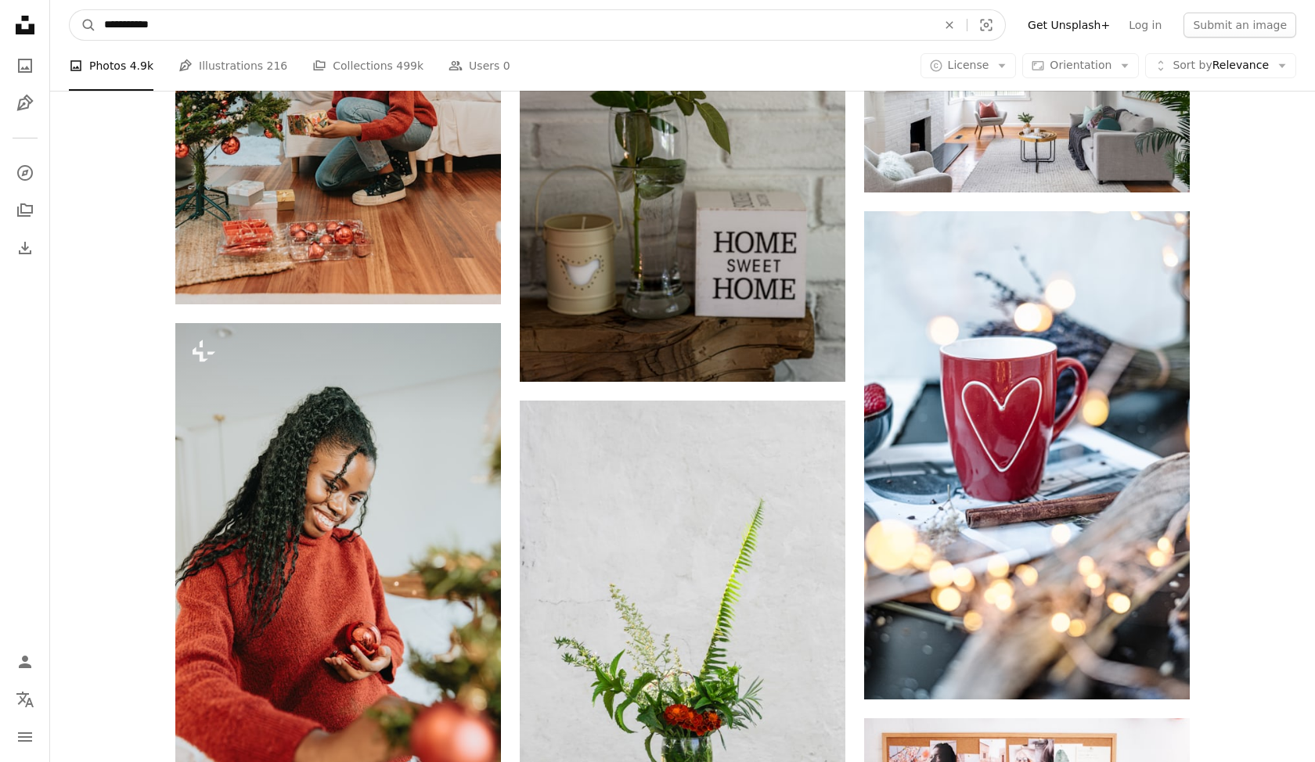
drag, startPoint x: 188, startPoint y: 20, endPoint x: 0, endPoint y: 20, distance: 187.9
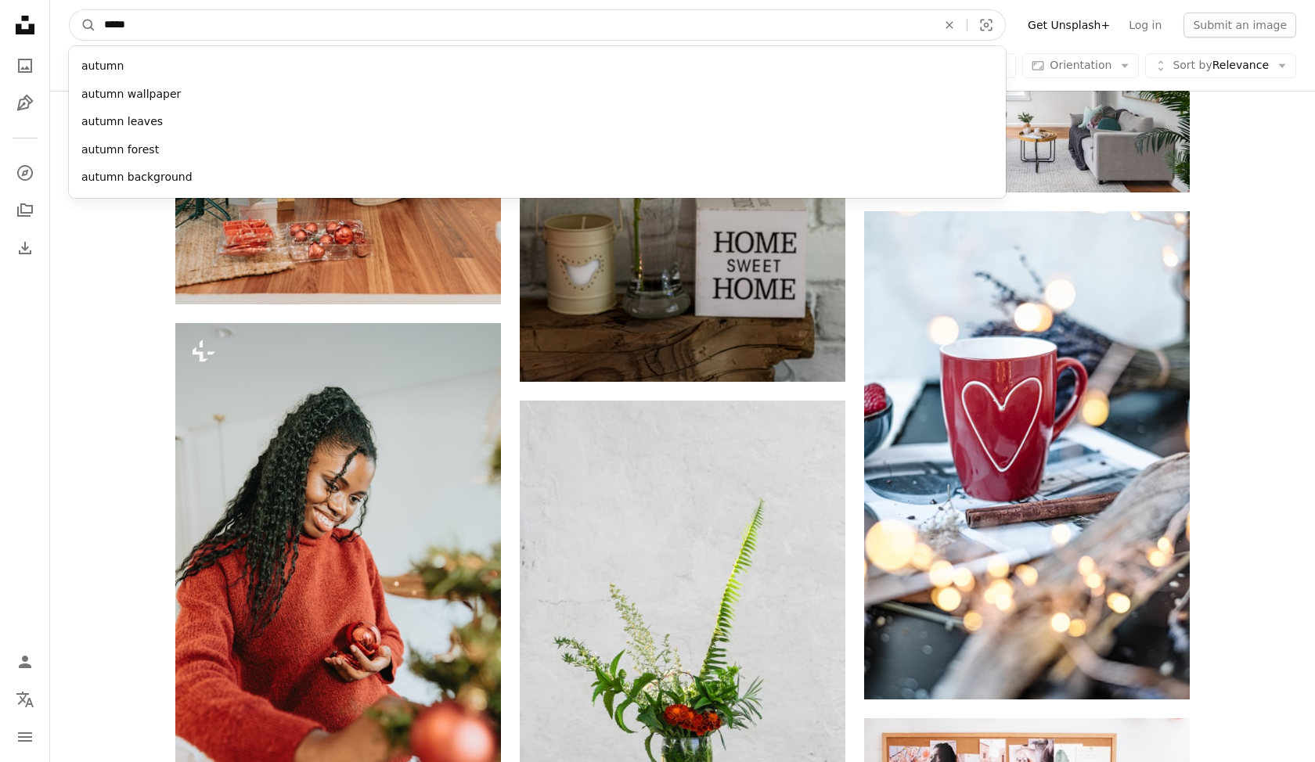
type input "******"
click button "A magnifying glass" at bounding box center [83, 25] width 27 height 30
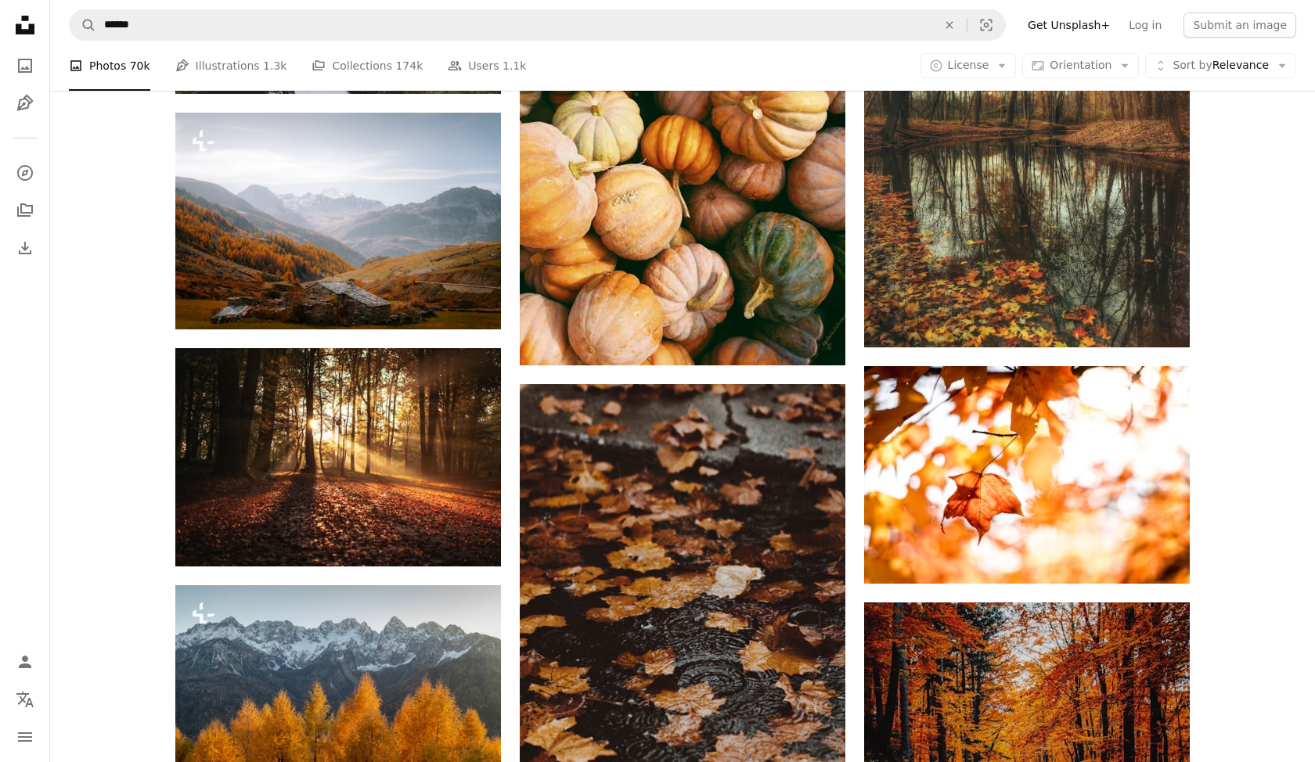
scroll to position [3165, 0]
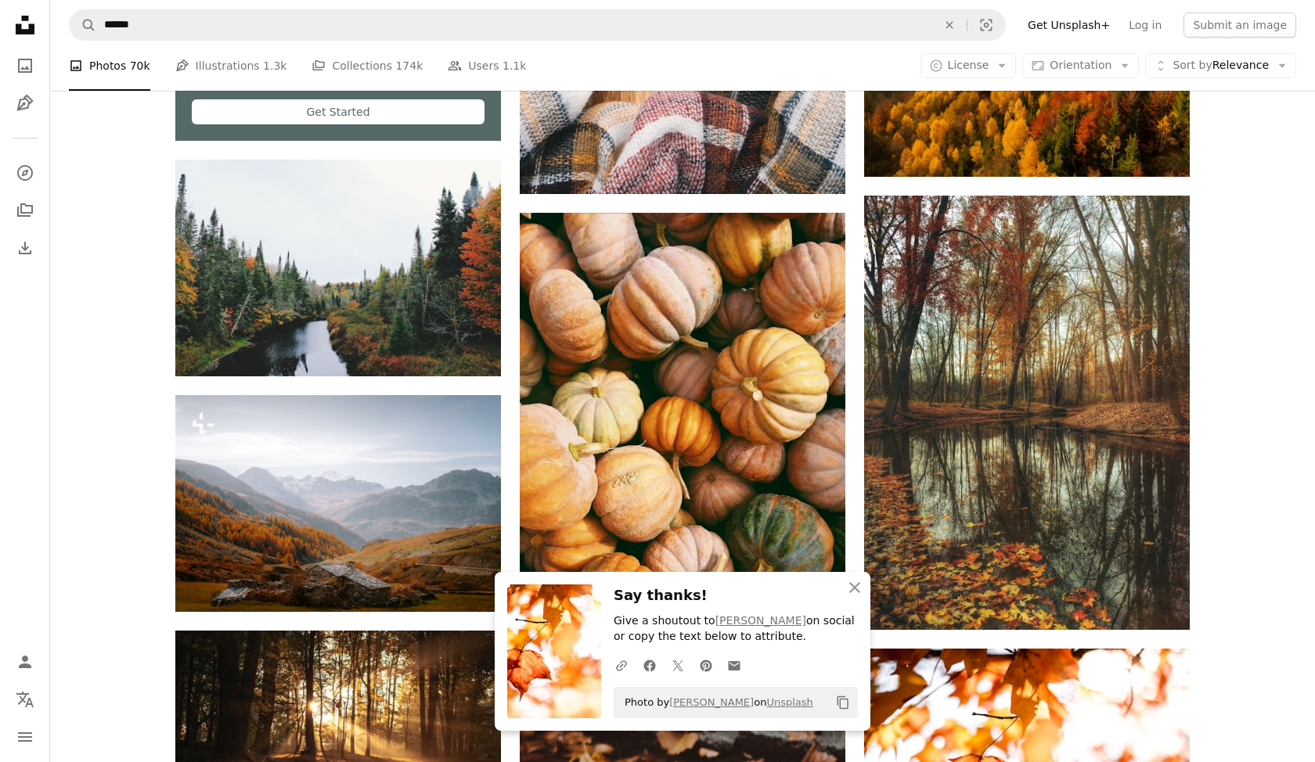
click at [935, 431] on div "–– ––– ––– –– ––– – ––– ––– –––– – – –– ––– – – ––– –– –– –––– –– Squarespace: …" at bounding box center [1027, 478] width 326 height 6856
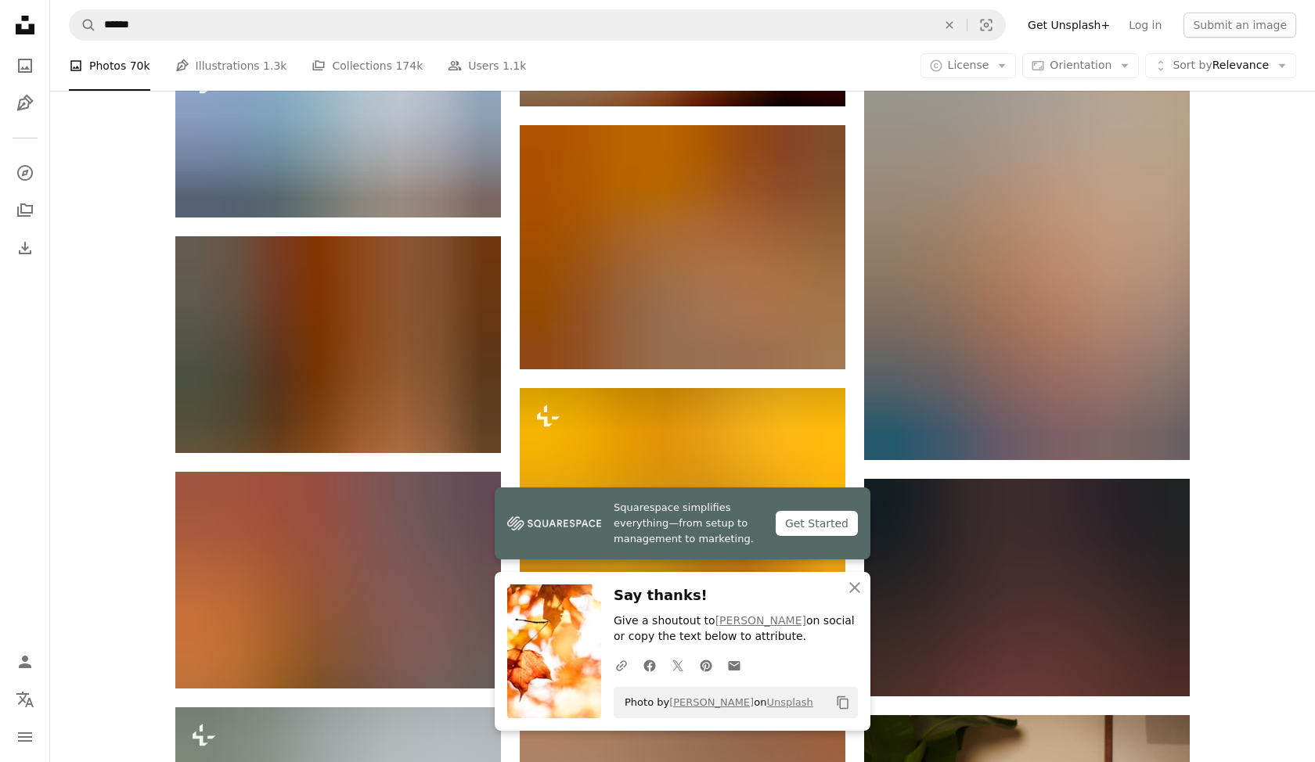
scroll to position [5050, 0]
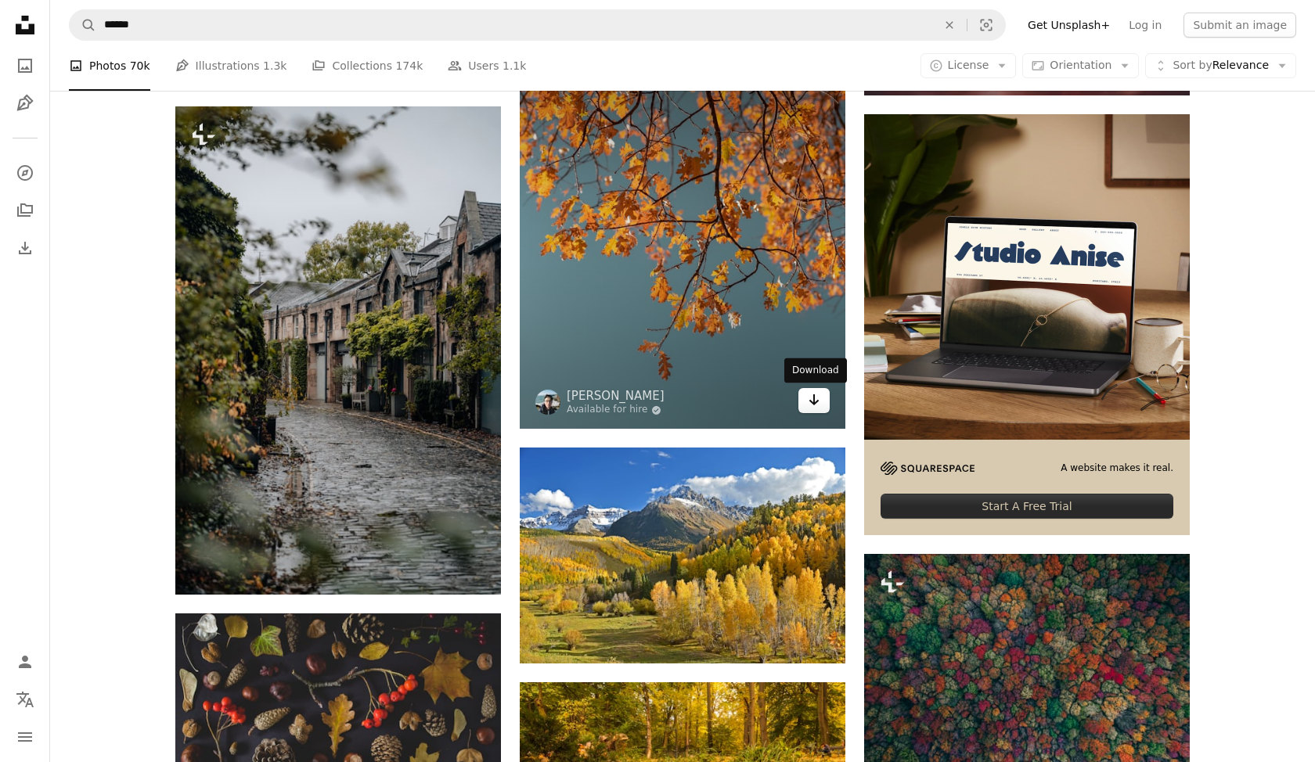
click at [812, 398] on icon "Arrow pointing down" at bounding box center [814, 400] width 13 height 19
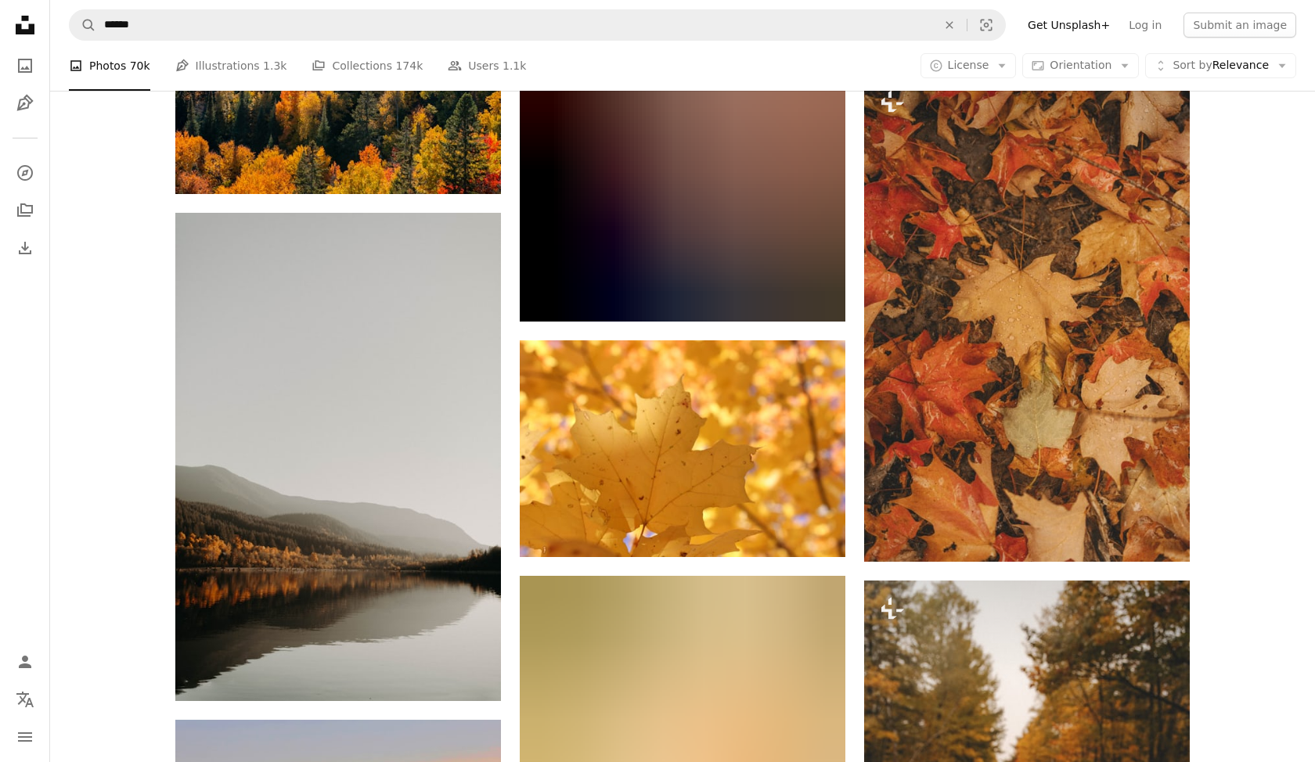
scroll to position [10189, 0]
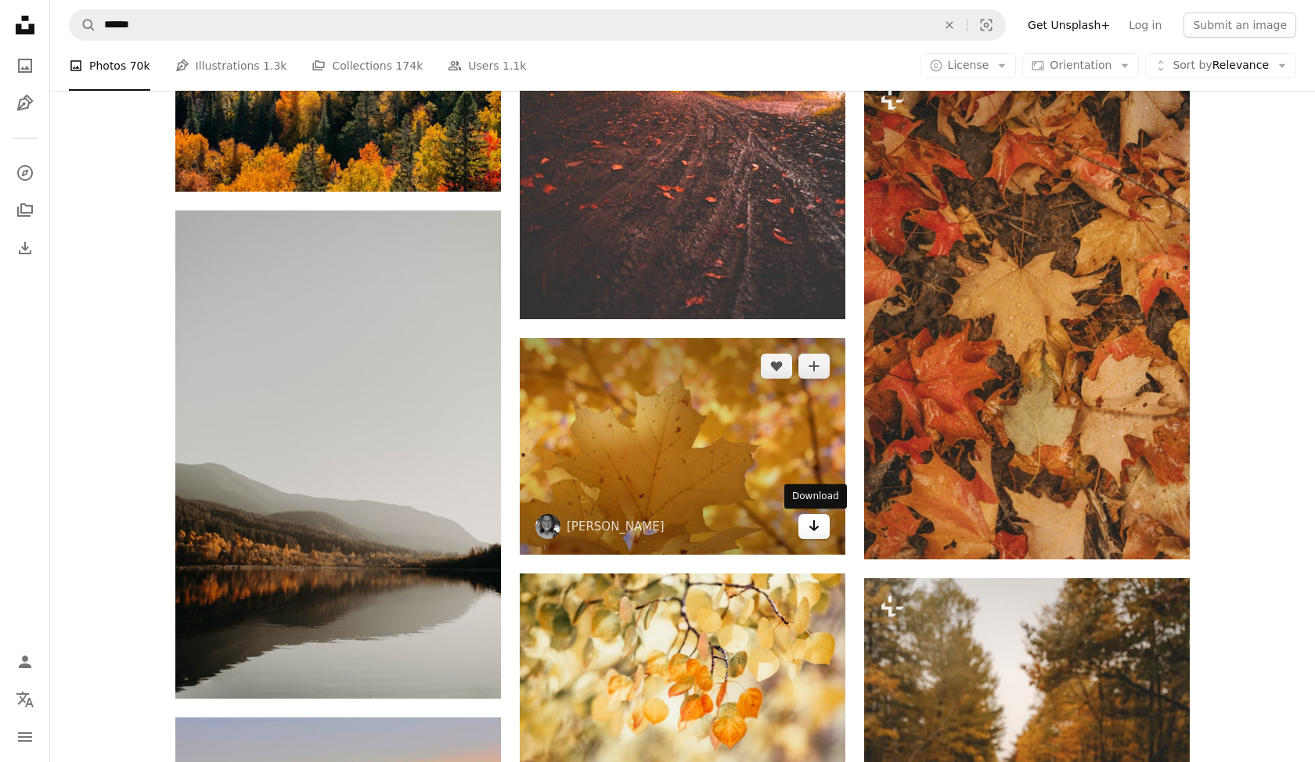
click at [817, 524] on icon "Arrow pointing down" at bounding box center [814, 526] width 13 height 19
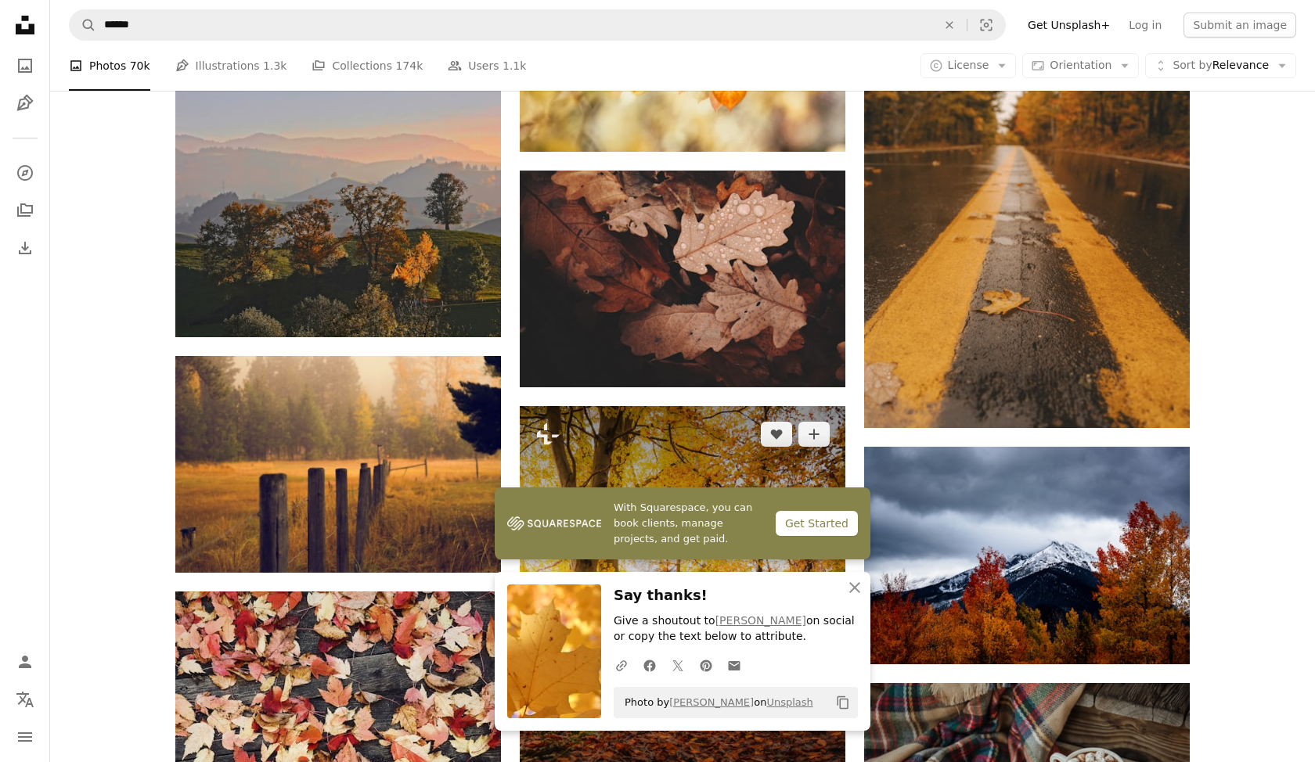
scroll to position [11019, 0]
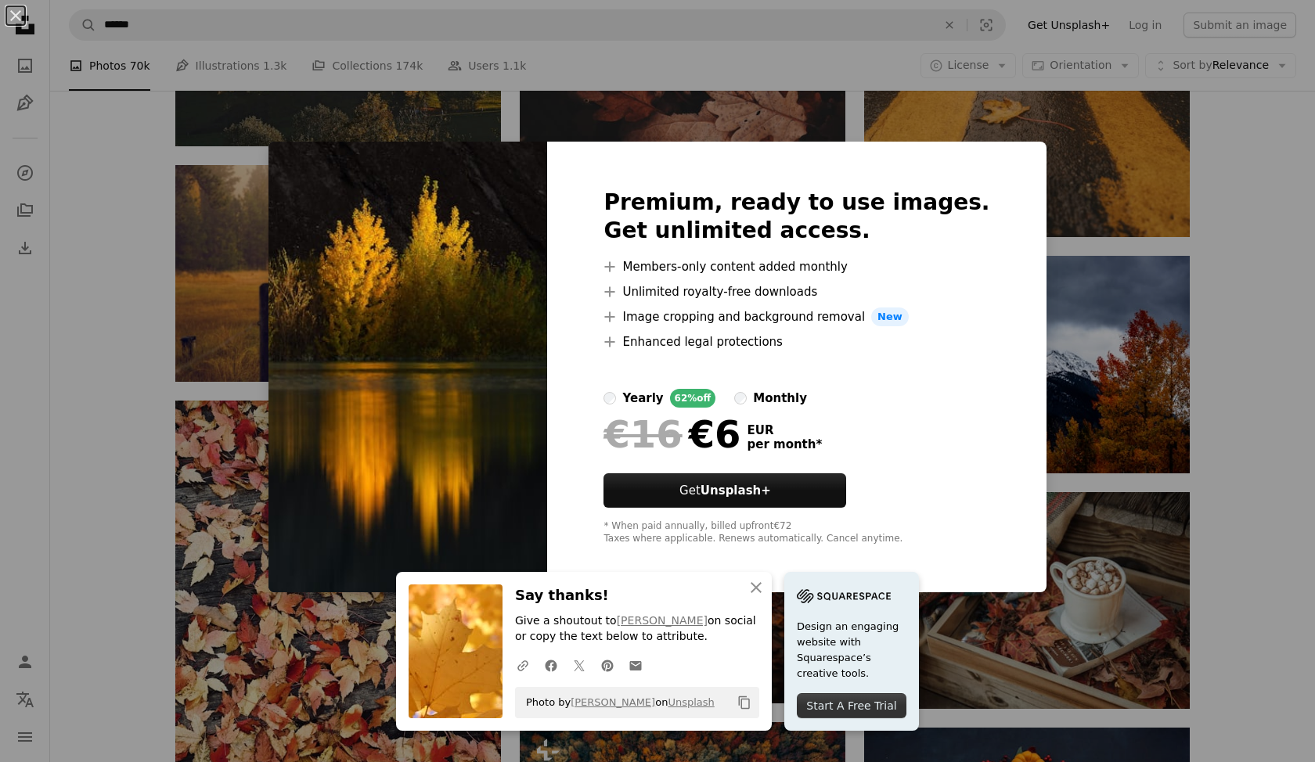
click at [989, 178] on div "Premium, ready to use images. Get unlimited access. A plus sign Members-only co…" at bounding box center [796, 367] width 499 height 451
click at [1061, 214] on div "An X shape Premium, ready to use images. Get unlimited access. A plus sign Memb…" at bounding box center [657, 381] width 1315 height 762
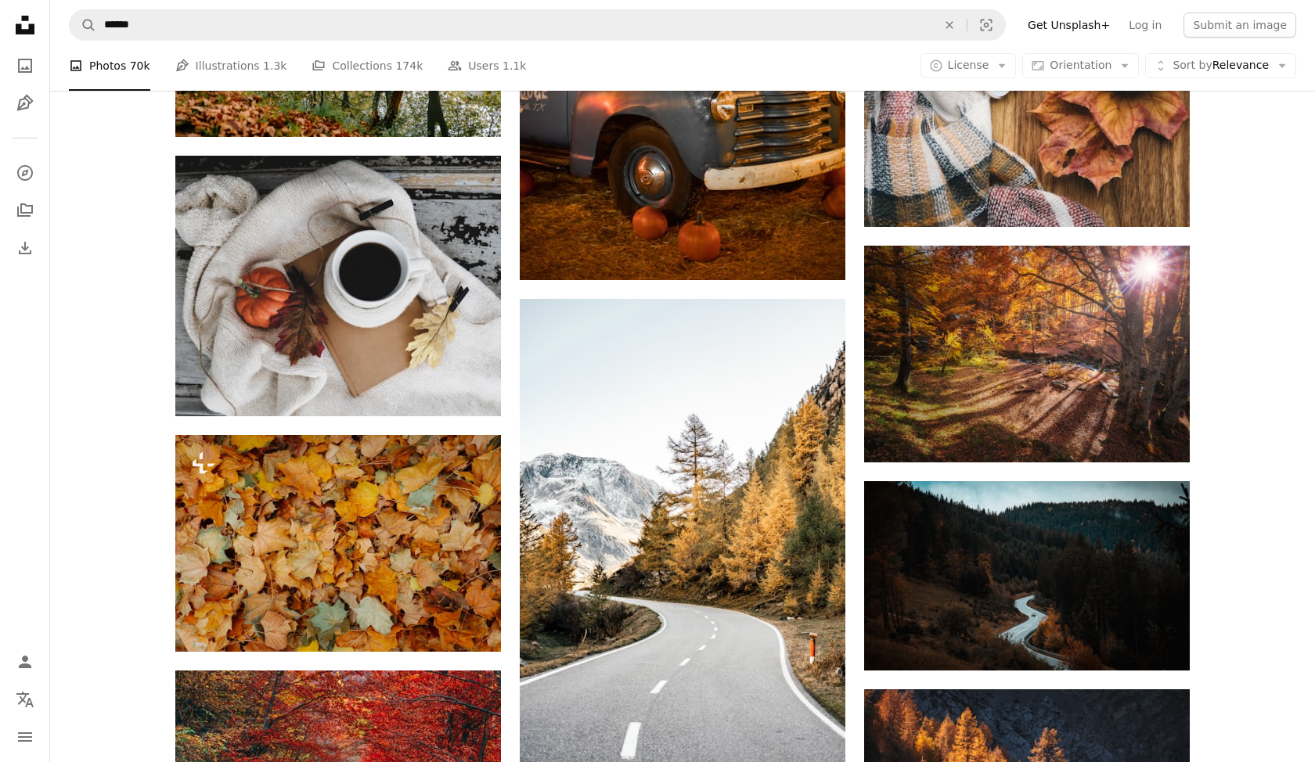
scroll to position [16022, 0]
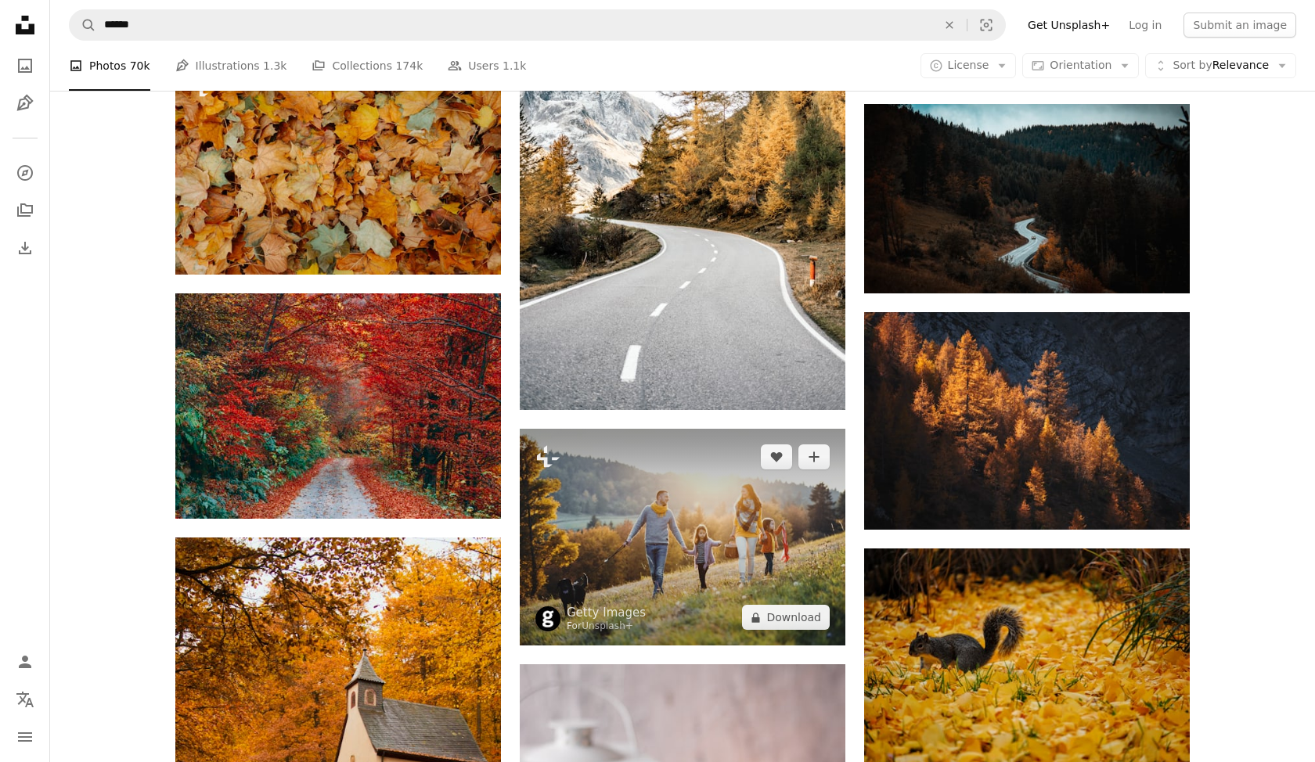
click at [815, 492] on img at bounding box center [683, 537] width 326 height 217
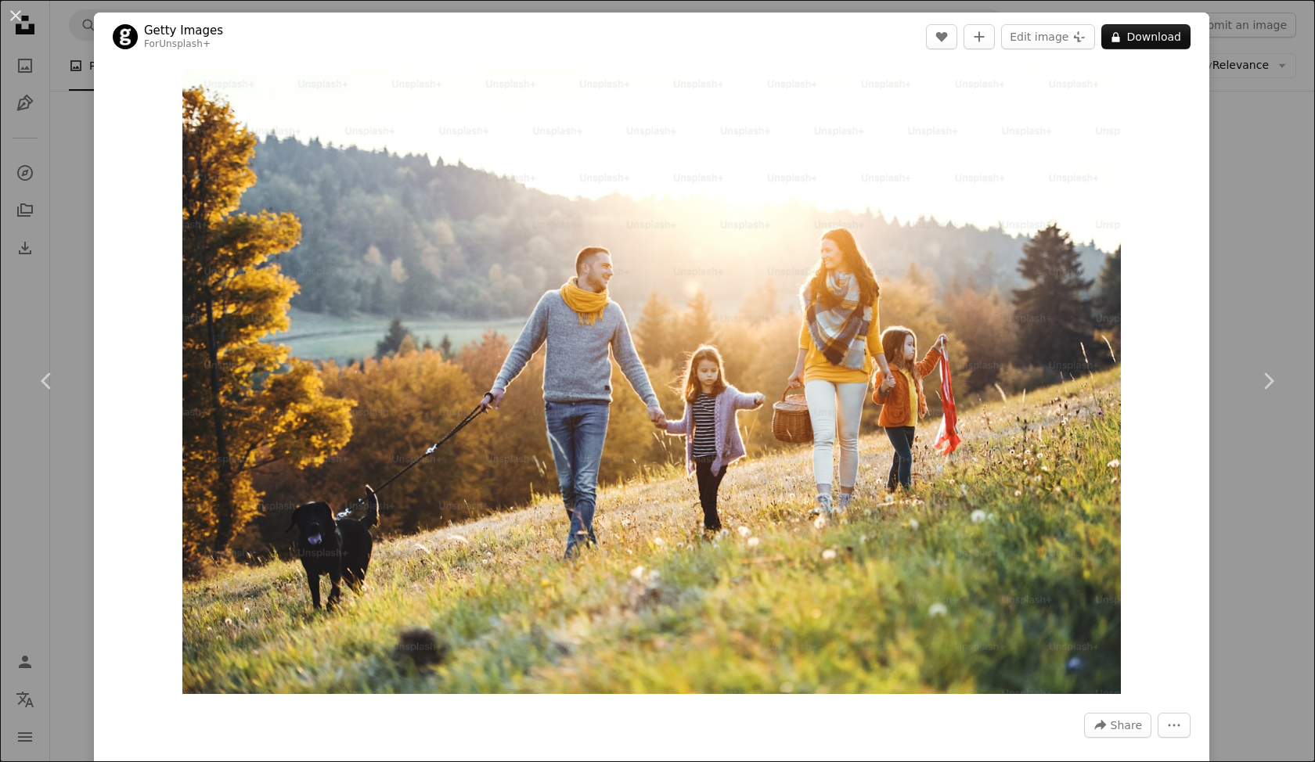
click at [1277, 103] on div "An X shape Chevron left Chevron right Getty Images For Unsplash+ A heart A plus…" at bounding box center [657, 381] width 1315 height 762
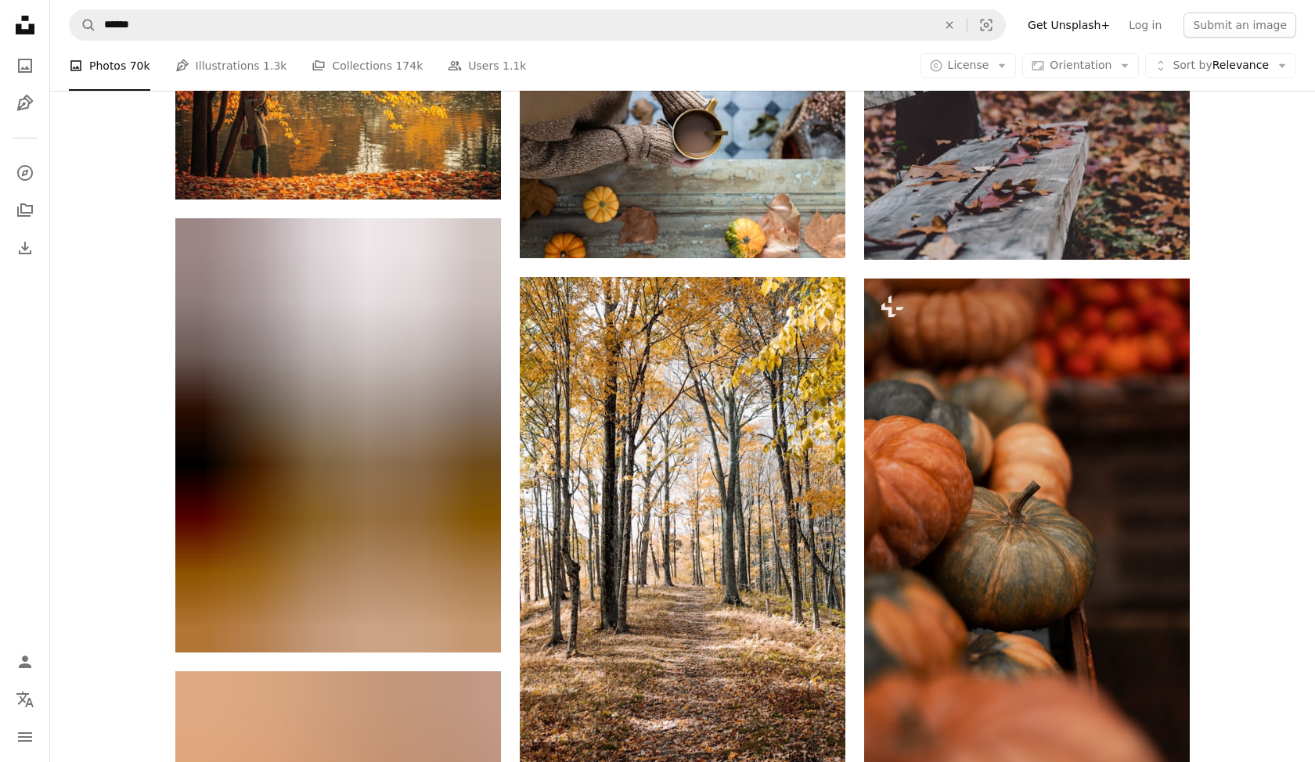
scroll to position [23019, 0]
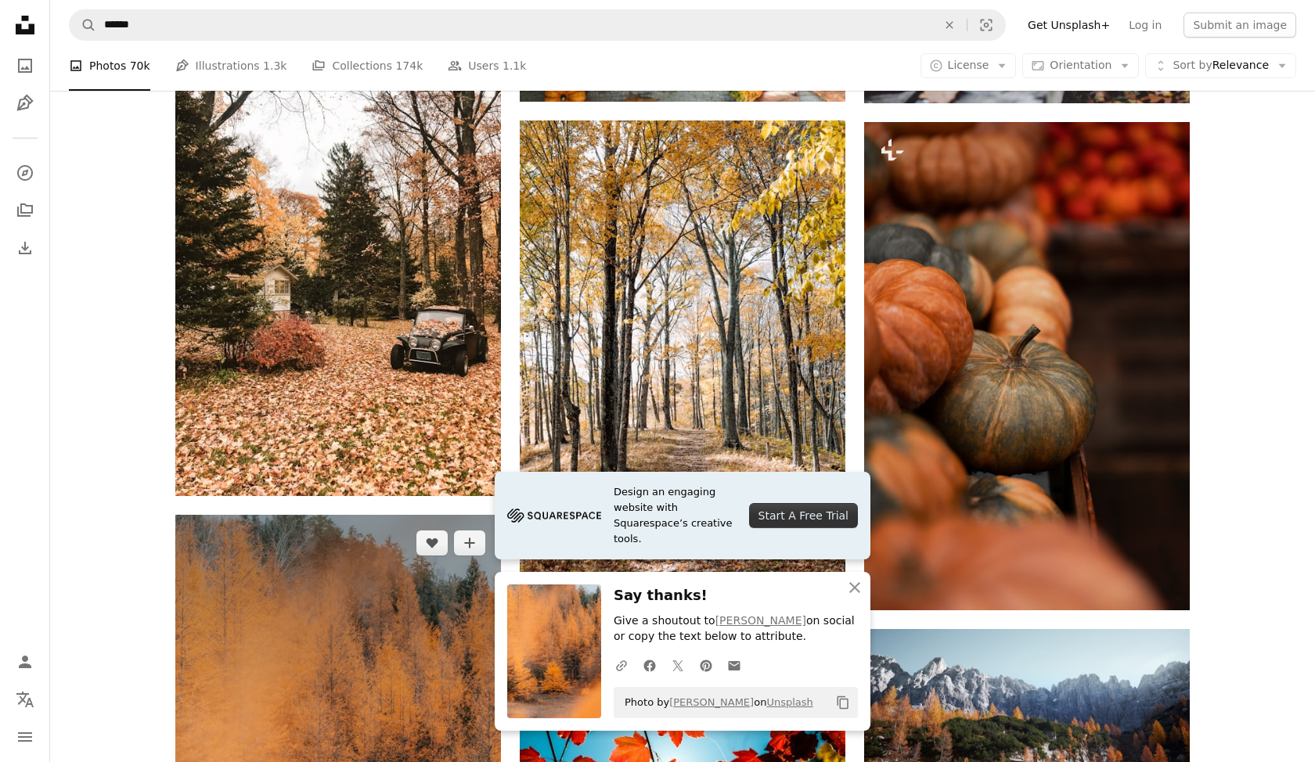
click at [459, 515] on img at bounding box center [338, 759] width 326 height 488
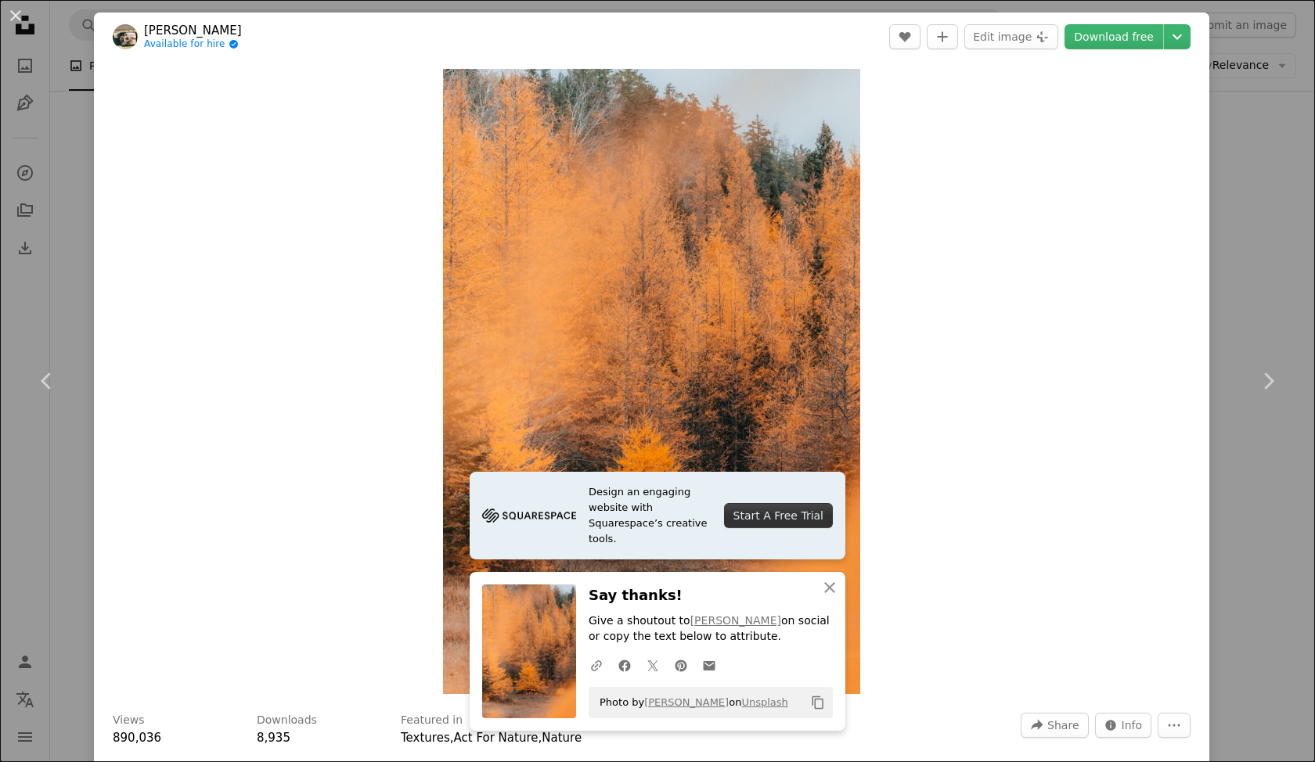
click at [1273, 185] on div "An X shape Chevron left Chevron right Hans Available for hire A checkmark insid…" at bounding box center [657, 381] width 1315 height 762
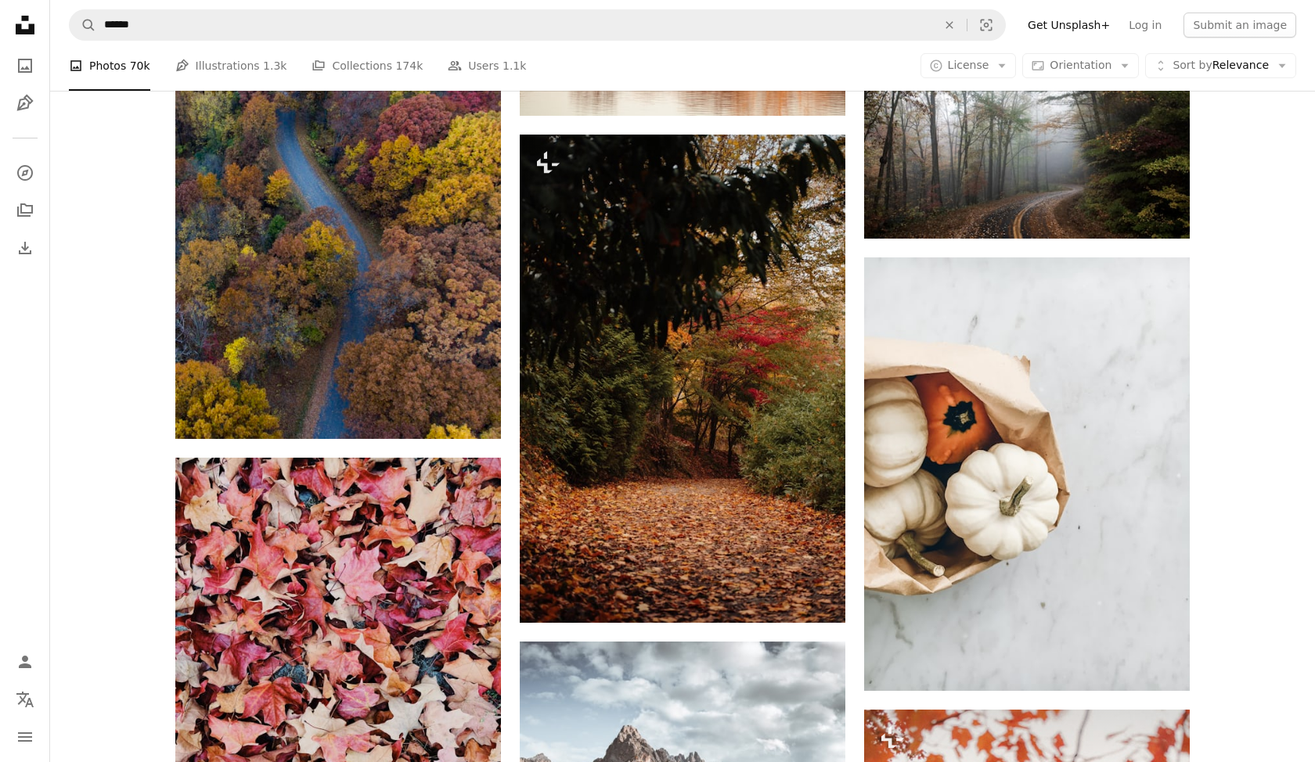
scroll to position [26422, 0]
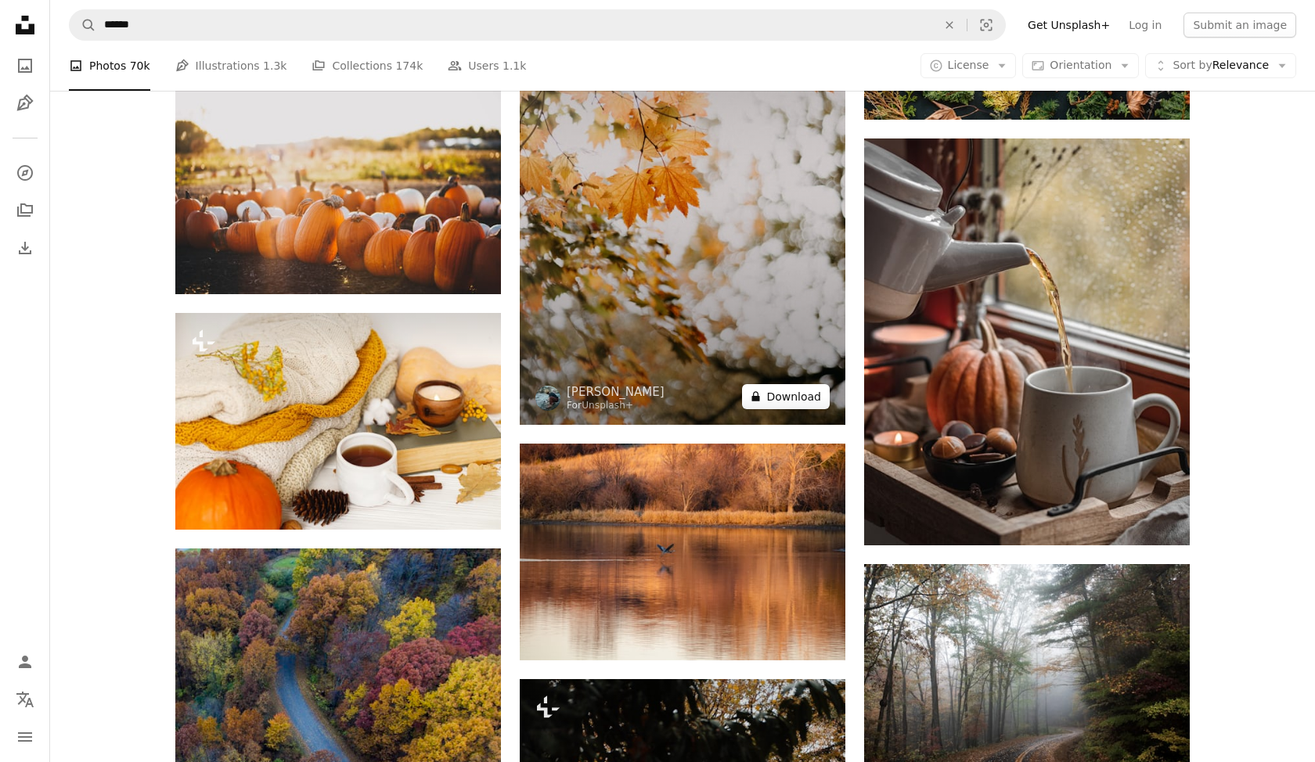
click at [798, 393] on button "A lock Download" at bounding box center [786, 396] width 88 height 25
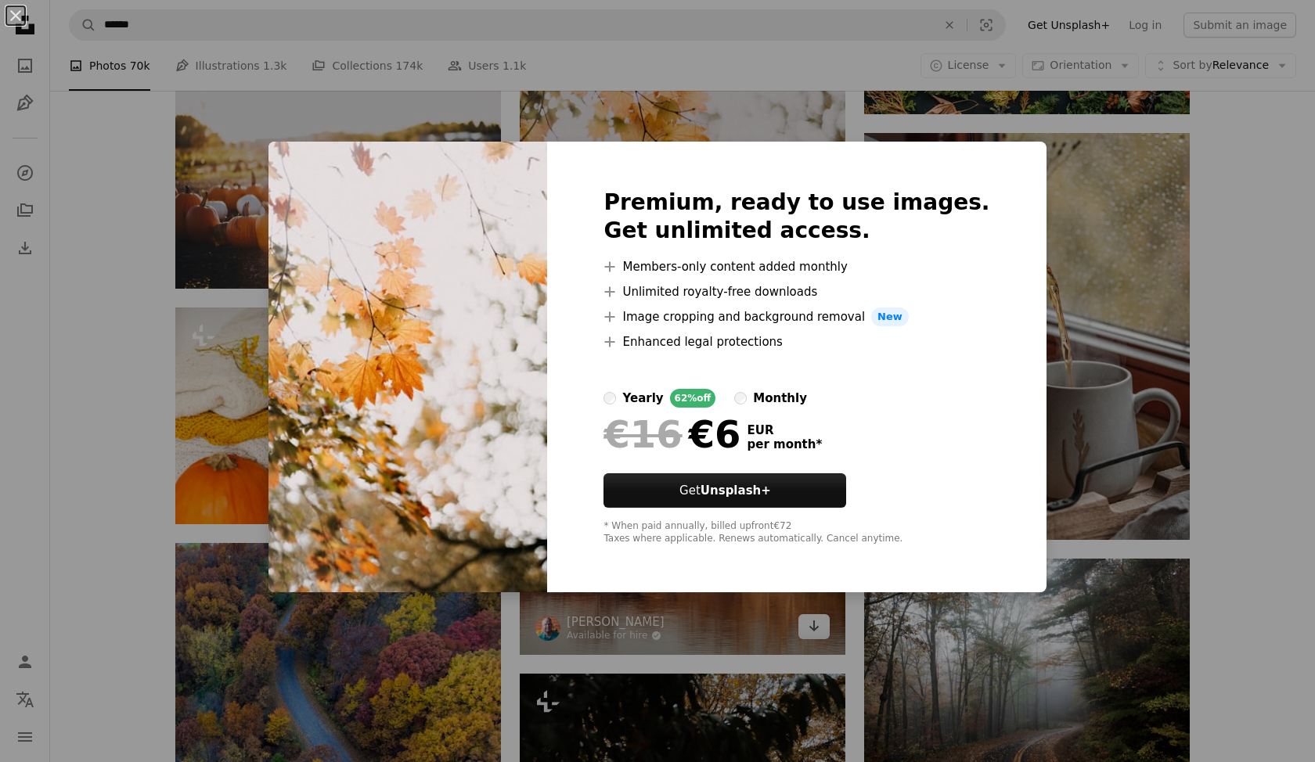
scroll to position [27441, 0]
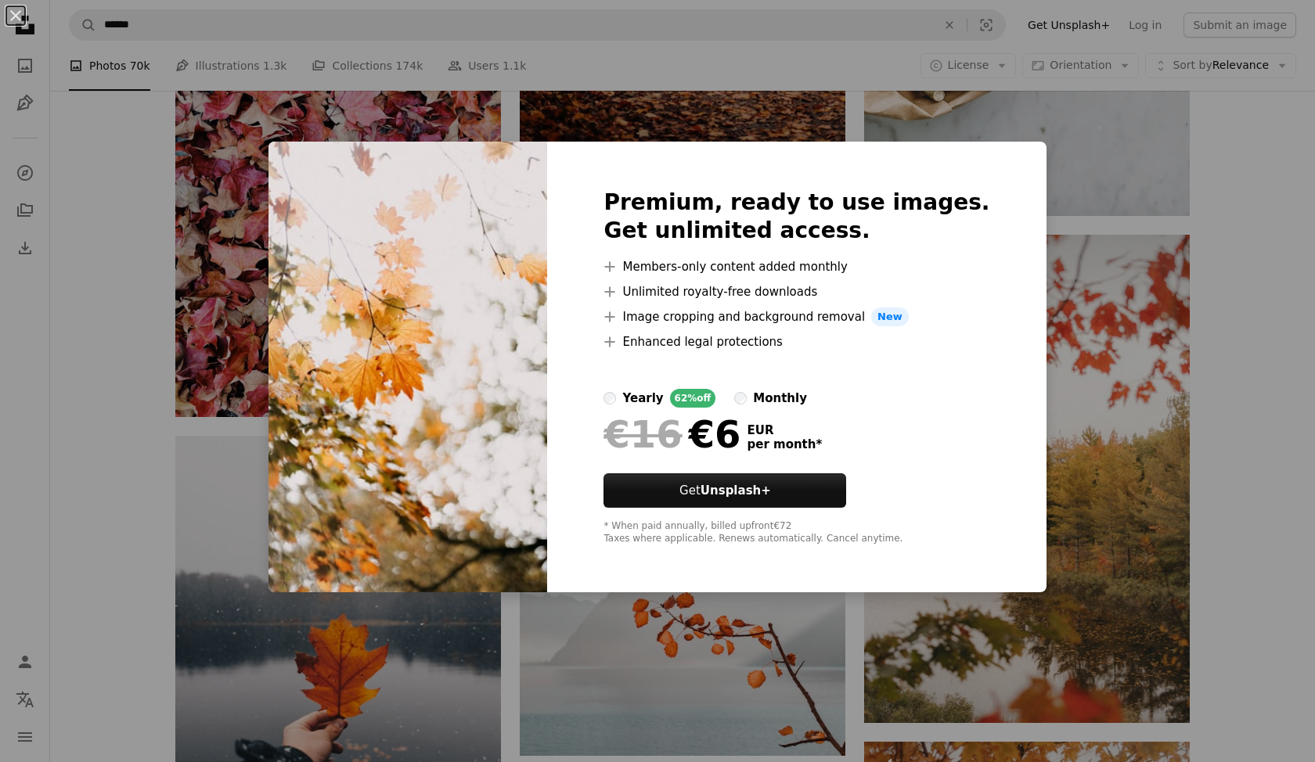
click at [1146, 179] on div "An X shape Premium, ready to use images. Get unlimited access. A plus sign Memb…" at bounding box center [657, 381] width 1315 height 762
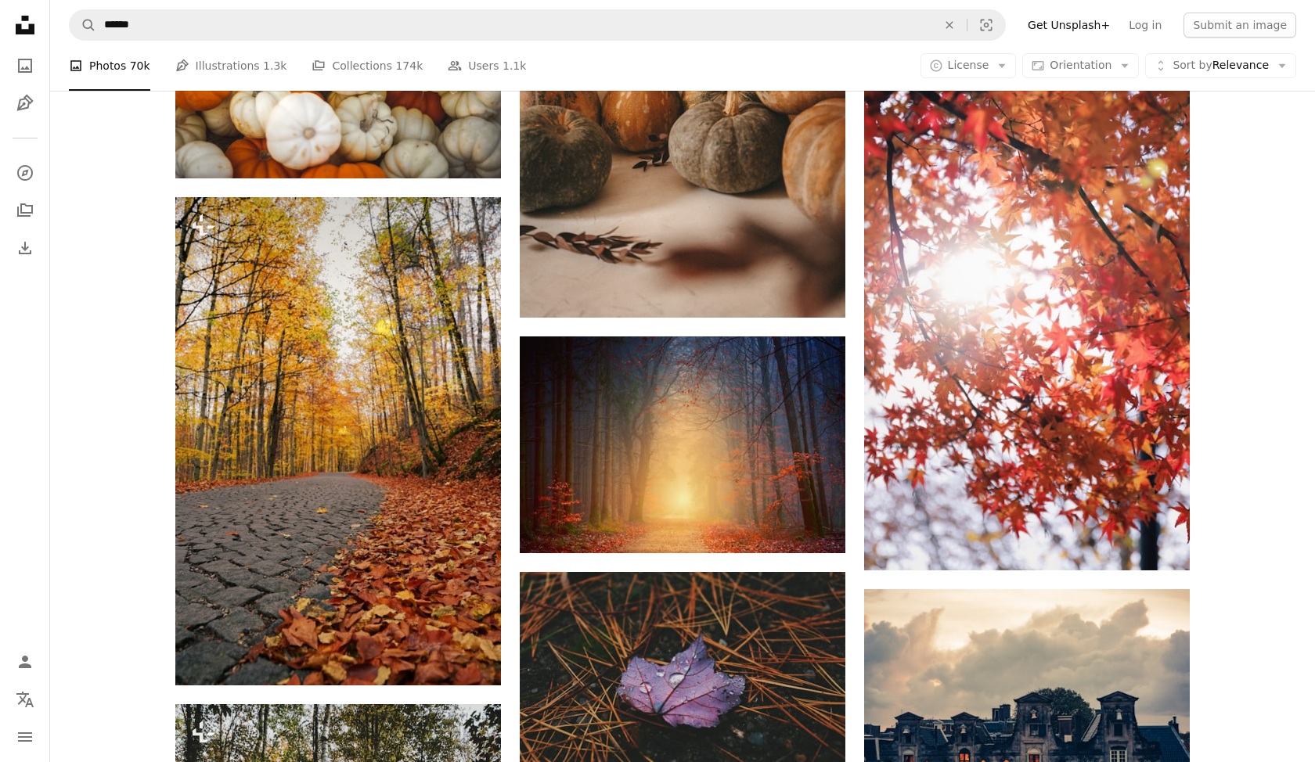
scroll to position [32904, 0]
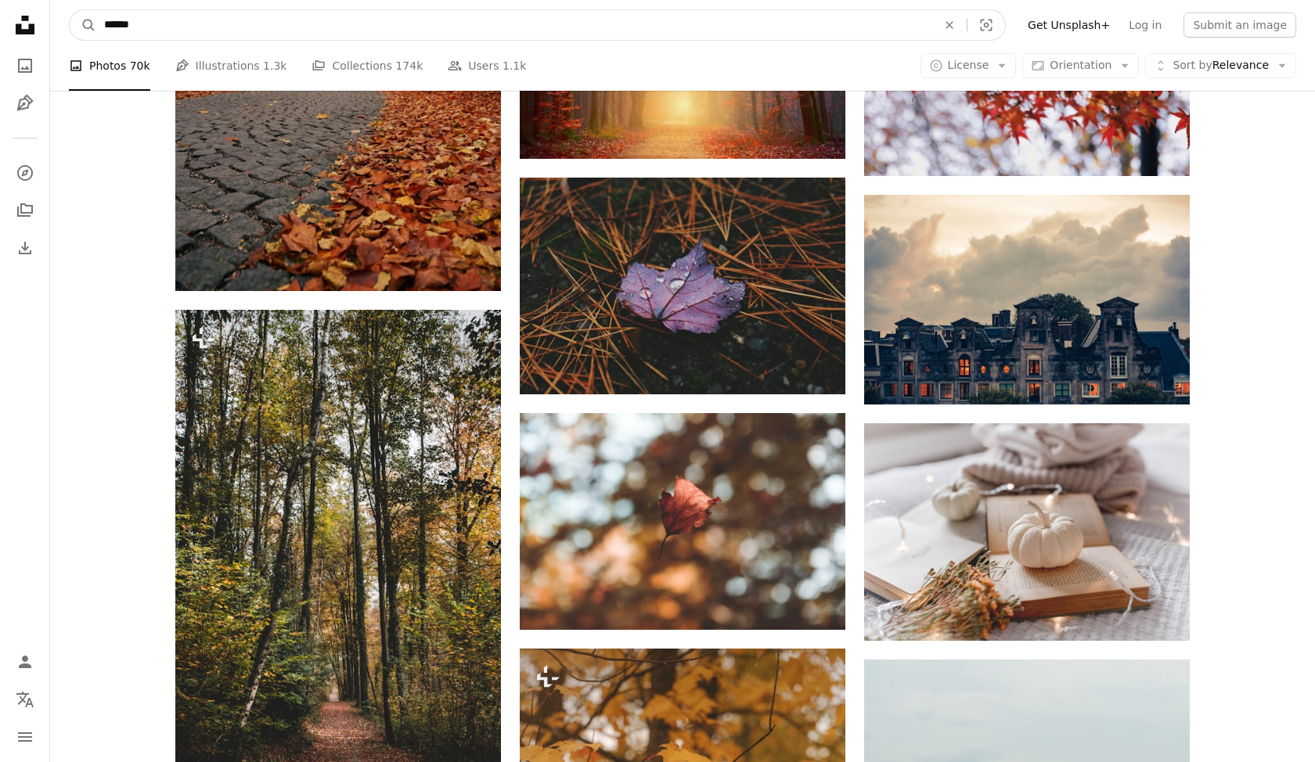
click at [295, 18] on input "******" at bounding box center [514, 25] width 836 height 30
type input "**********"
click button "A magnifying glass" at bounding box center [83, 25] width 27 height 30
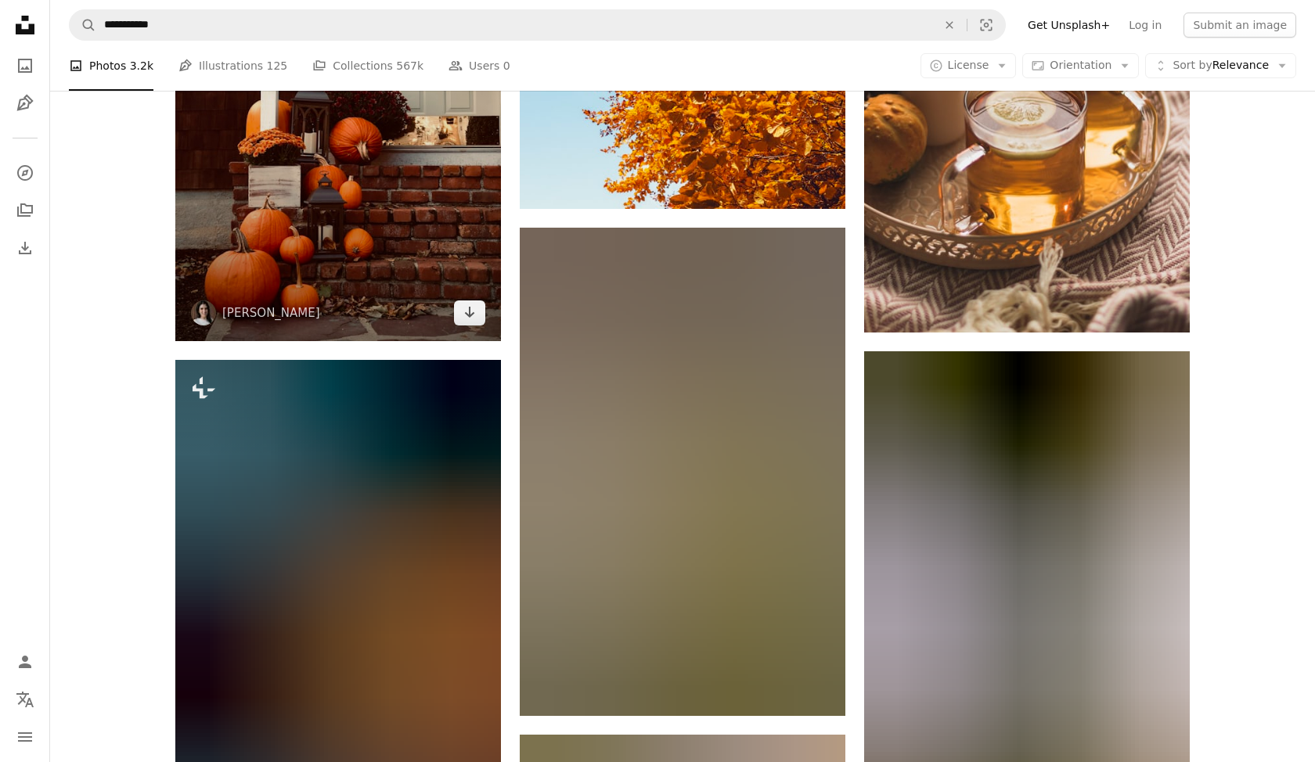
scroll to position [1065, 0]
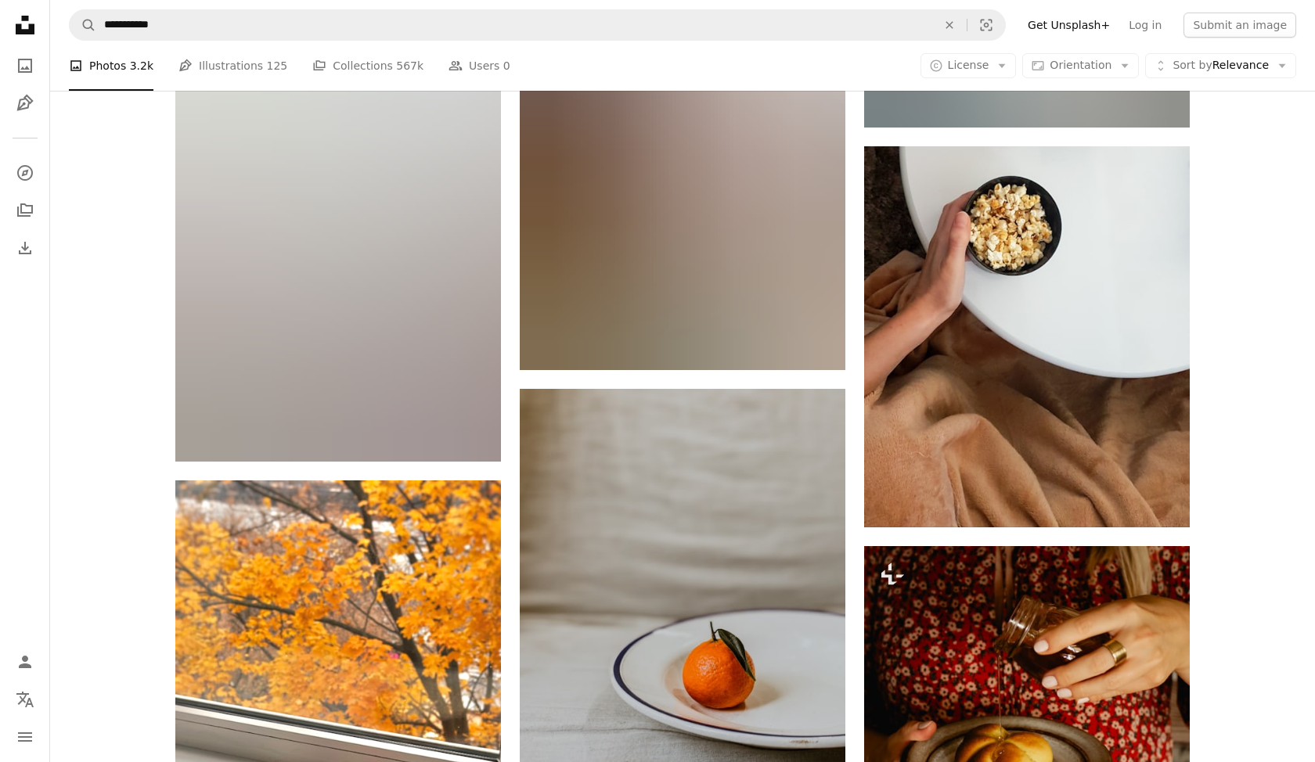
scroll to position [11905, 0]
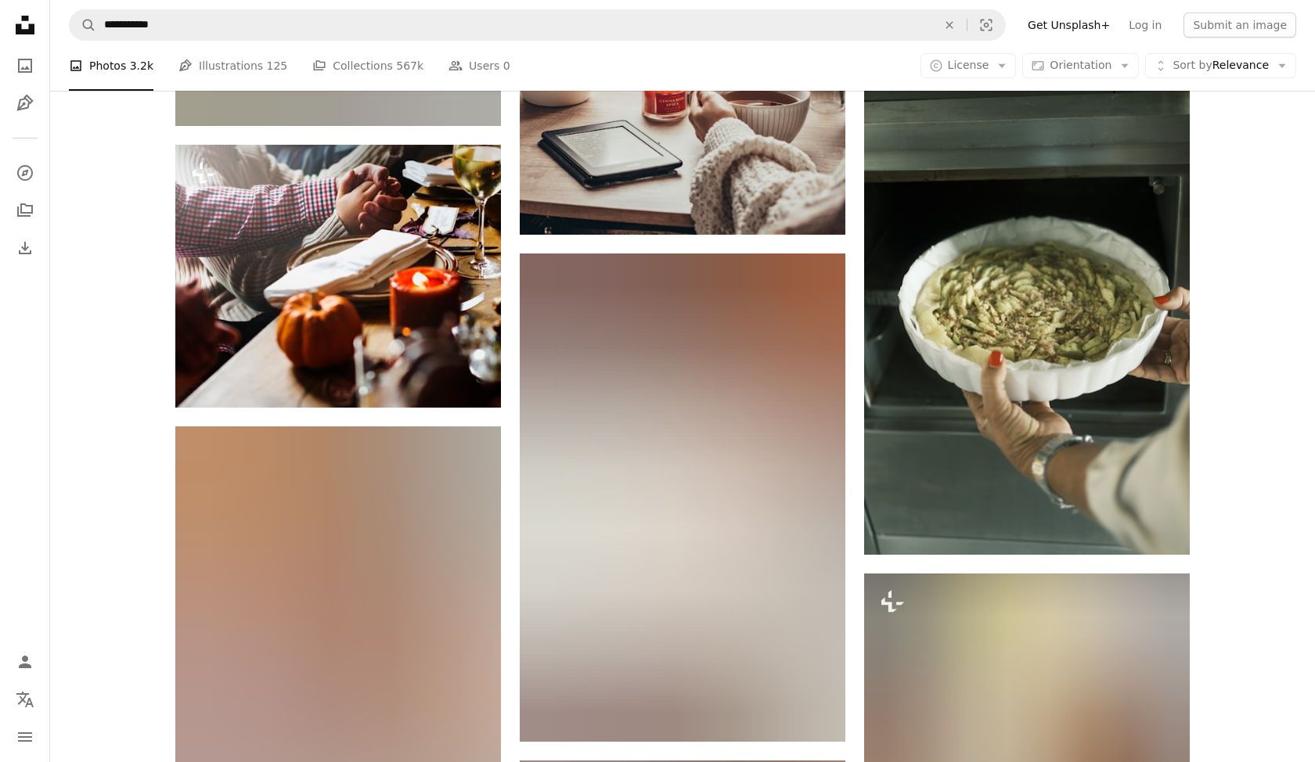
scroll to position [17008, 0]
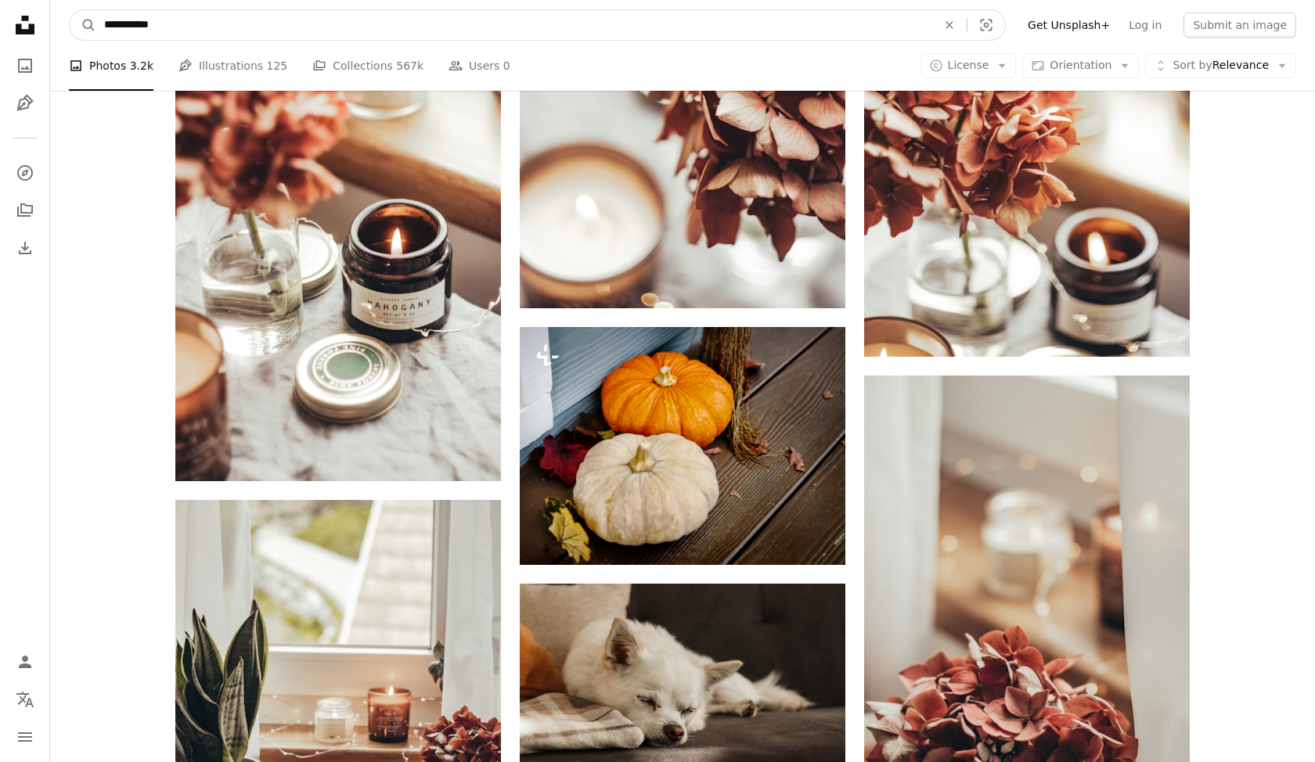
click at [163, 27] on input "**********" at bounding box center [514, 25] width 836 height 30
type input "**********"
click button "A magnifying glass" at bounding box center [83, 25] width 27 height 30
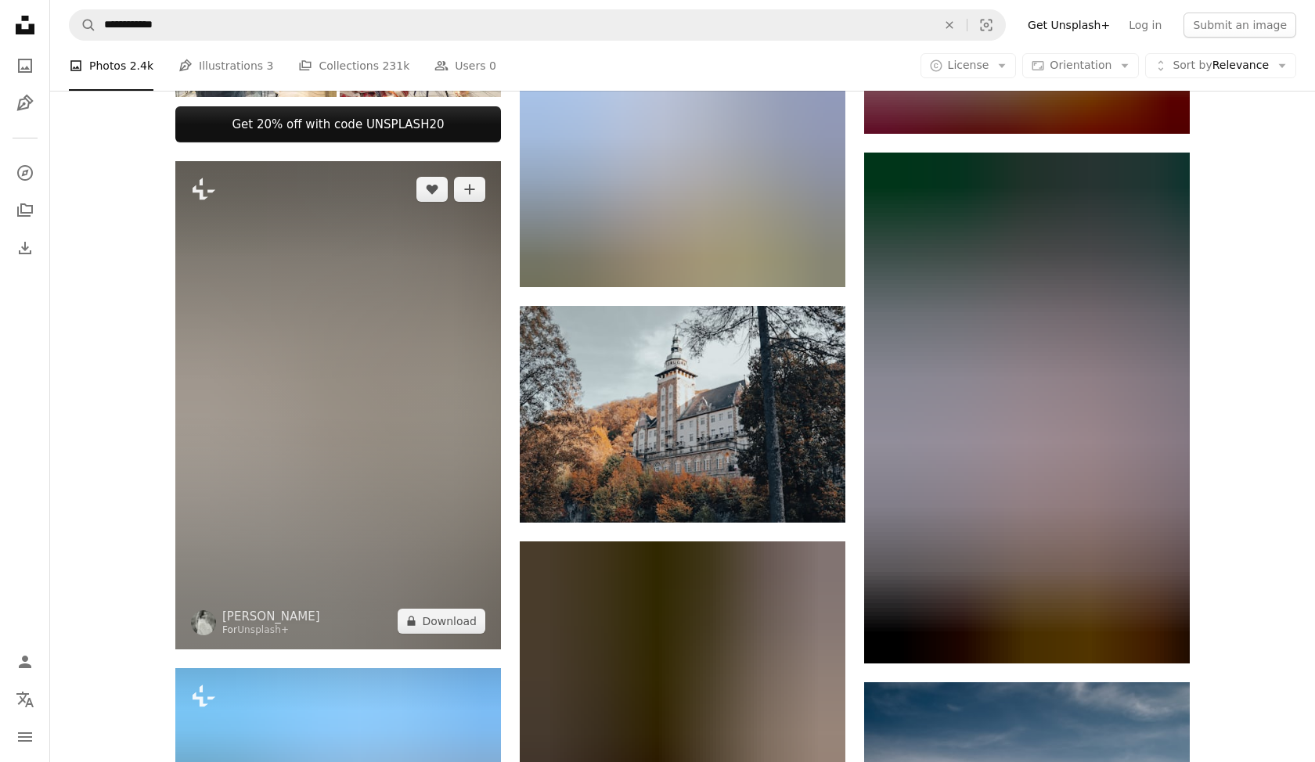
scroll to position [731, 0]
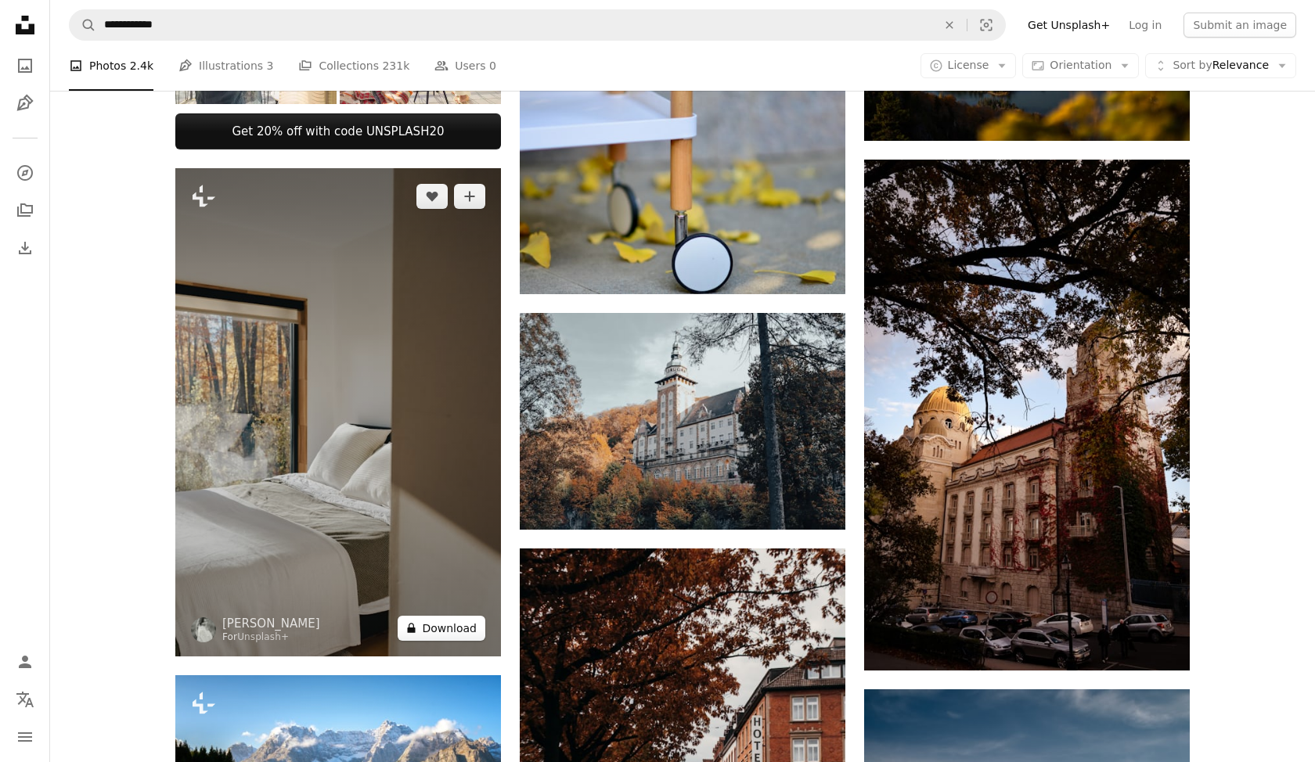
click at [452, 616] on button "A lock Download" at bounding box center [442, 628] width 88 height 25
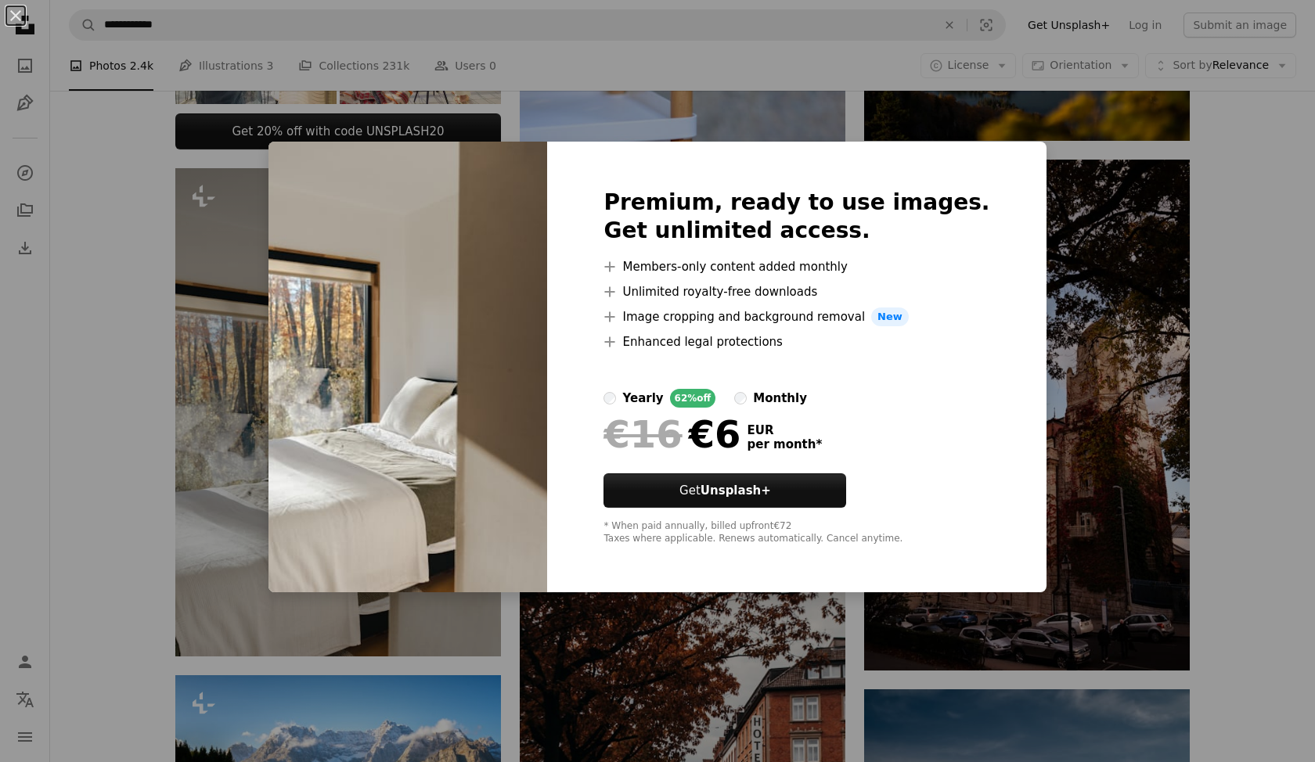
click at [1088, 220] on div "An X shape Premium, ready to use images. Get unlimited access. A plus sign Memb…" at bounding box center [657, 381] width 1315 height 762
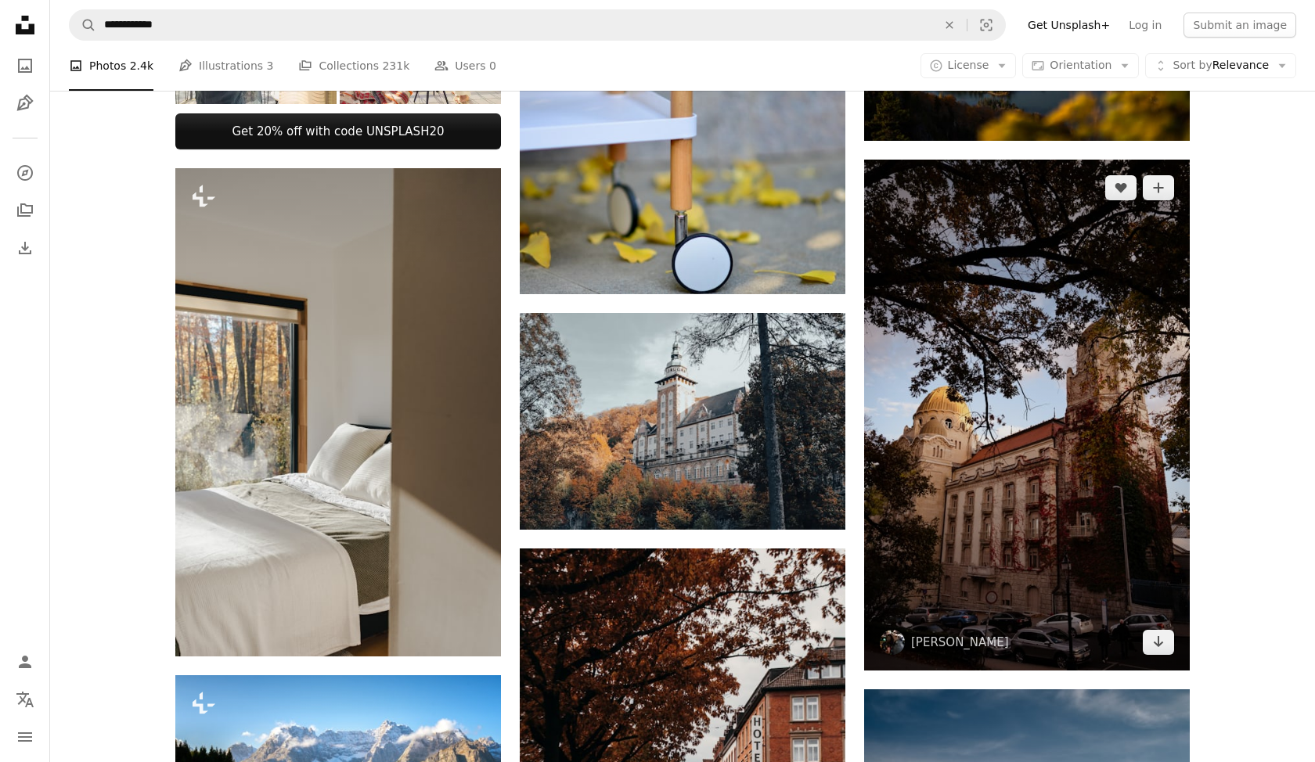
click at [1088, 220] on img at bounding box center [1027, 415] width 326 height 511
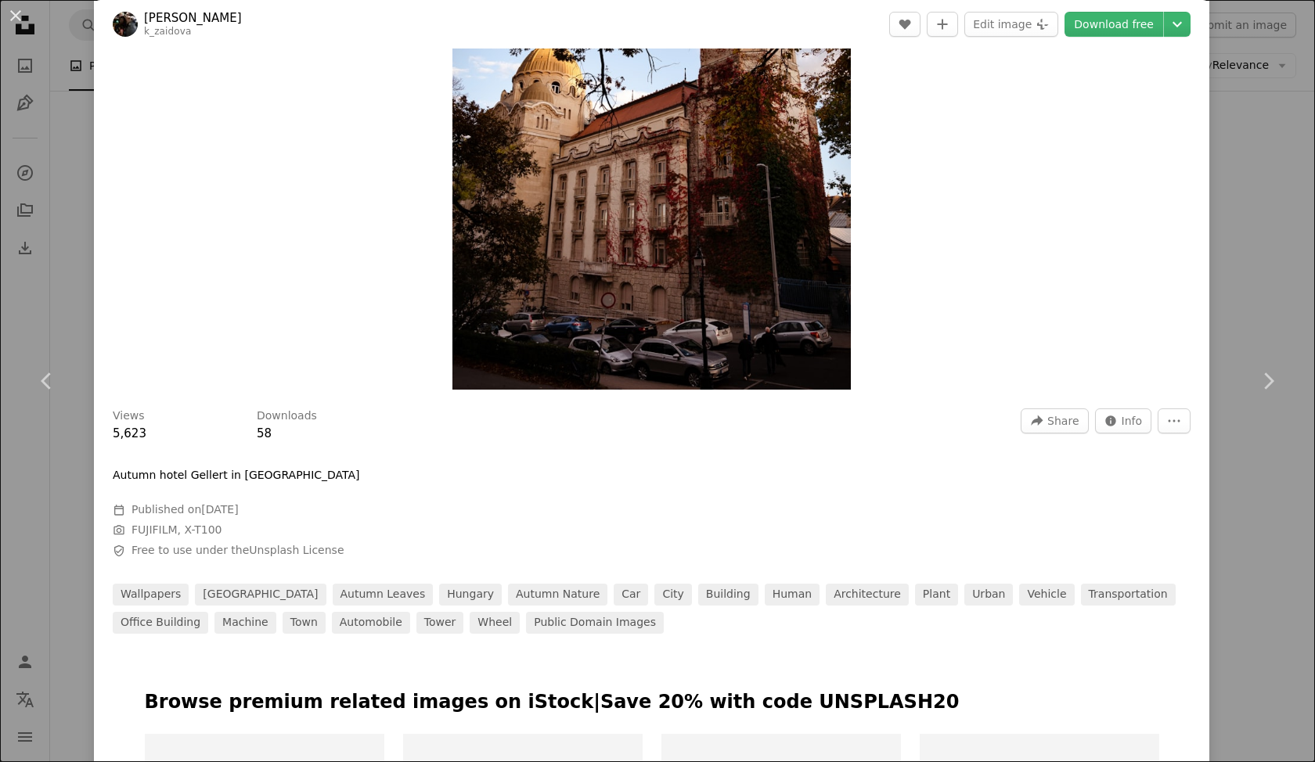
scroll to position [809, 0]
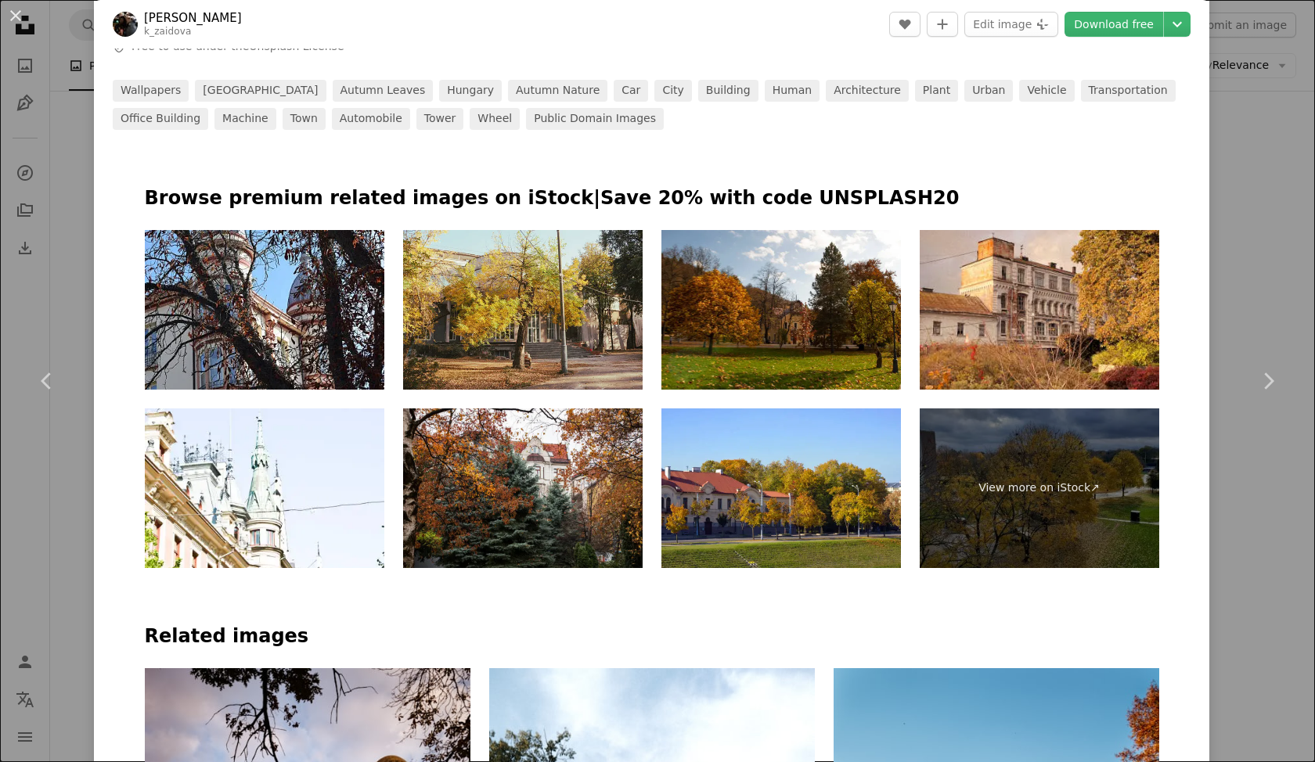
click at [1314, 97] on div "An X shape Chevron left Chevron right [PERSON_NAME] k_zaidova A heart A plus si…" at bounding box center [657, 381] width 1315 height 762
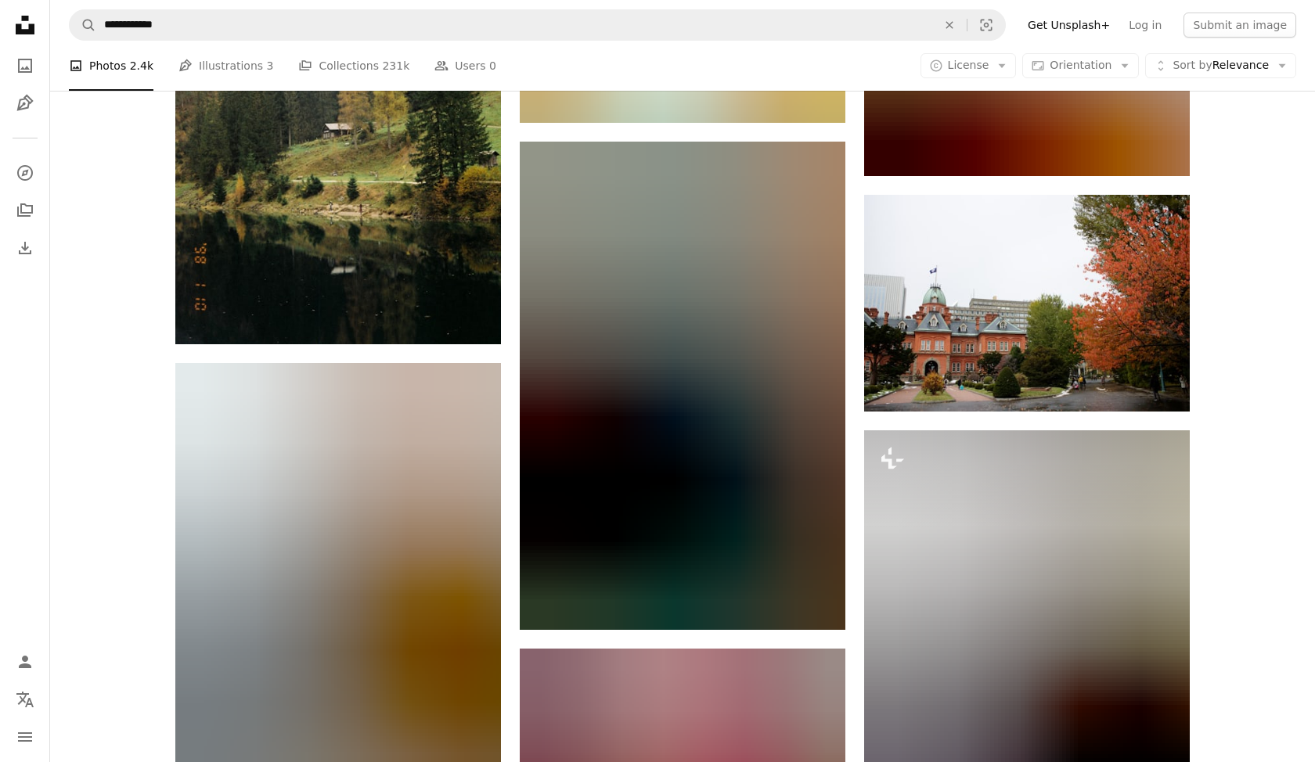
scroll to position [9199, 0]
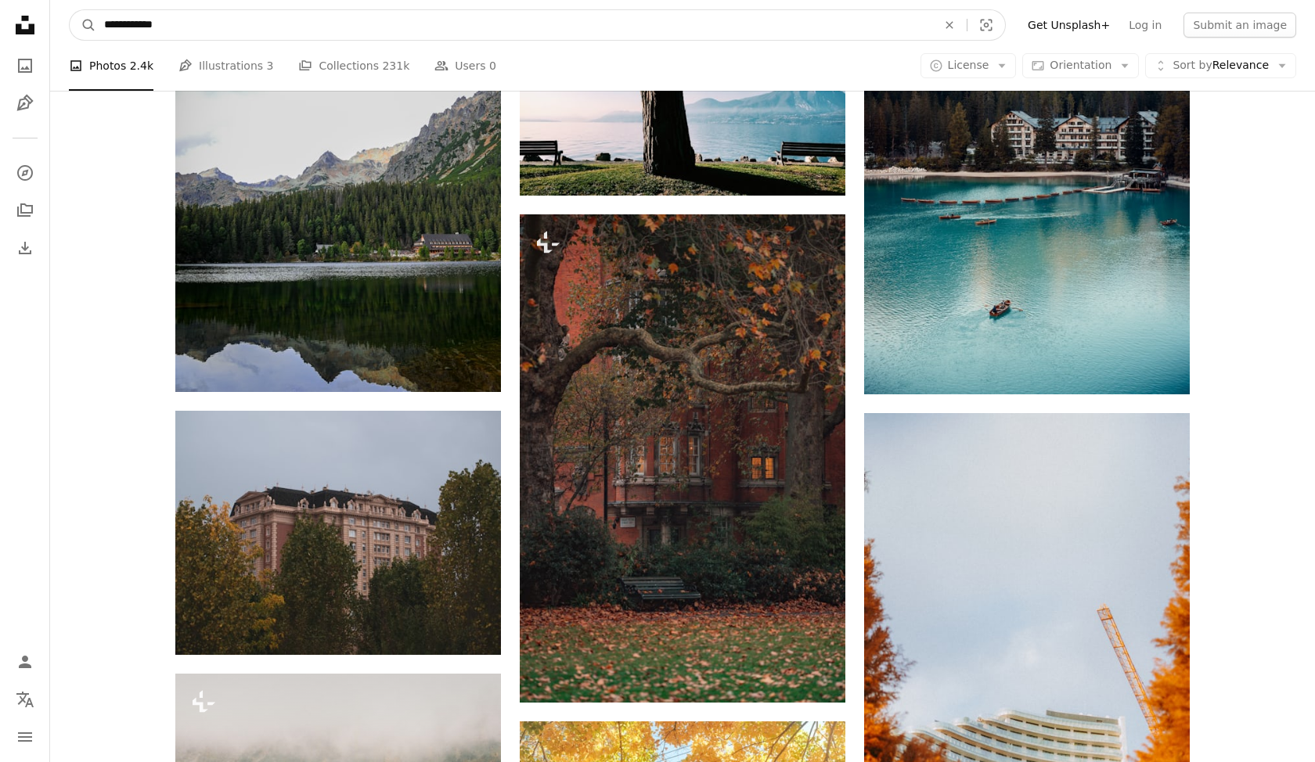
click at [121, 23] on input "**********" at bounding box center [514, 25] width 836 height 30
type input "*****"
click button "A magnifying glass" at bounding box center [83, 25] width 27 height 30
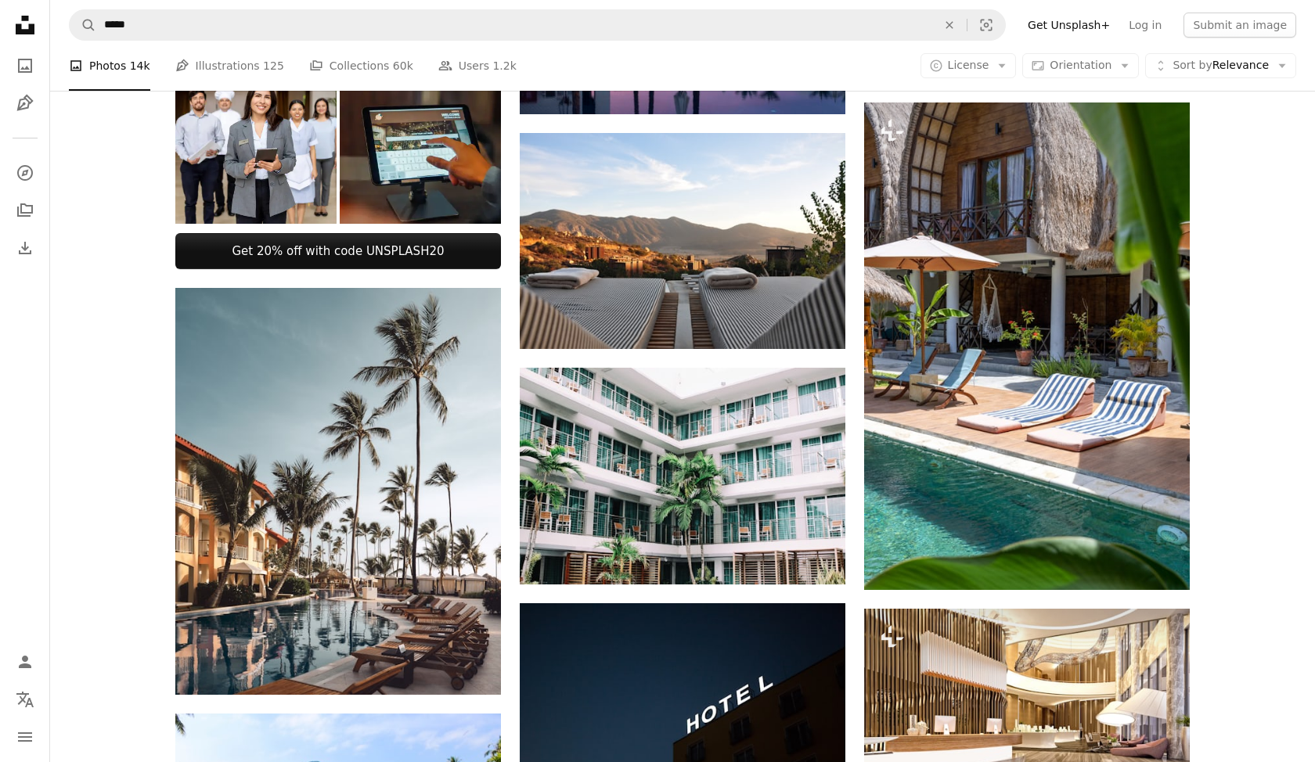
scroll to position [765, 0]
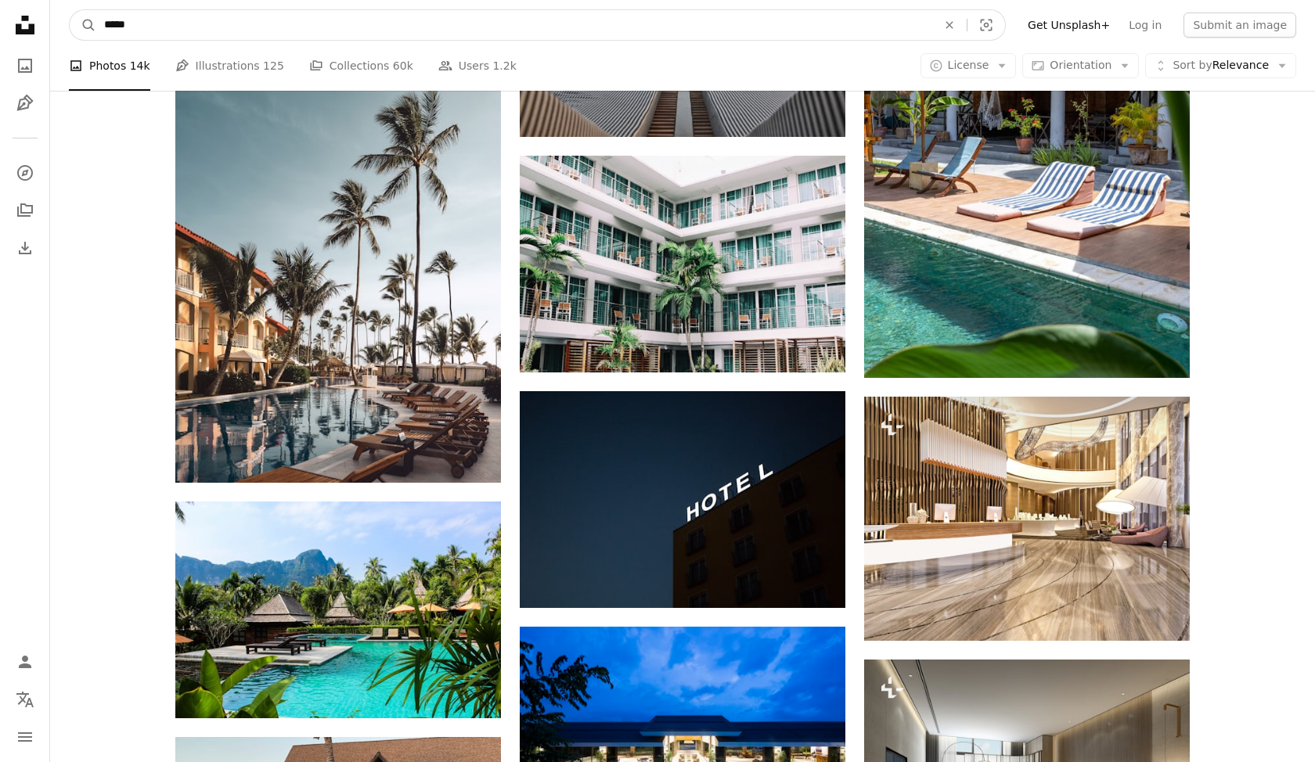
click at [294, 20] on input "*****" at bounding box center [514, 25] width 836 height 30
type input "**********"
click button "A magnifying glass" at bounding box center [83, 25] width 27 height 30
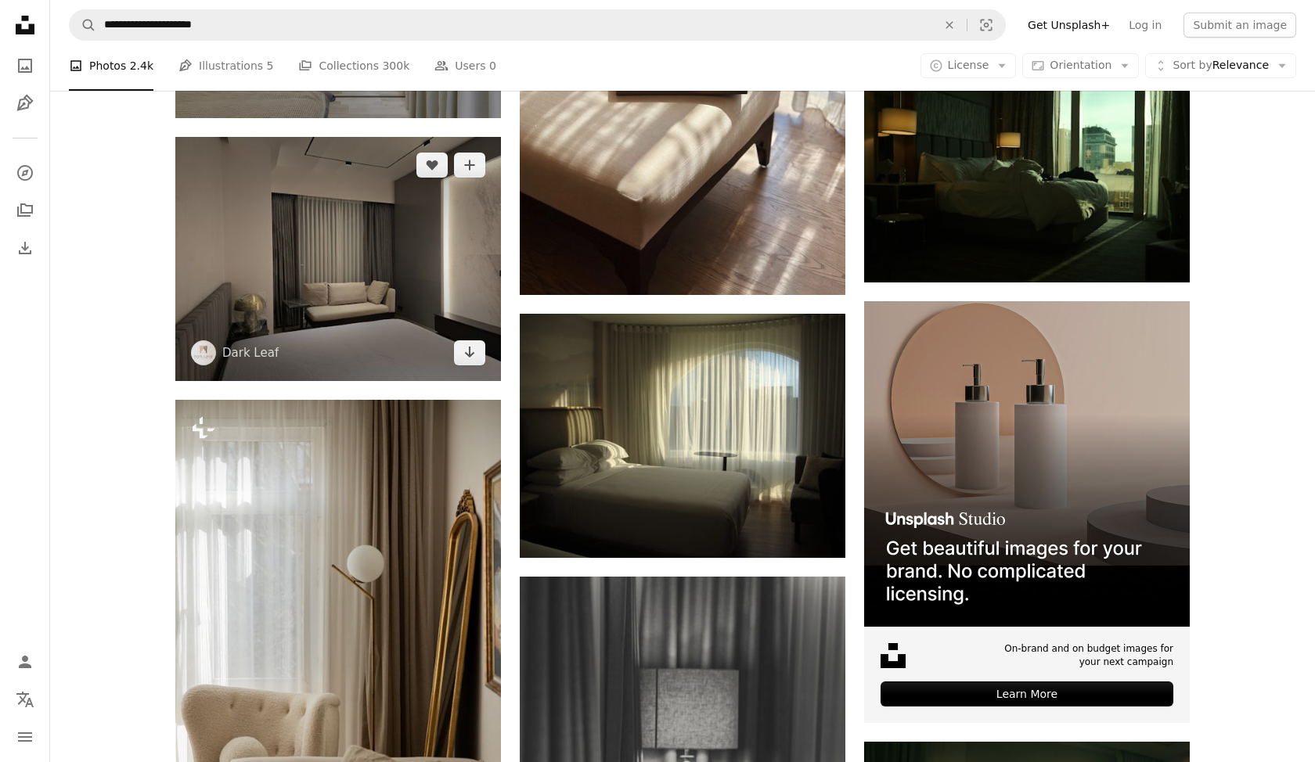
scroll to position [5543, 0]
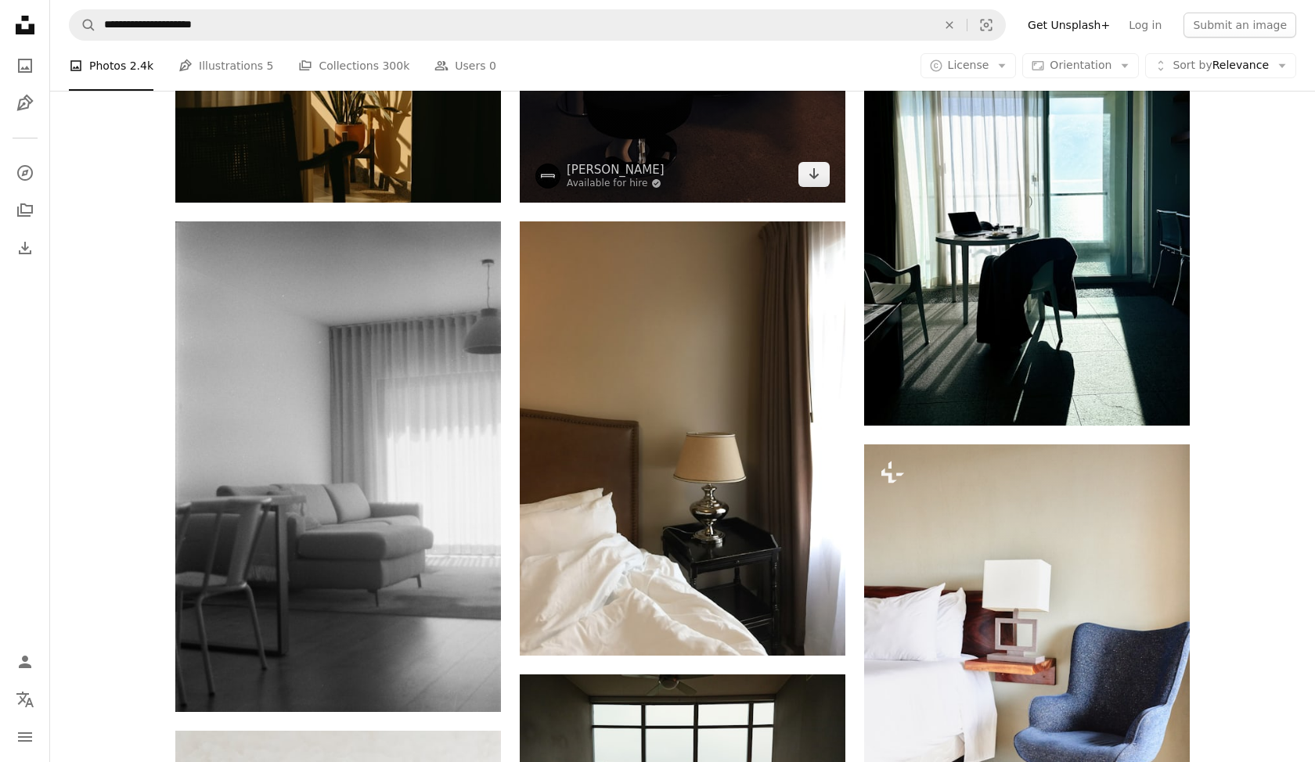
scroll to position [10327, 0]
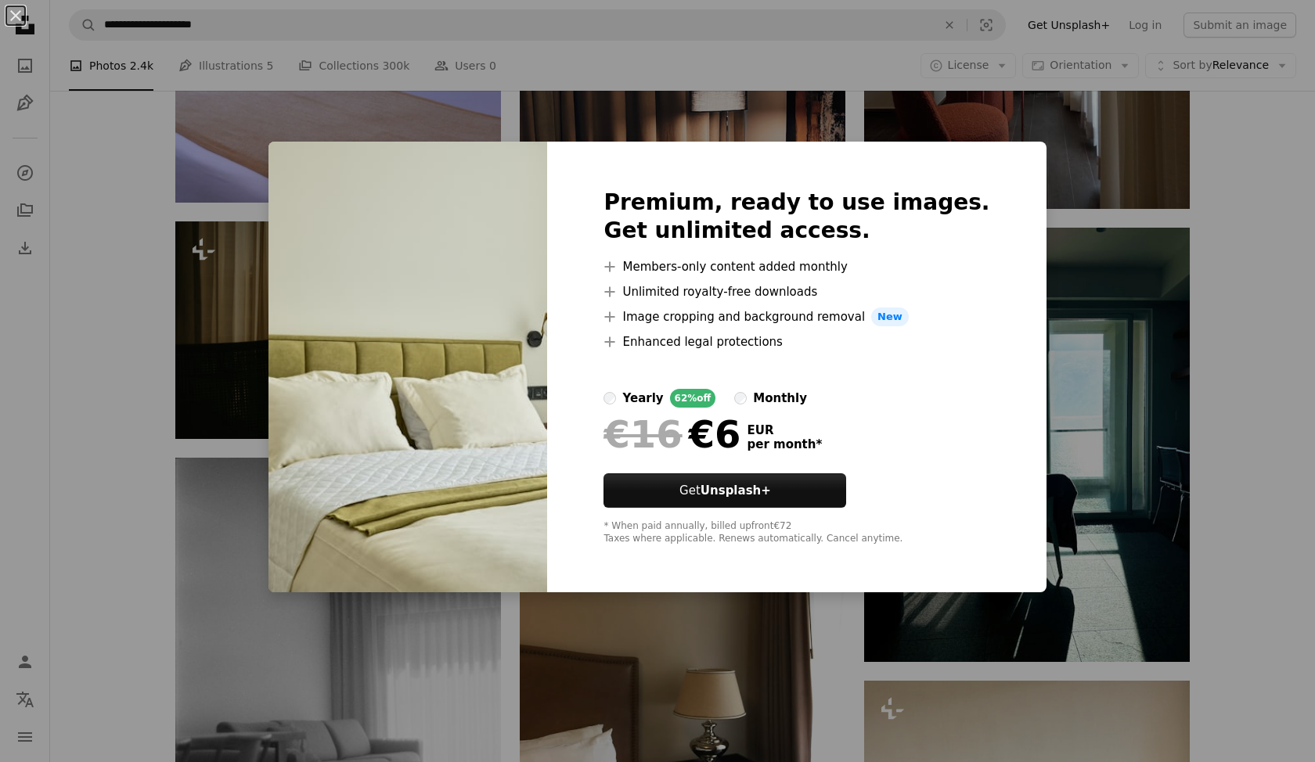
click at [1103, 250] on div "An X shape Premium, ready to use images. Get unlimited access. A plus sign Memb…" at bounding box center [657, 381] width 1315 height 762
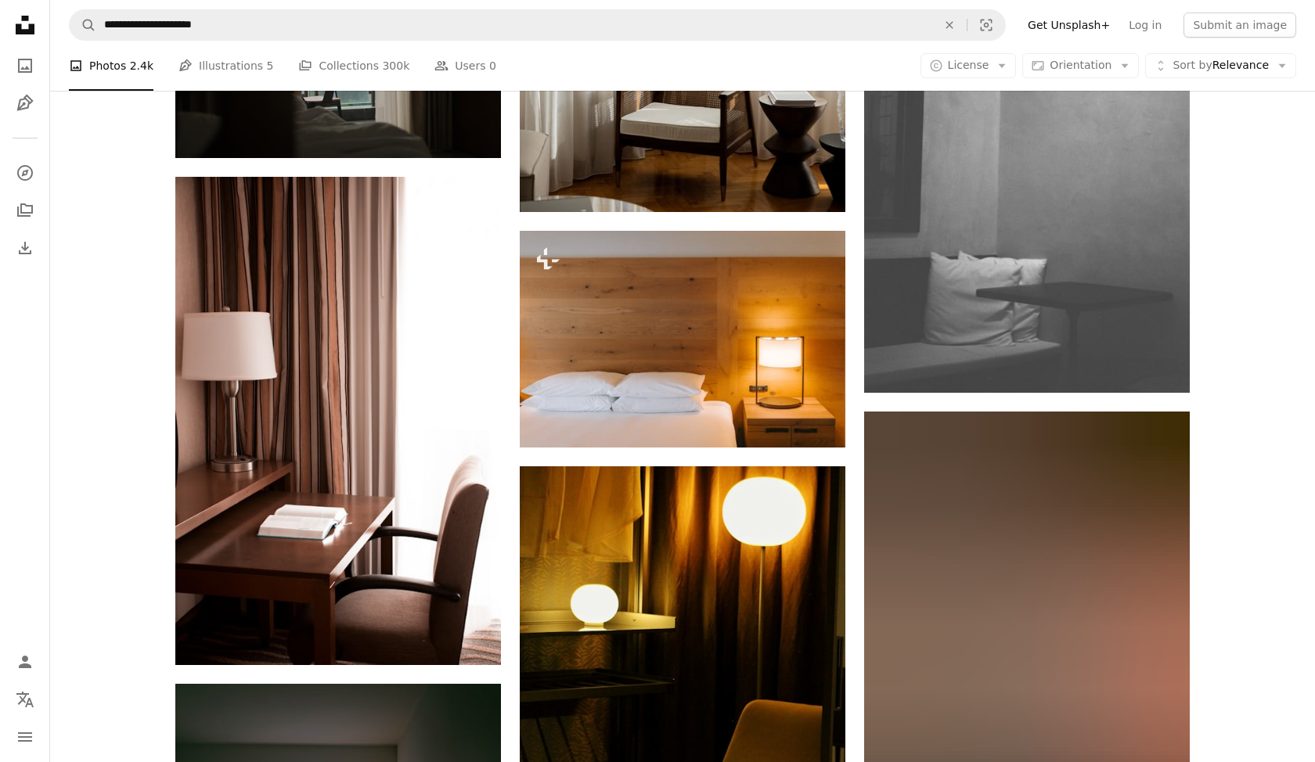
scroll to position [17679, 0]
